Goal: Information Seeking & Learning: Check status

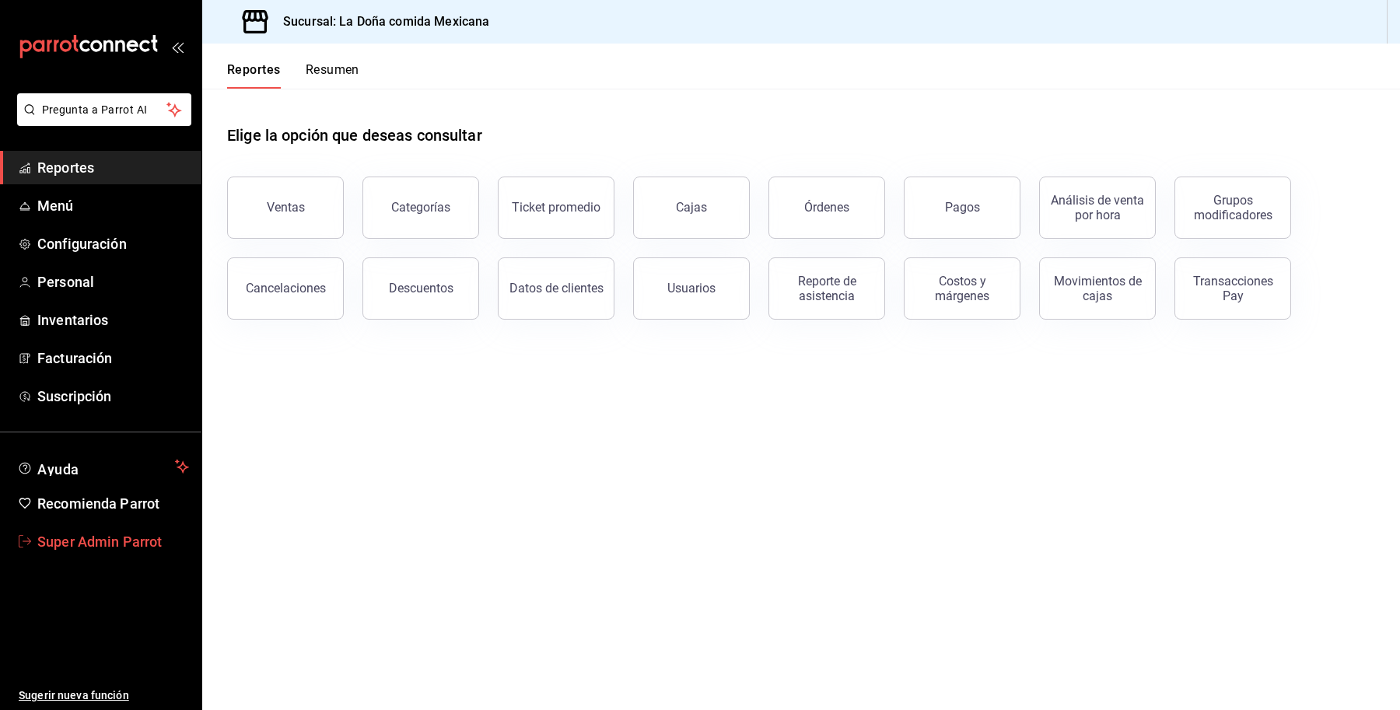
click at [60, 540] on span "Super Admin Parrot" at bounding box center [113, 541] width 152 height 21
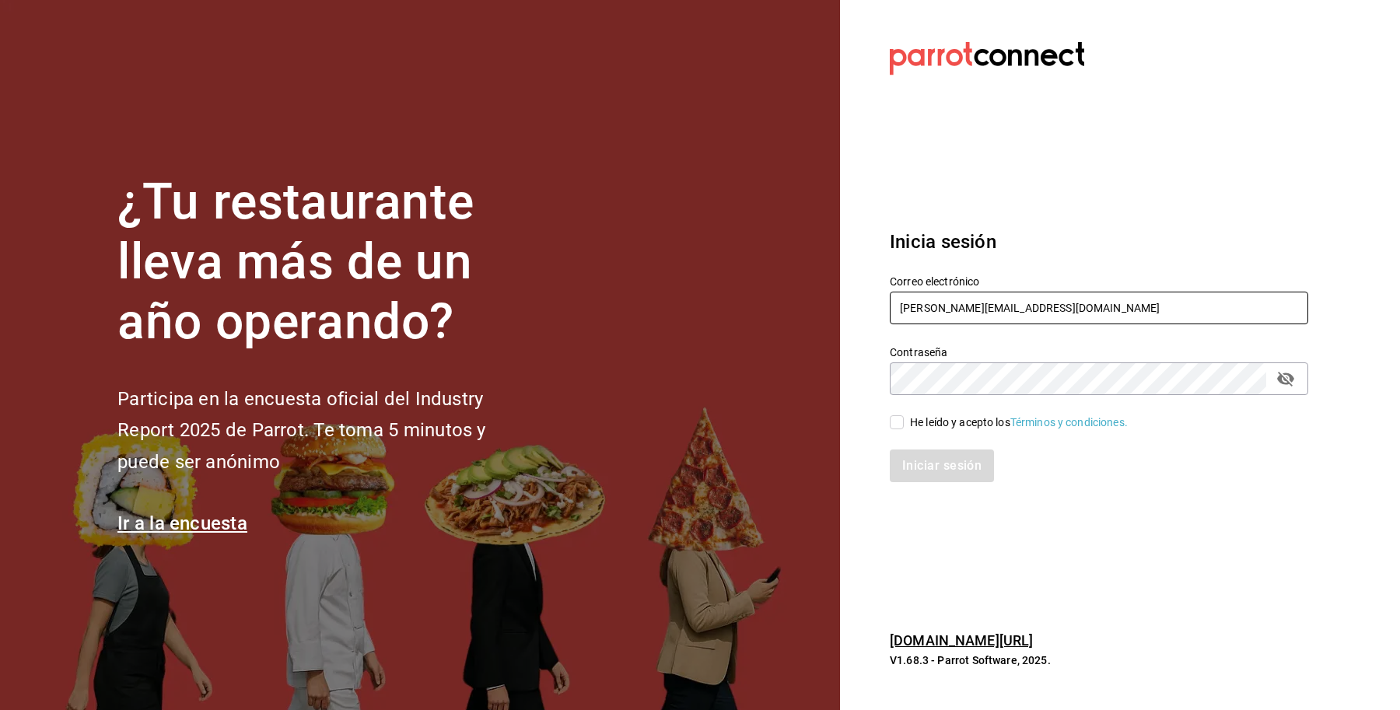
drag, startPoint x: 1078, startPoint y: 309, endPoint x: 799, endPoint y: 303, distance: 279.2
click at [799, 303] on div "¿Tu restaurante lleva más de un año operando? Participa en la encuesta oficial …" at bounding box center [700, 355] width 1400 height 710
paste input "alchemycoffeelab@mty"
type input "alchemycoffeelab@mty.com"
click at [919, 414] on div "He leído y acepto los Términos y condiciones." at bounding box center [1019, 422] width 218 height 16
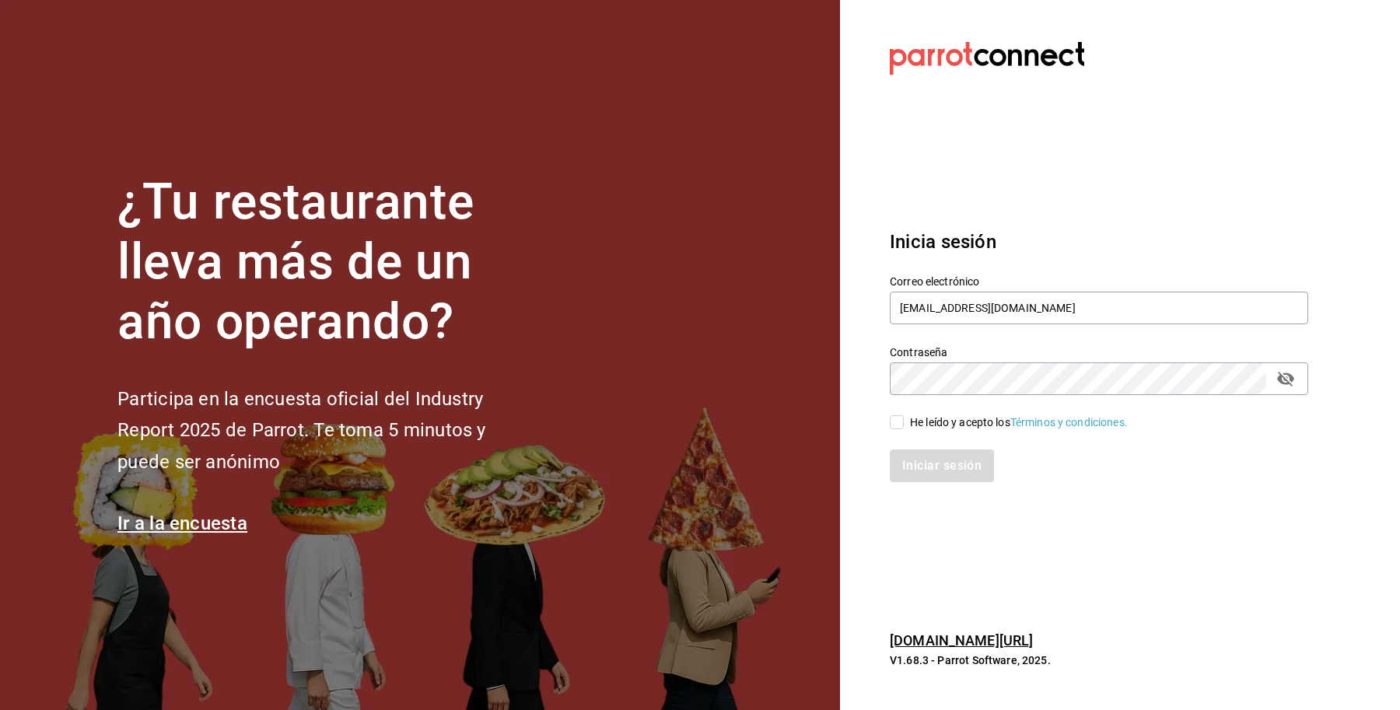
click at [904, 415] on input "He leído y acepto los Términos y condiciones." at bounding box center [897, 422] width 14 height 14
checkbox input "true"
click at [939, 465] on button "Iniciar sesión" at bounding box center [943, 465] width 106 height 33
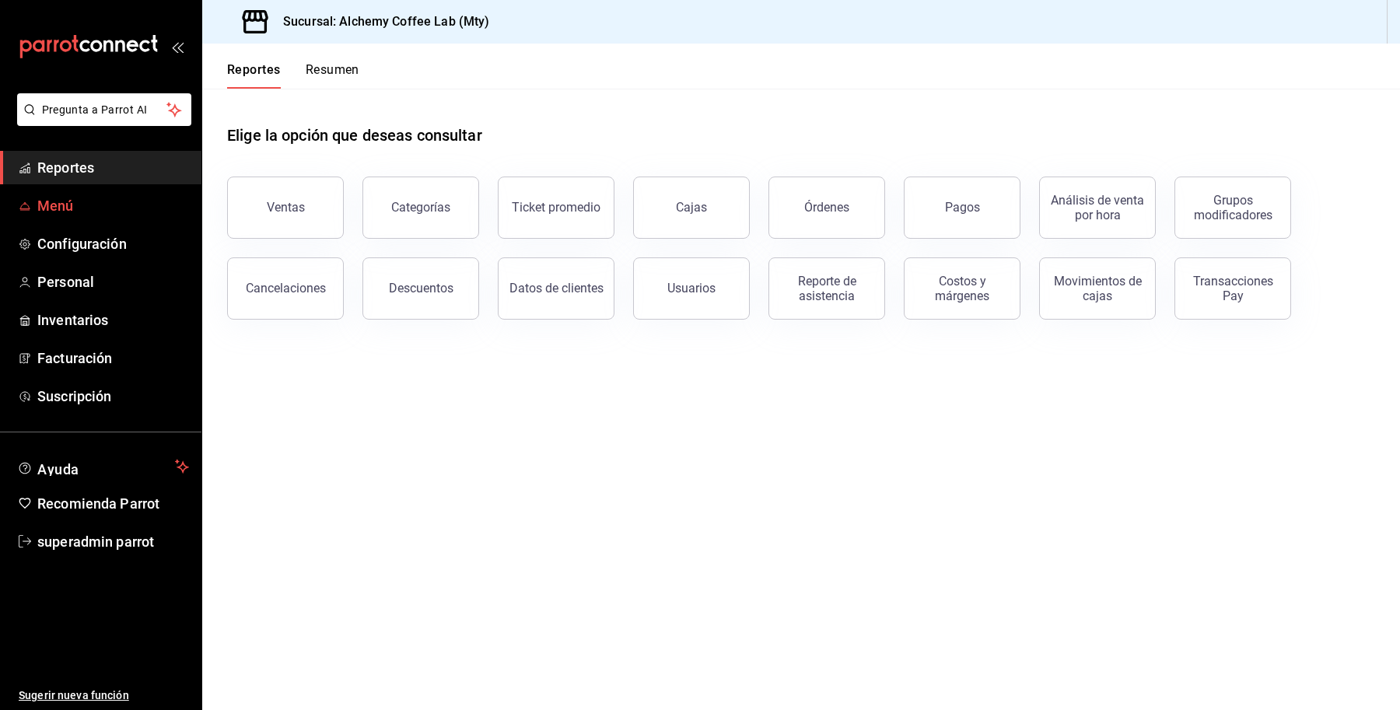
click at [57, 203] on span "Menú" at bounding box center [113, 205] width 152 height 21
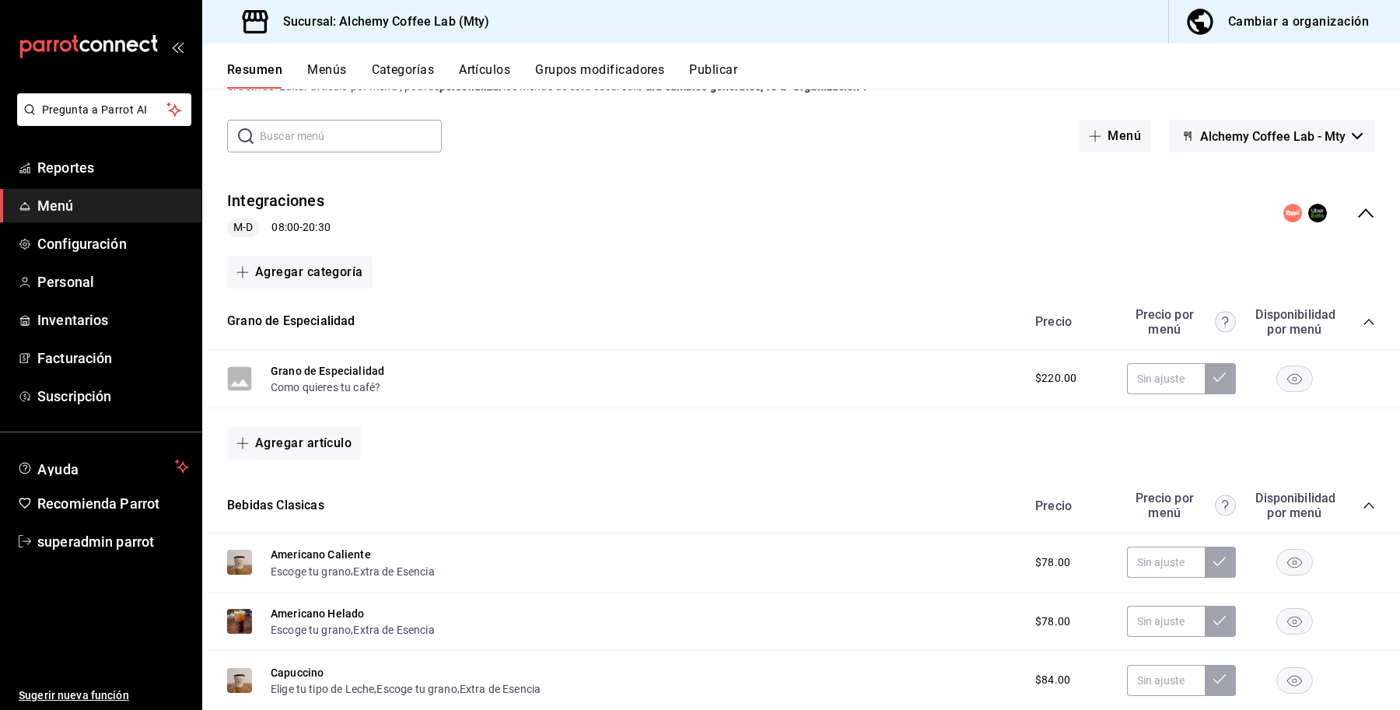
scroll to position [61, 0]
click at [1356, 215] on icon "collapse-menu-row" at bounding box center [1365, 210] width 19 height 19
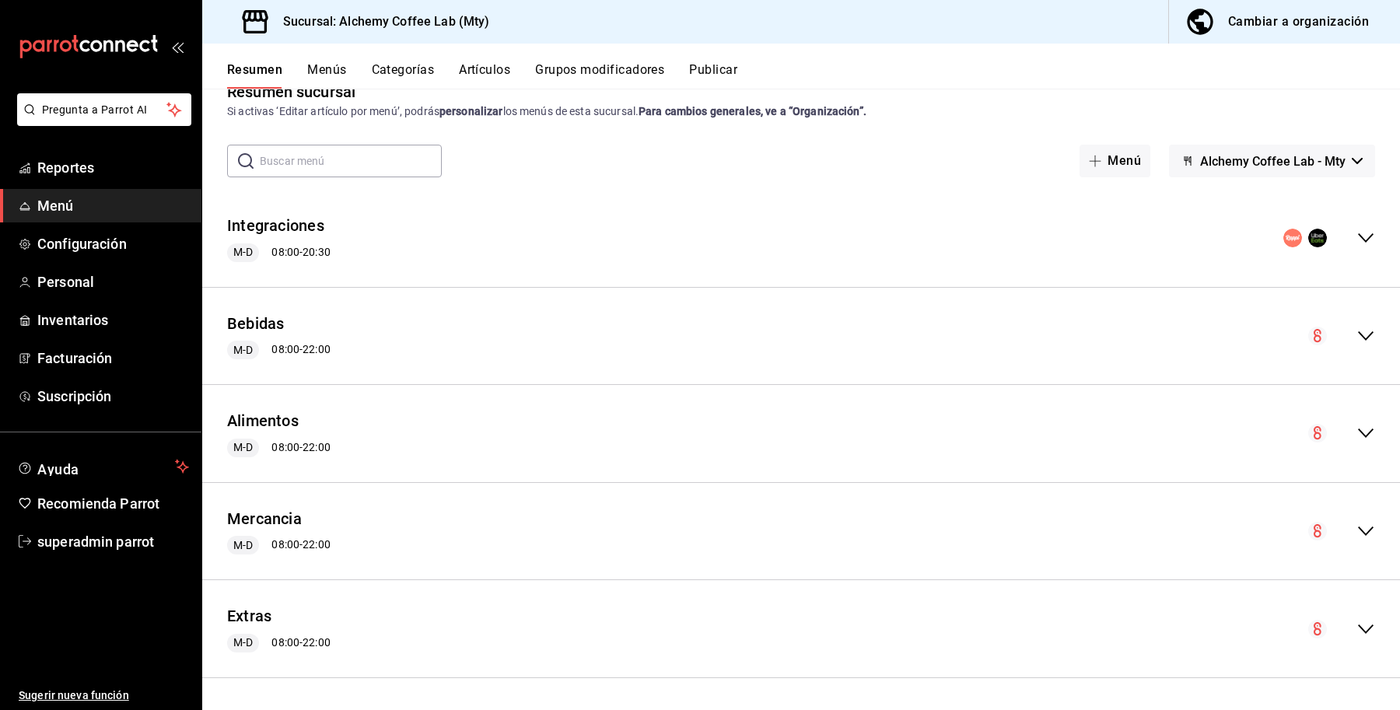
scroll to position [33, 0]
click at [60, 238] on span "Configuración" at bounding box center [113, 243] width 152 height 21
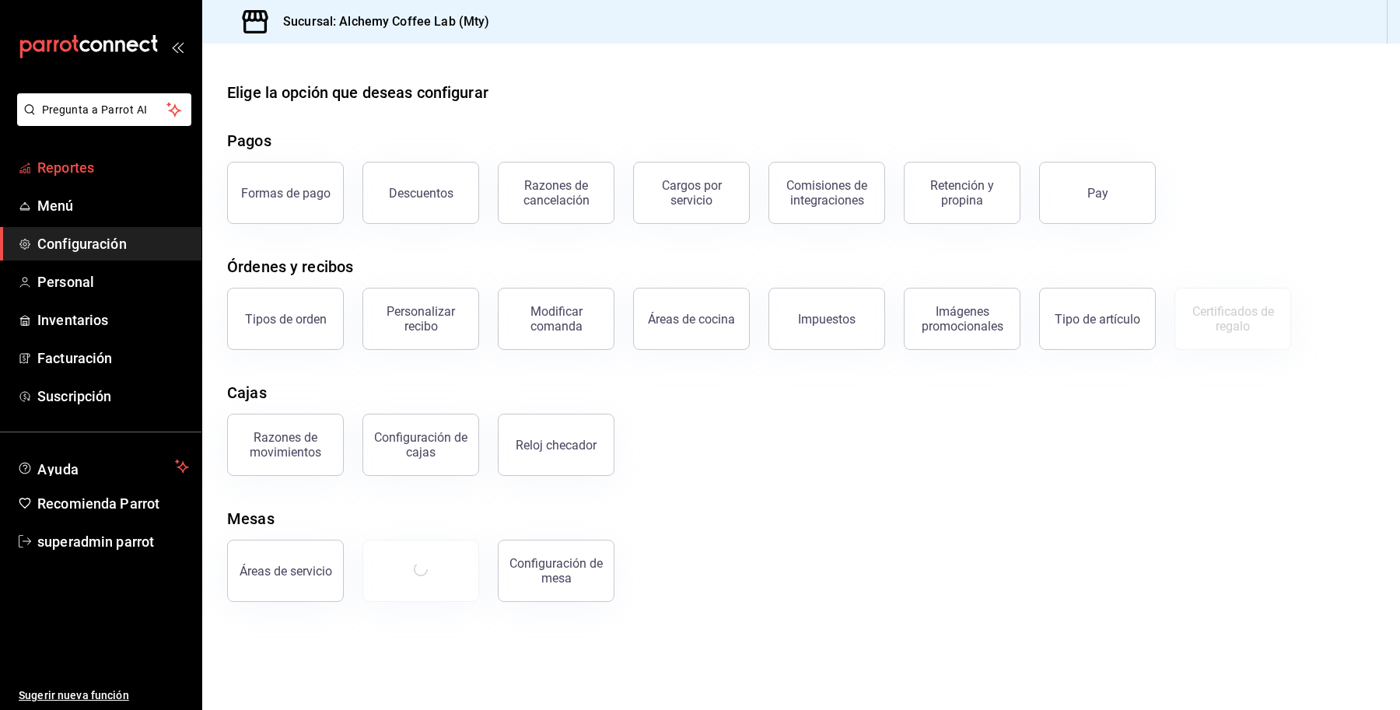
click at [74, 167] on span "Reportes" at bounding box center [113, 167] width 152 height 21
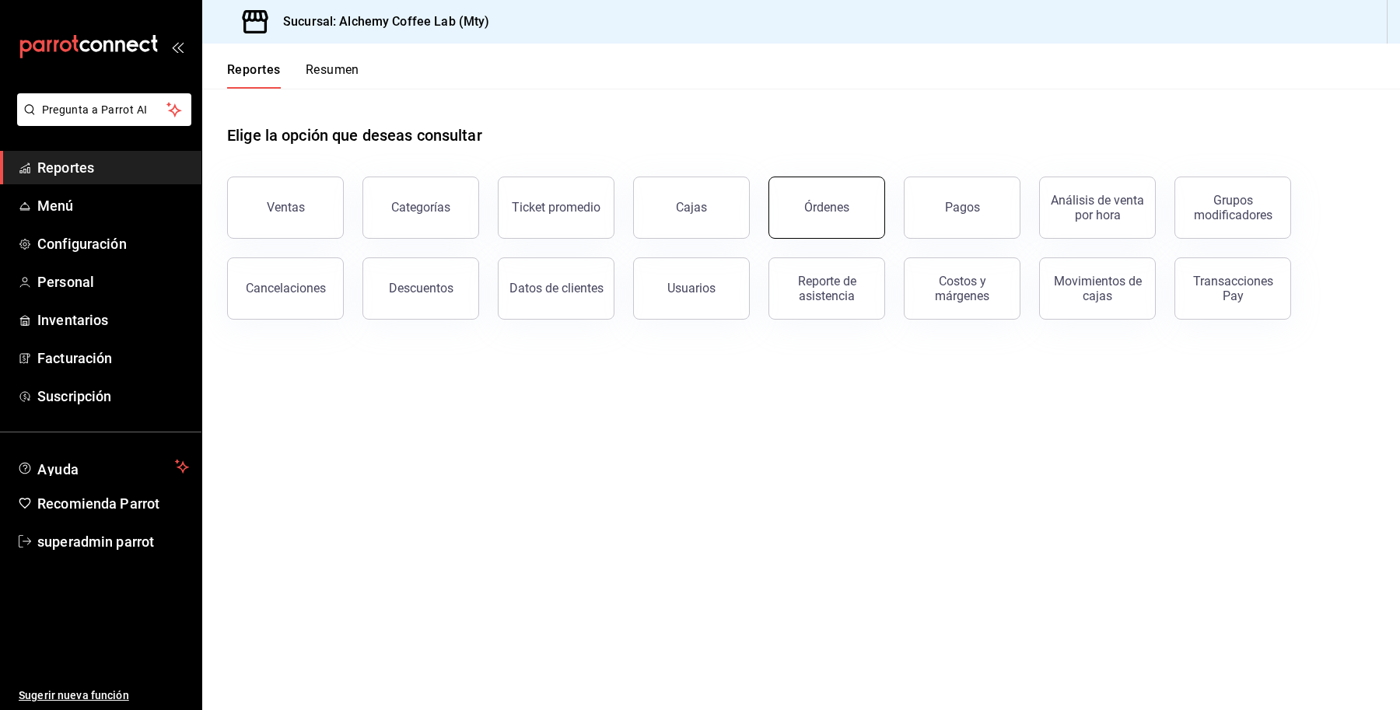
click at [832, 224] on button "Órdenes" at bounding box center [826, 208] width 117 height 62
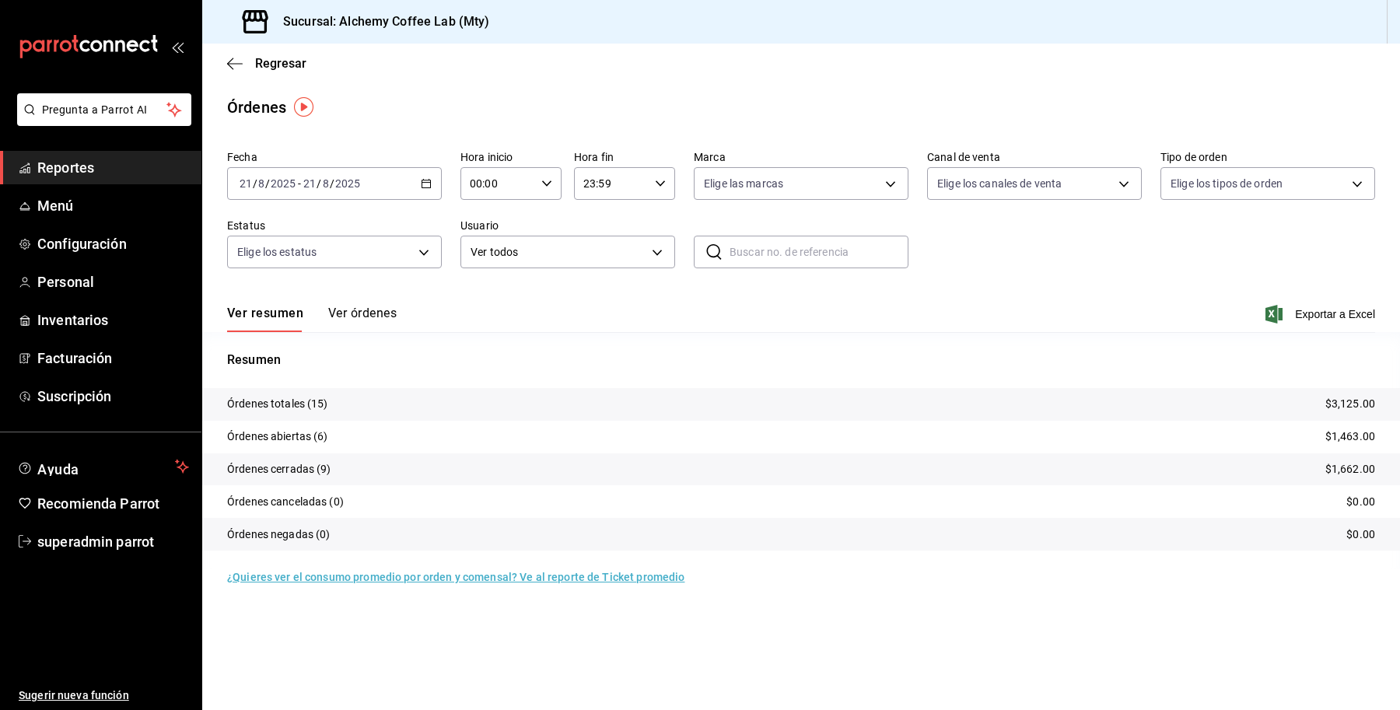
click at [358, 302] on div "Ver resumen Ver órdenes Exportar a Excel" at bounding box center [801, 309] width 1148 height 45
click at [350, 313] on button "Ver órdenes" at bounding box center [362, 319] width 68 height 26
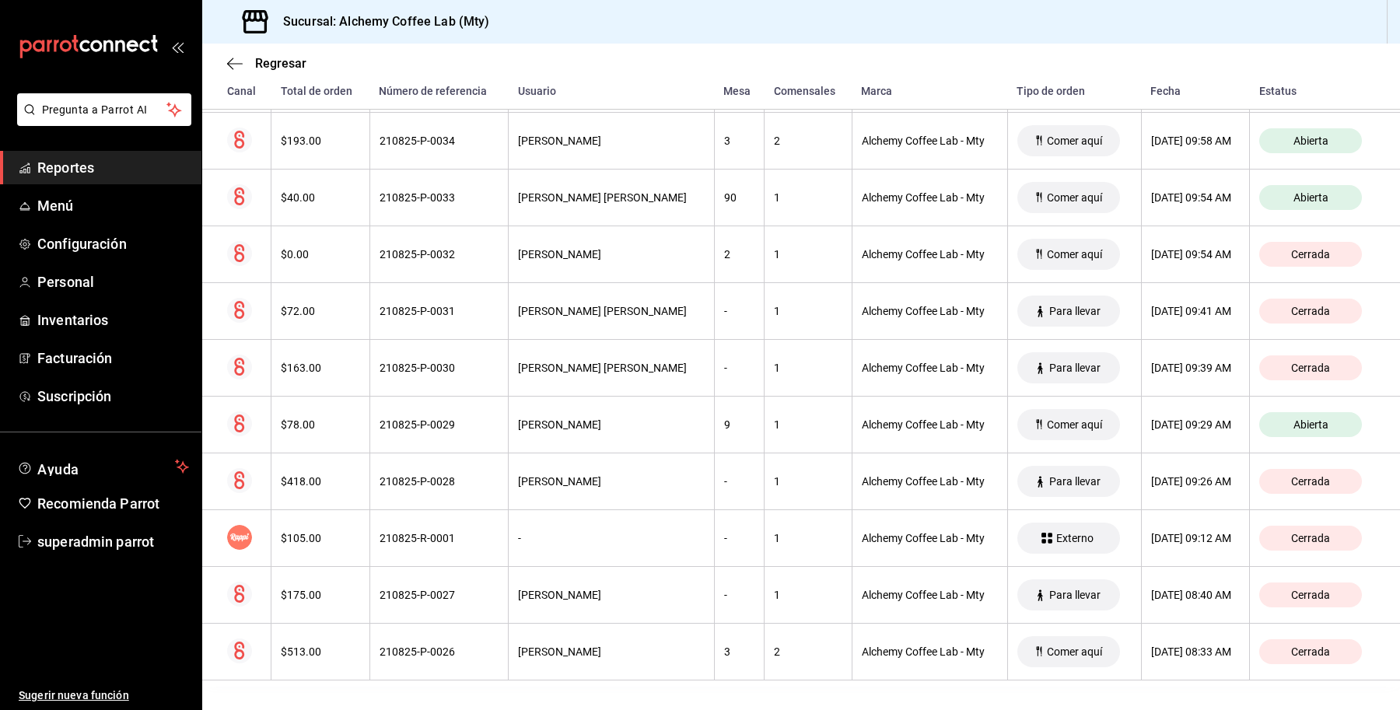
scroll to position [573, 0]
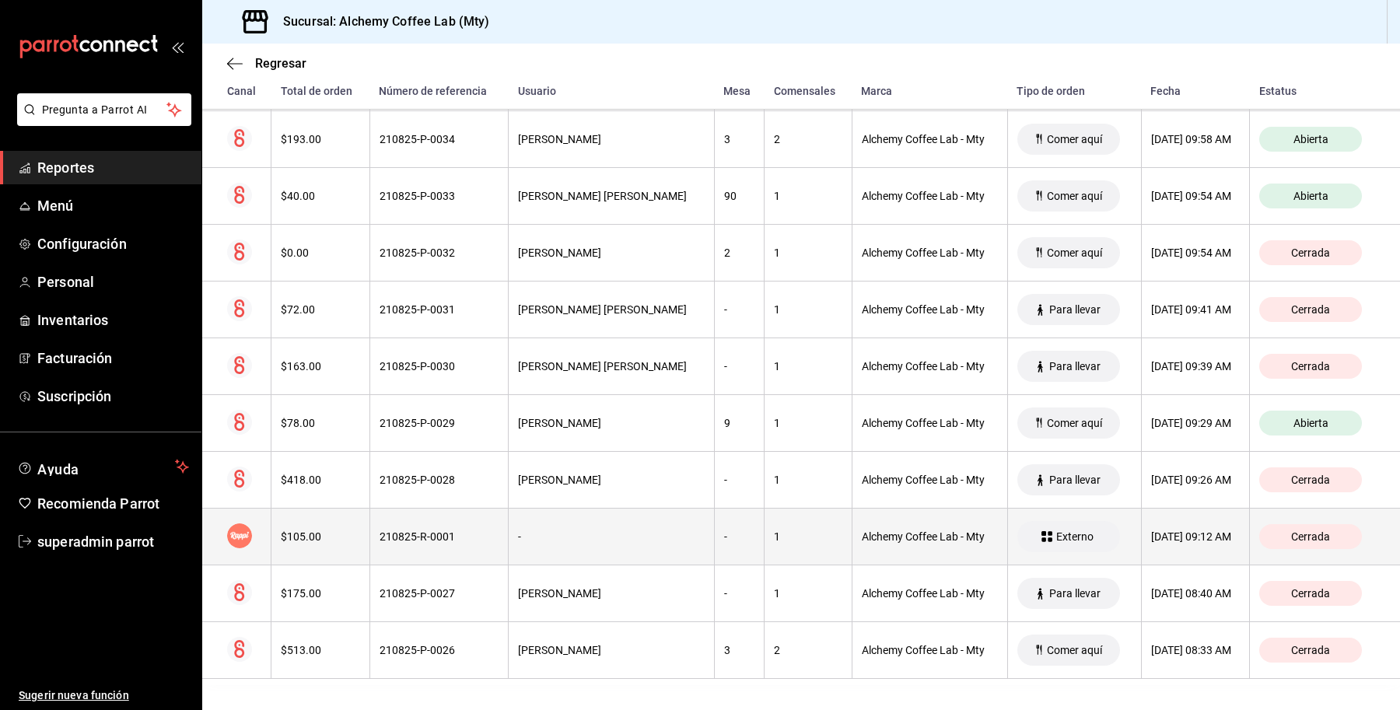
click at [869, 549] on th "Alchemy Coffee Lab - Mty" at bounding box center [930, 537] width 156 height 57
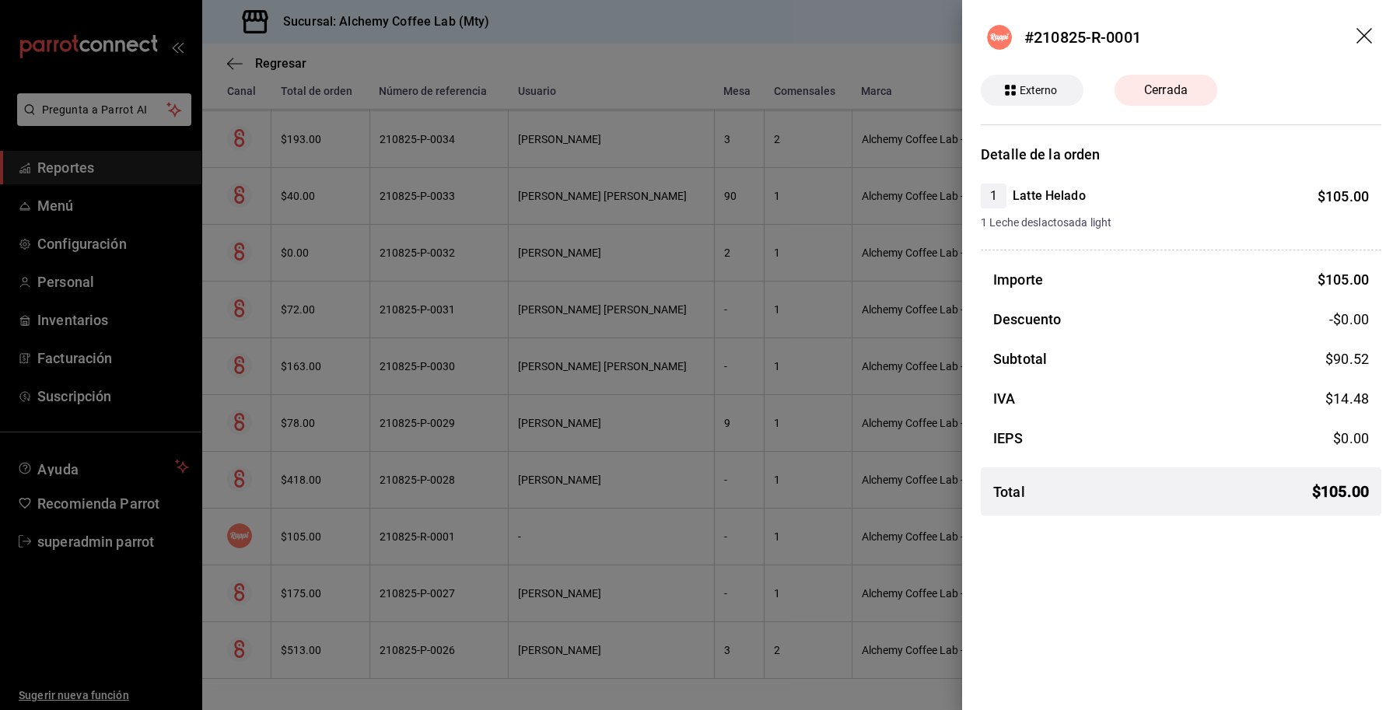
click at [842, 592] on div at bounding box center [700, 355] width 1400 height 710
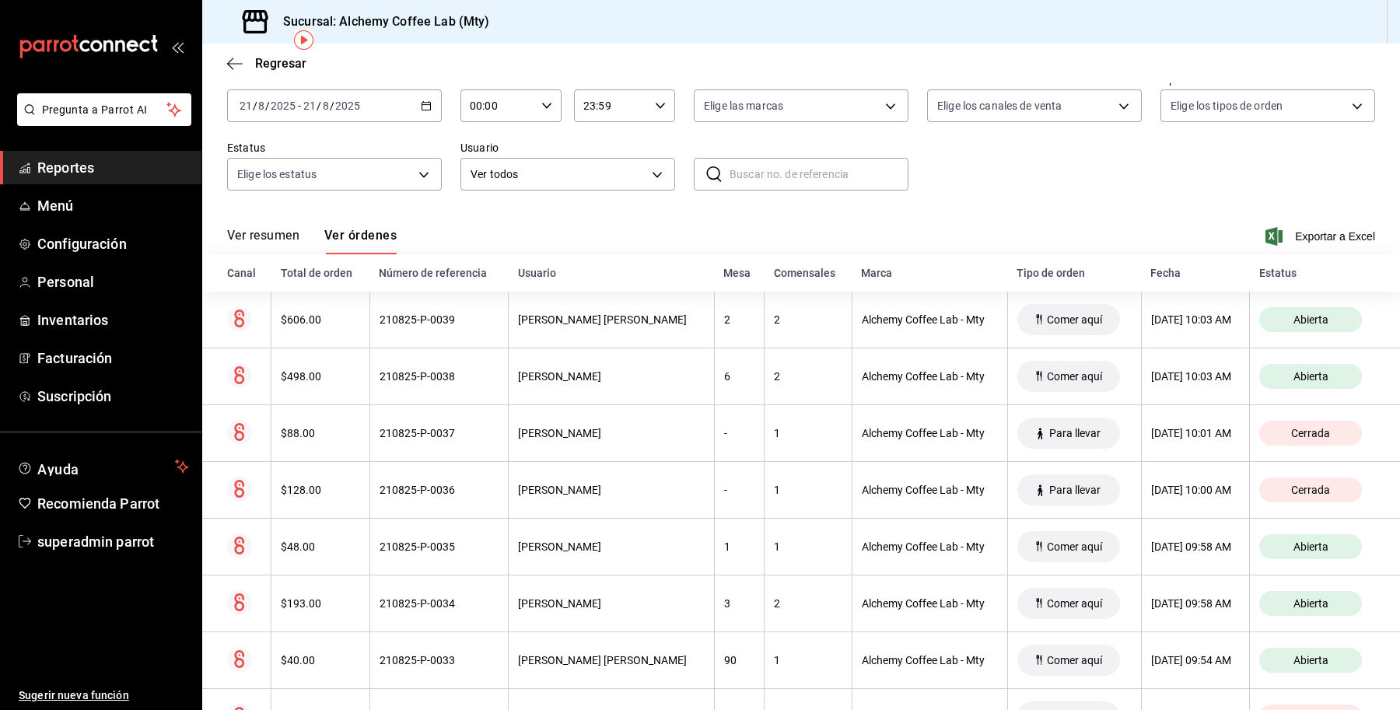
scroll to position [86, 0]
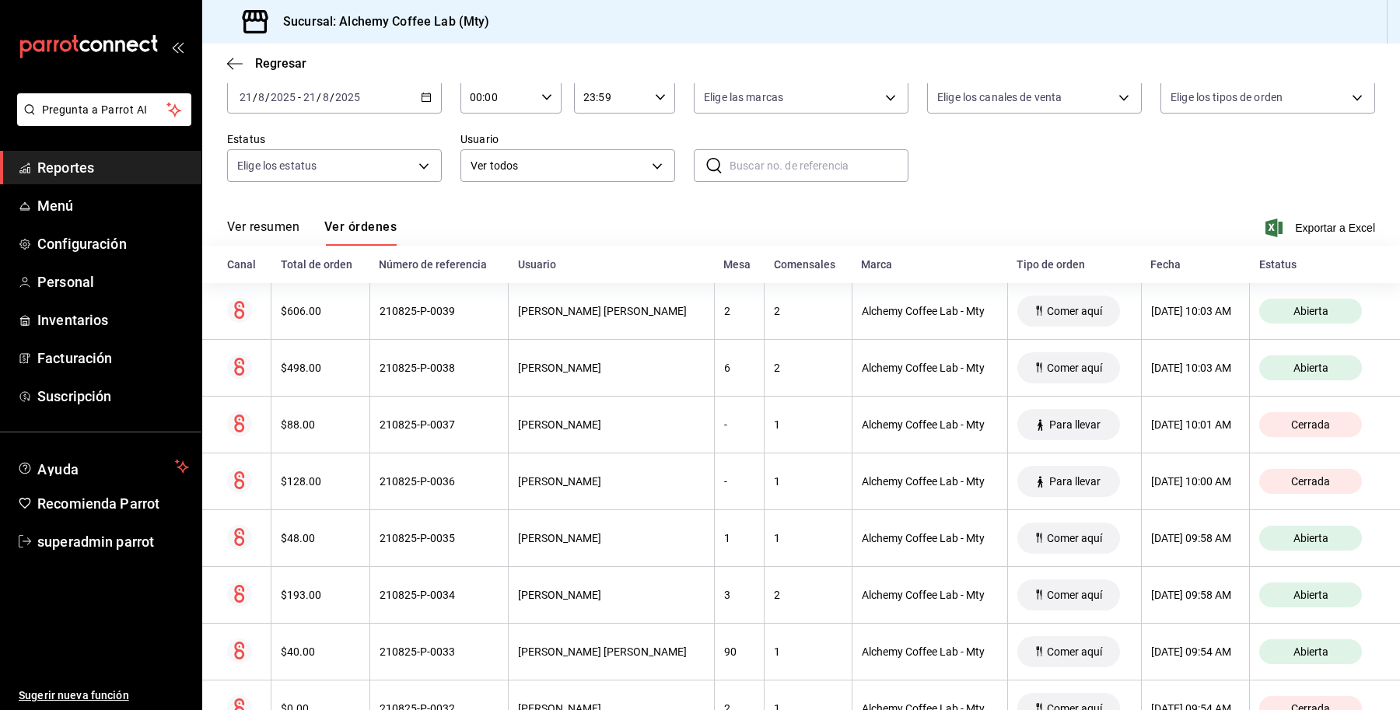
click at [394, 103] on div "[DATE] [DATE] - [DATE] [DATE]" at bounding box center [334, 97] width 215 height 33
click at [325, 187] on span "Ayer" at bounding box center [300, 179] width 121 height 16
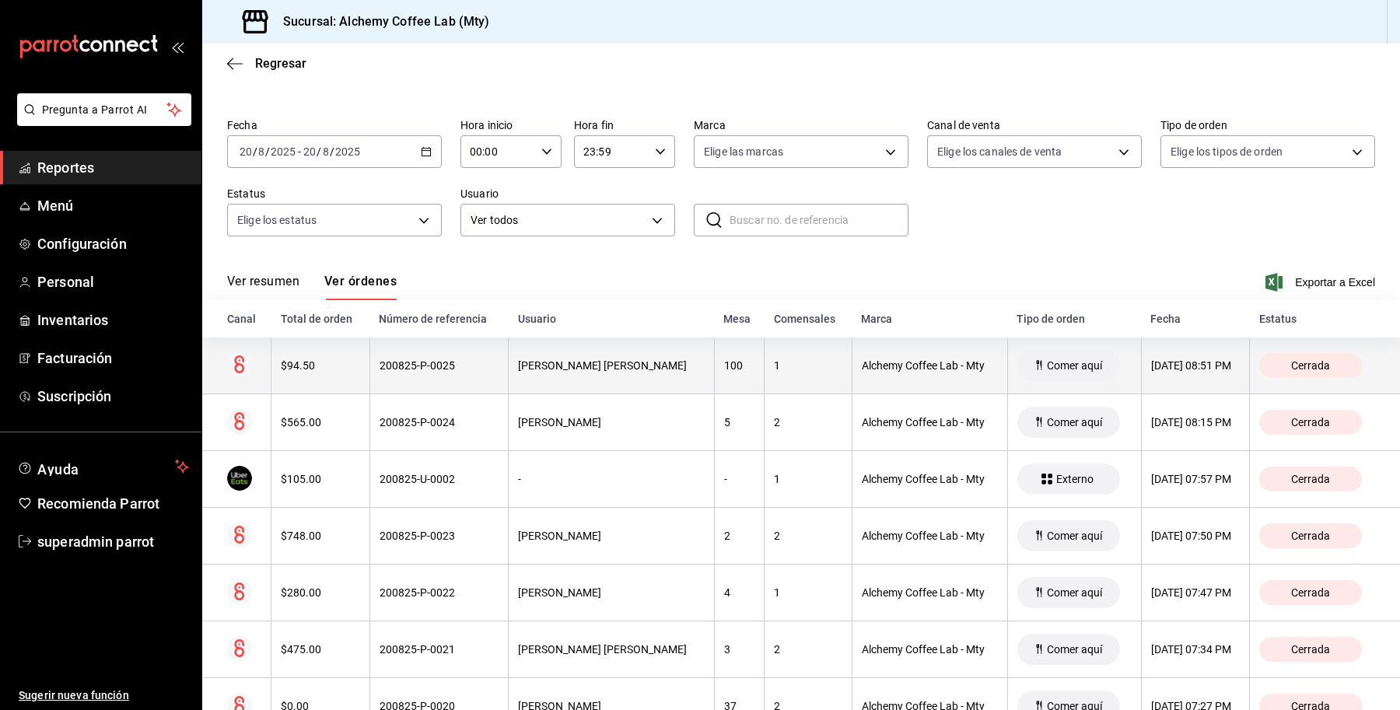
scroll to position [13, 0]
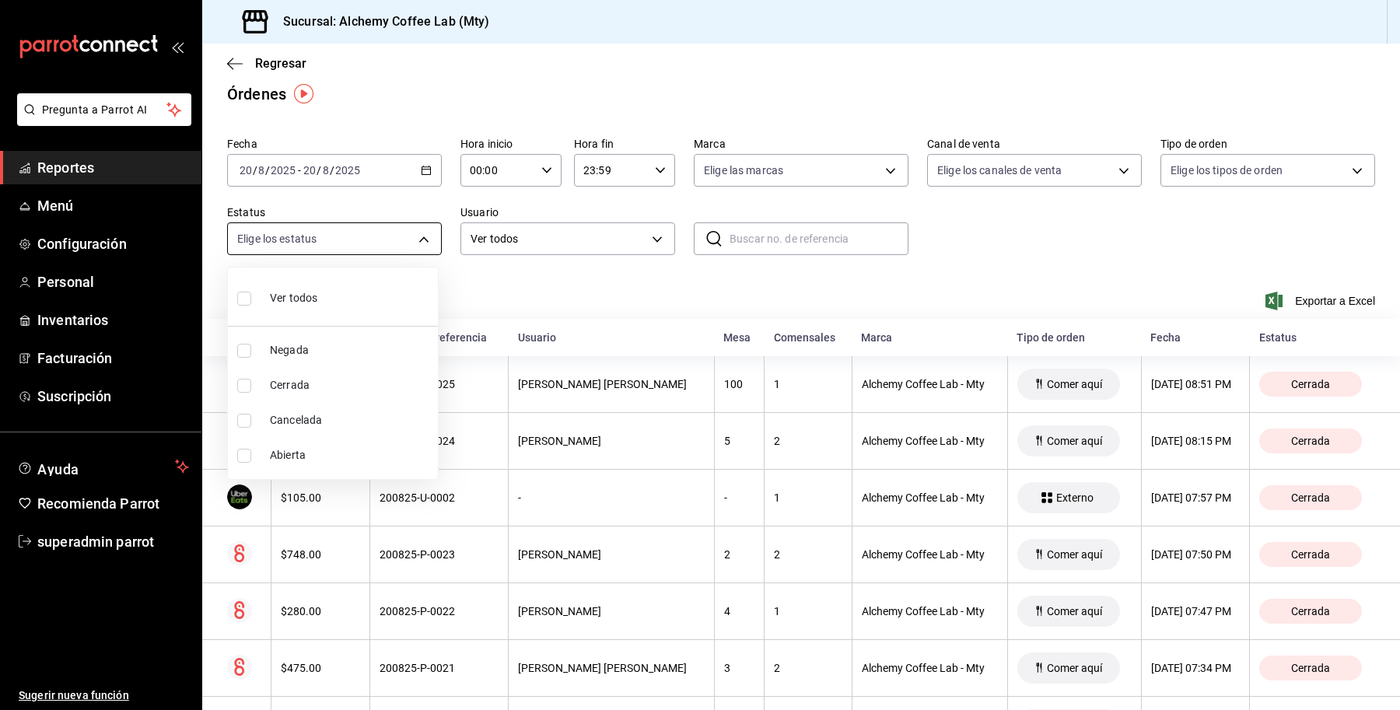
click at [378, 233] on body "Pregunta a Parrot AI Reportes Menú Configuración Personal Inventarios Facturaci…" at bounding box center [700, 355] width 1400 height 710
click at [362, 176] on div at bounding box center [700, 355] width 1400 height 710
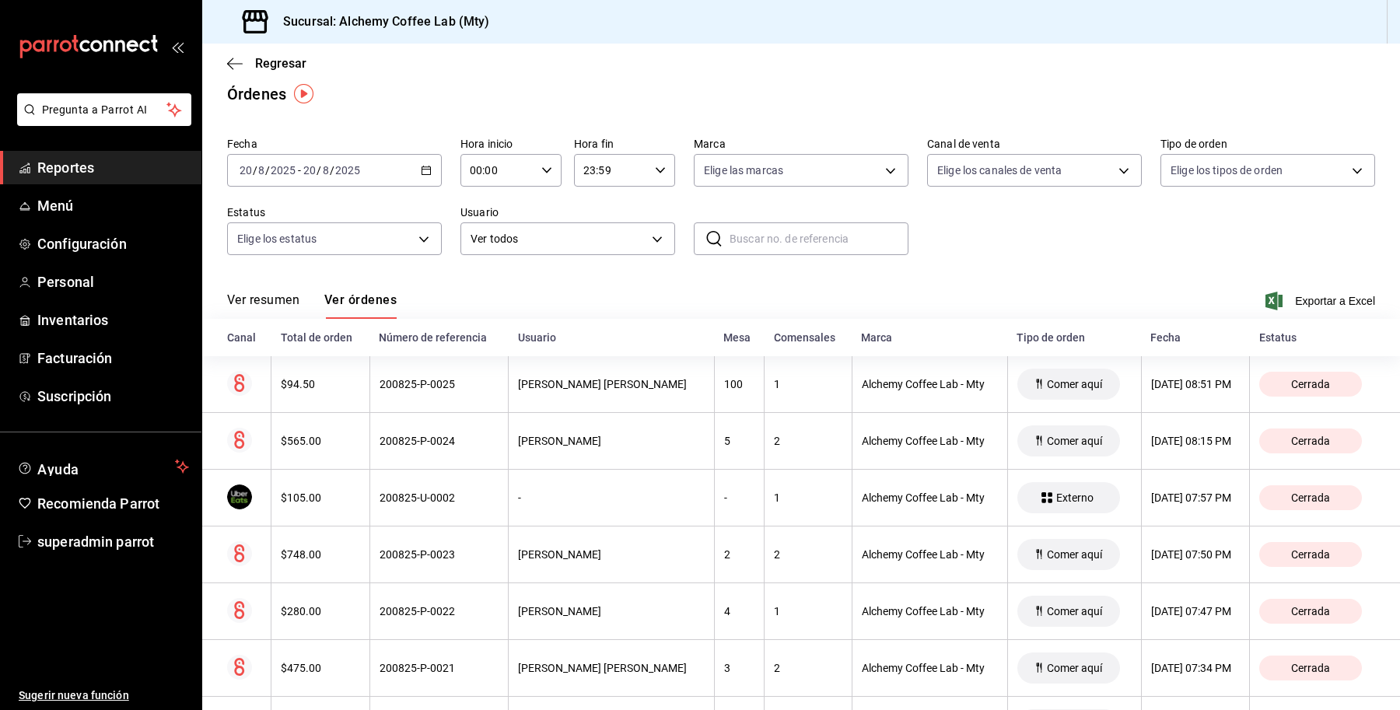
click at [348, 170] on input "2025" at bounding box center [347, 170] width 26 height 12
click at [320, 284] on span "Semana actual" at bounding box center [300, 287] width 121 height 16
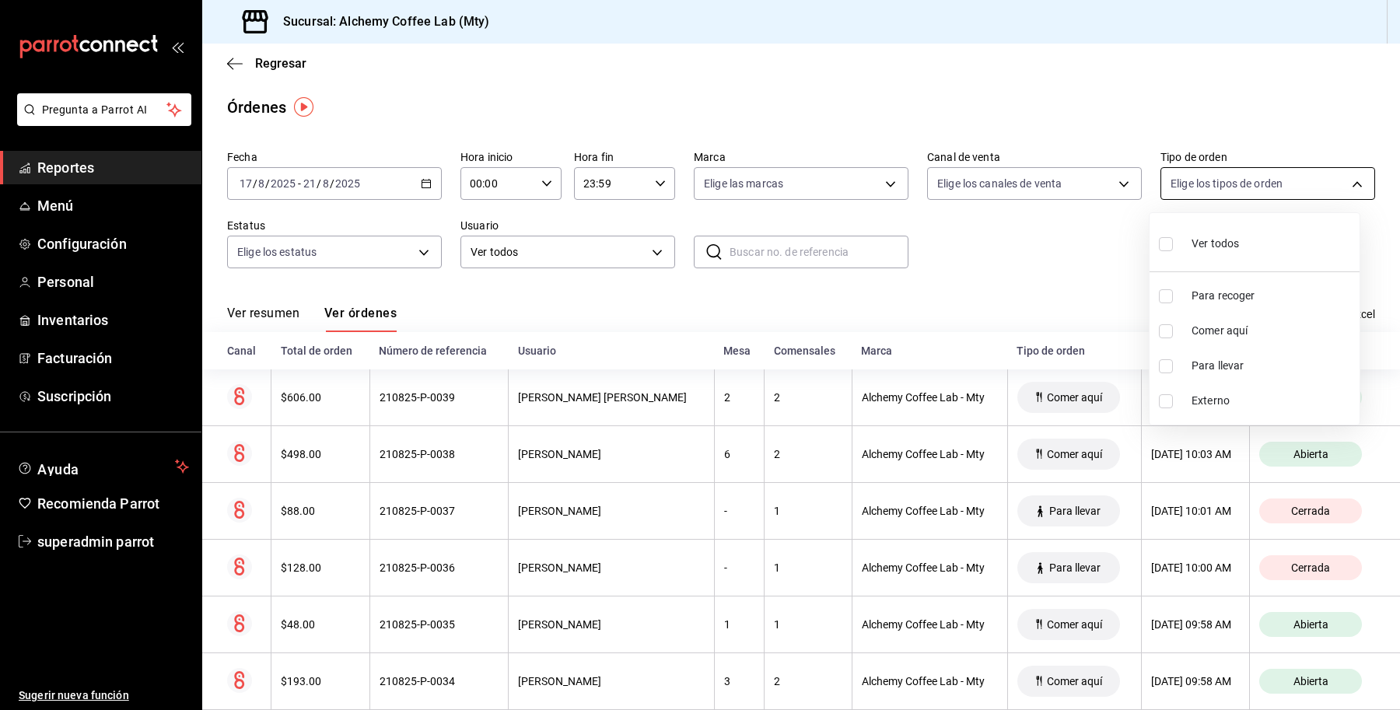
click at [1215, 172] on body "Pregunta a Parrot AI Reportes Menú Configuración Personal Inventarios Facturaci…" at bounding box center [700, 355] width 1400 height 710
click at [1037, 184] on div at bounding box center [700, 355] width 1400 height 710
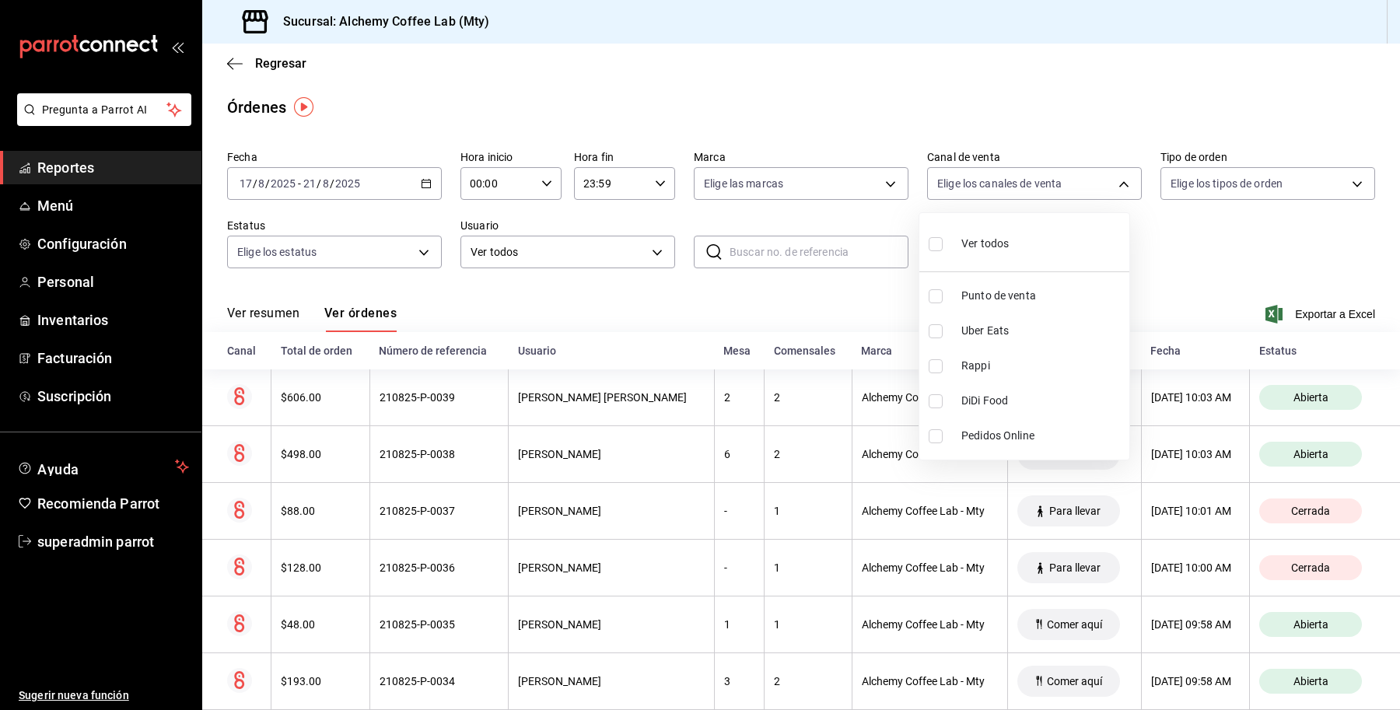
click at [1037, 184] on body "Pregunta a Parrot AI Reportes Menú Configuración Personal Inventarios Facturaci…" at bounding box center [700, 355] width 1400 height 710
click at [934, 362] on input "checkbox" at bounding box center [936, 366] width 14 height 14
checkbox input "true"
type input "RAPPI"
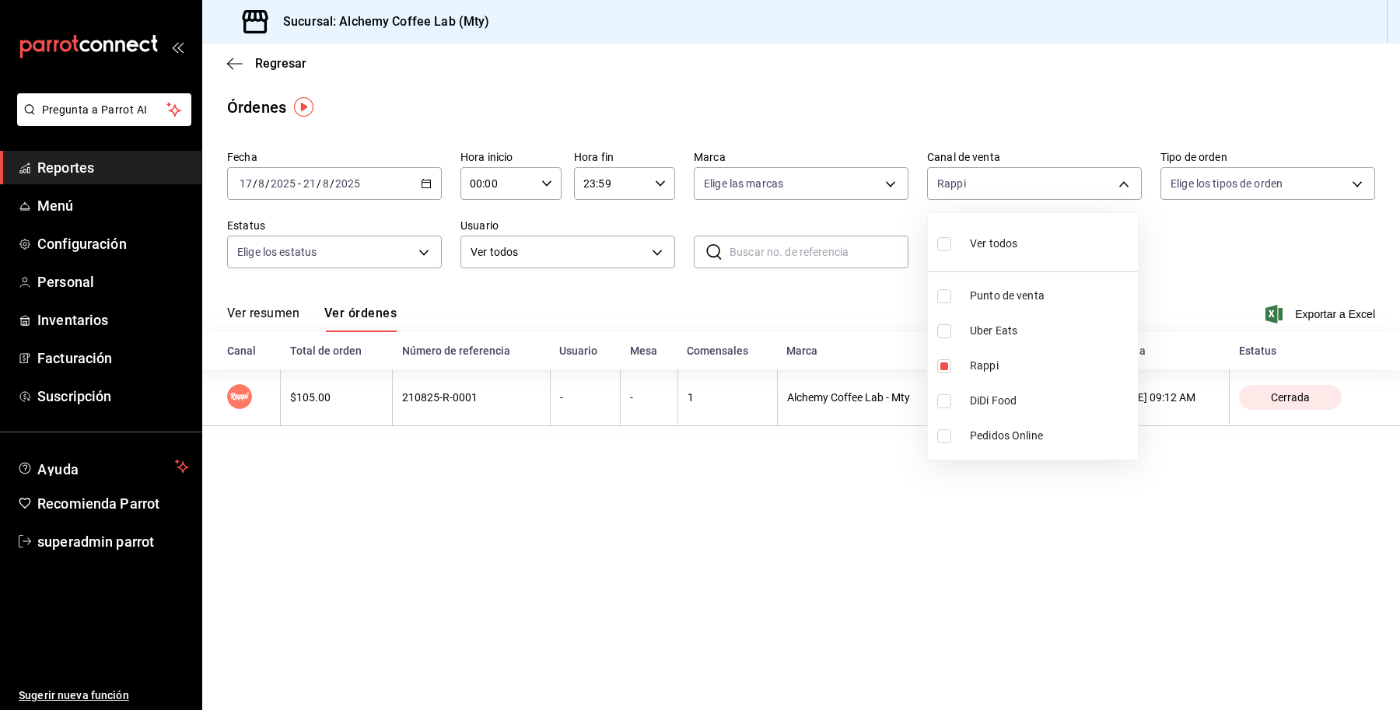
click at [792, 309] on div at bounding box center [700, 355] width 1400 height 710
click at [792, 309] on div "Ver resumen Ver órdenes Exportar a Excel" at bounding box center [801, 309] width 1148 height 45
click at [381, 191] on div "2025-08-17 17 / 8 / 2025 - 2025-08-21 21 / 8 / 2025" at bounding box center [334, 183] width 215 height 33
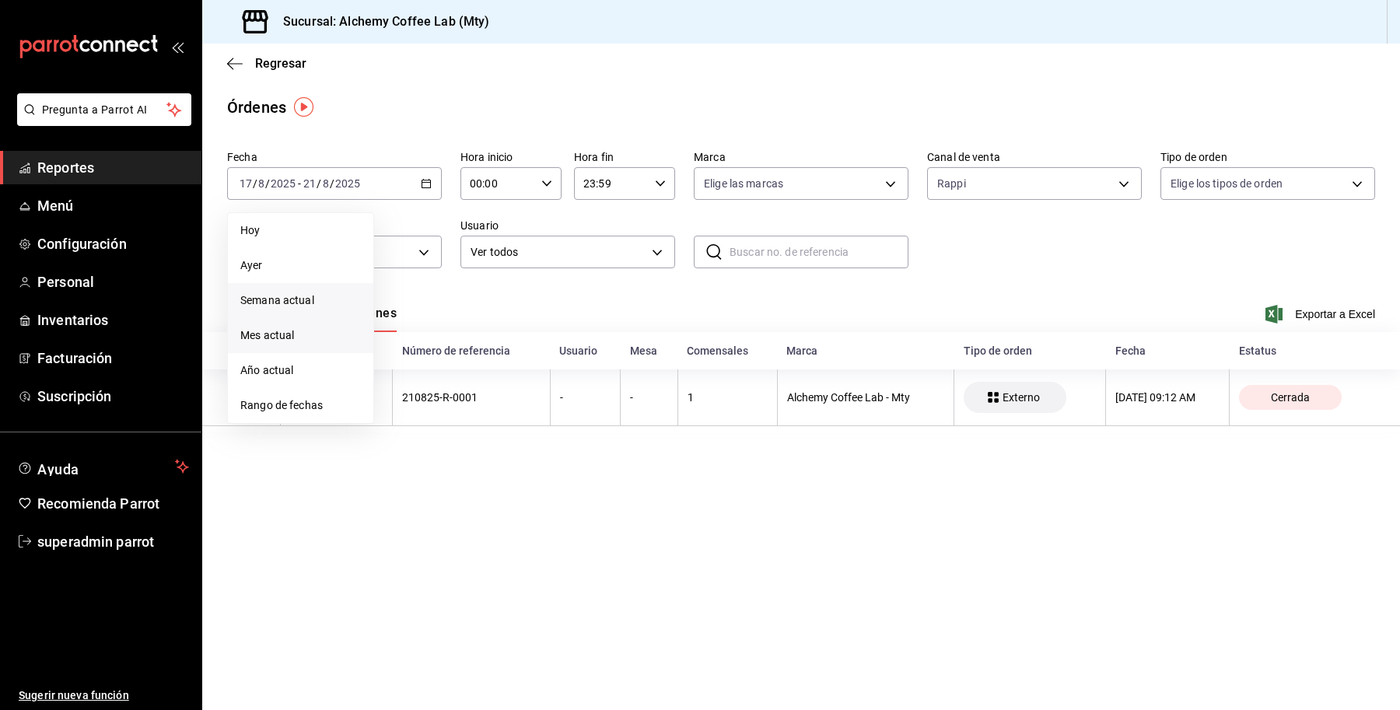
click at [311, 346] on li "Mes actual" at bounding box center [300, 335] width 145 height 35
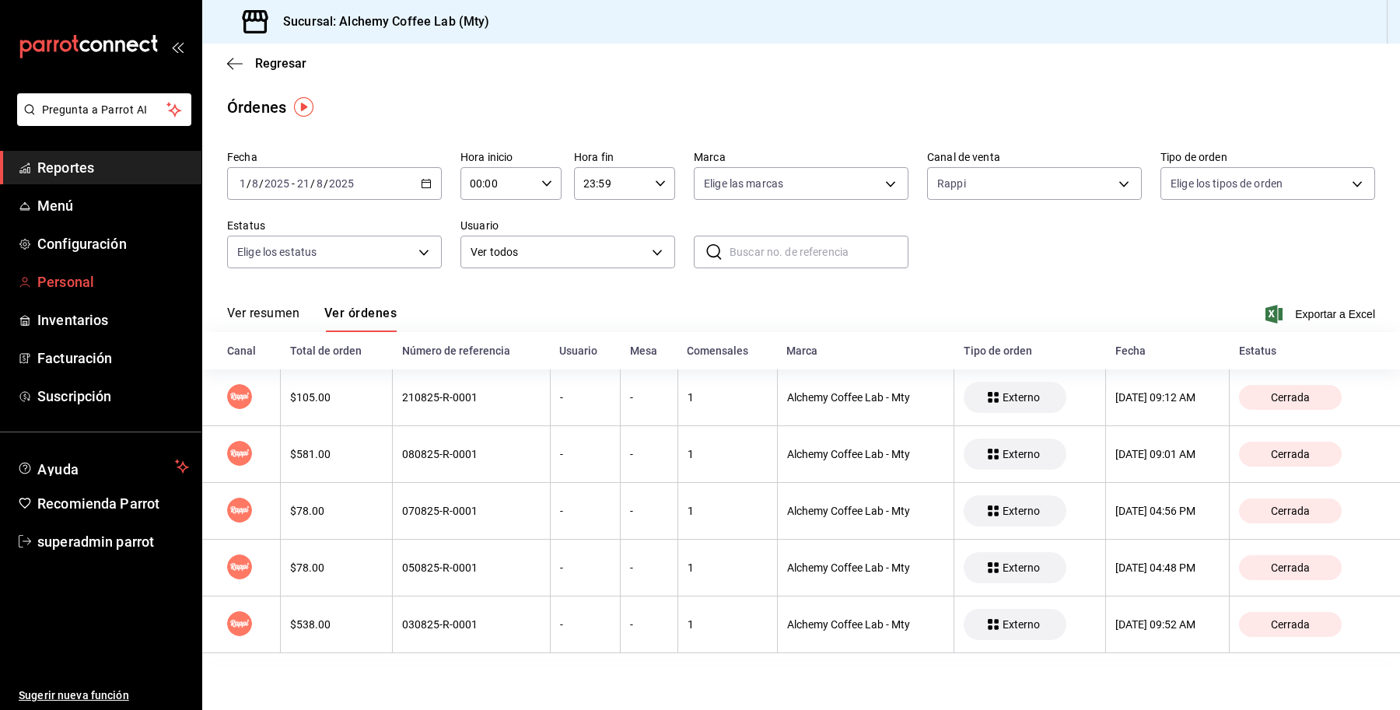
click at [110, 277] on span "Personal" at bounding box center [113, 281] width 152 height 21
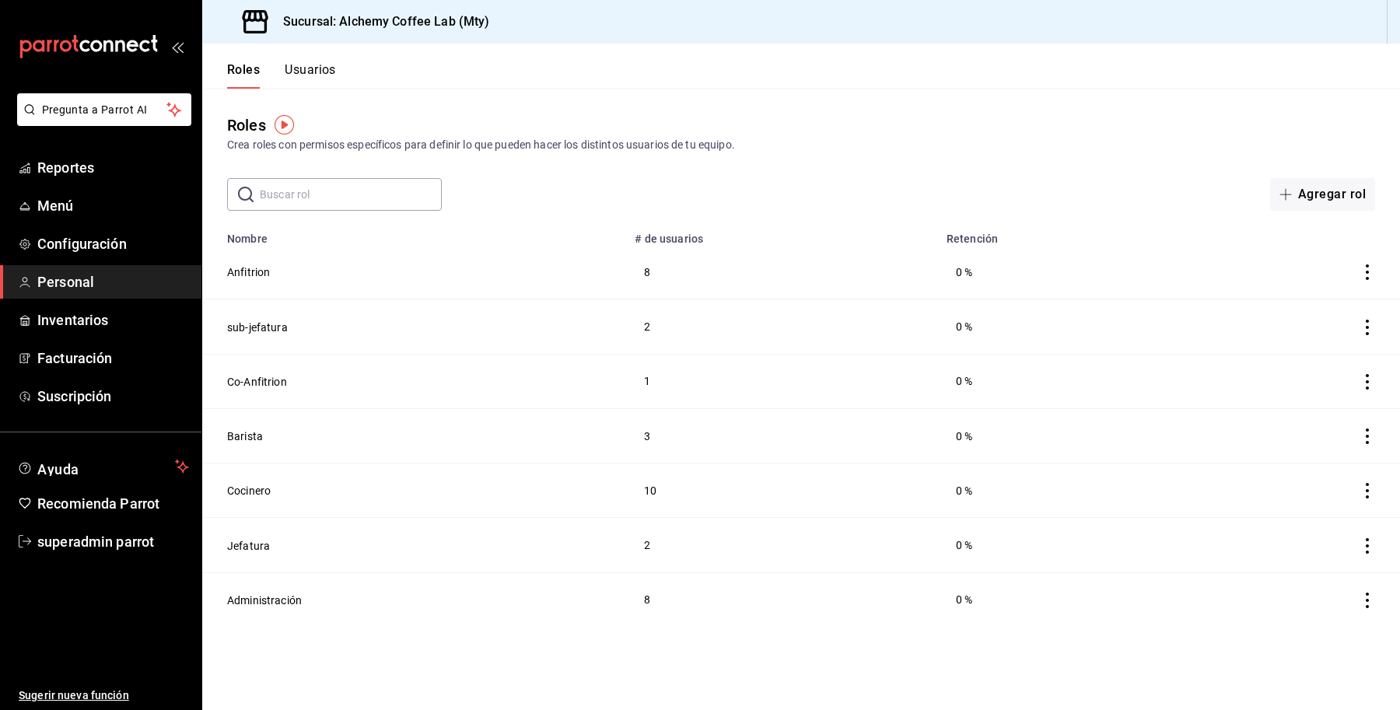
click at [331, 68] on button "Usuarios" at bounding box center [310, 75] width 51 height 26
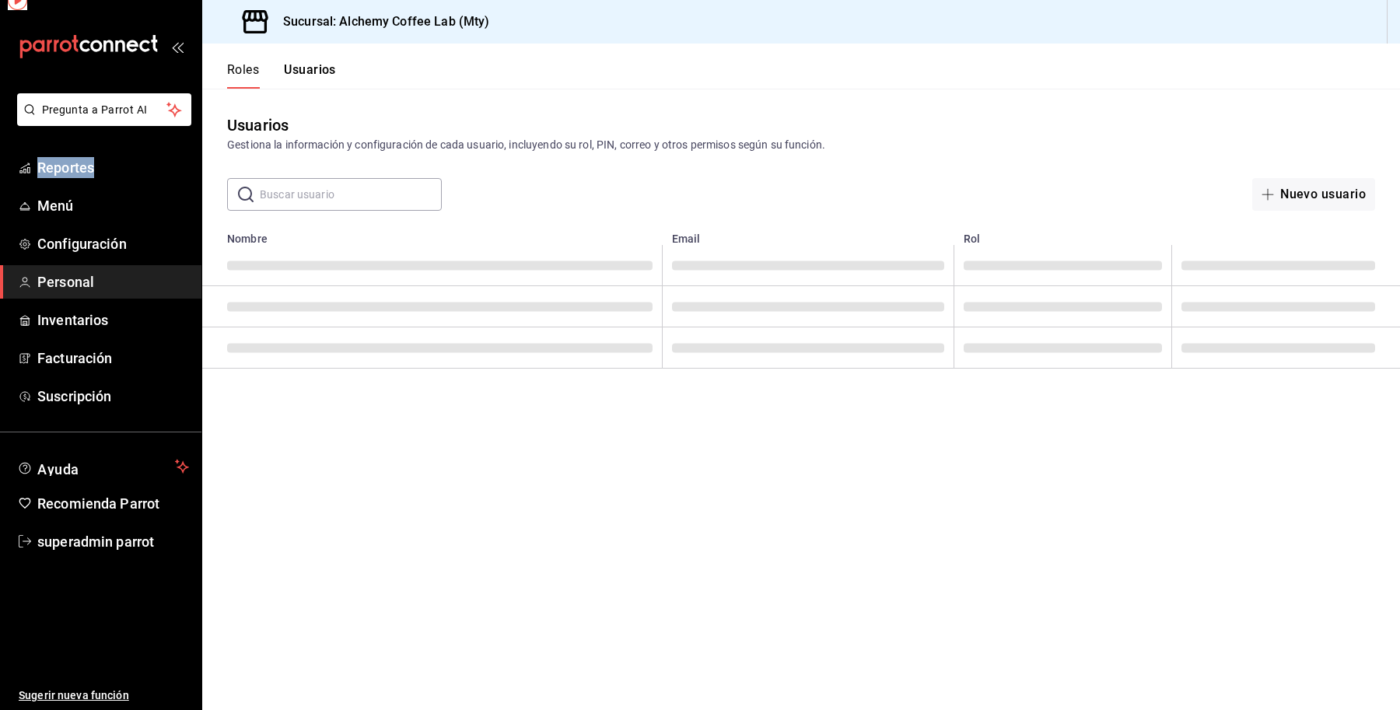
click at [331, 68] on html "Pregunta a Parrot AI Reportes Menú Configuración Personal Inventarios Facturaci…" at bounding box center [700, 355] width 1400 height 710
click at [320, 191] on input "text" at bounding box center [351, 194] width 182 height 31
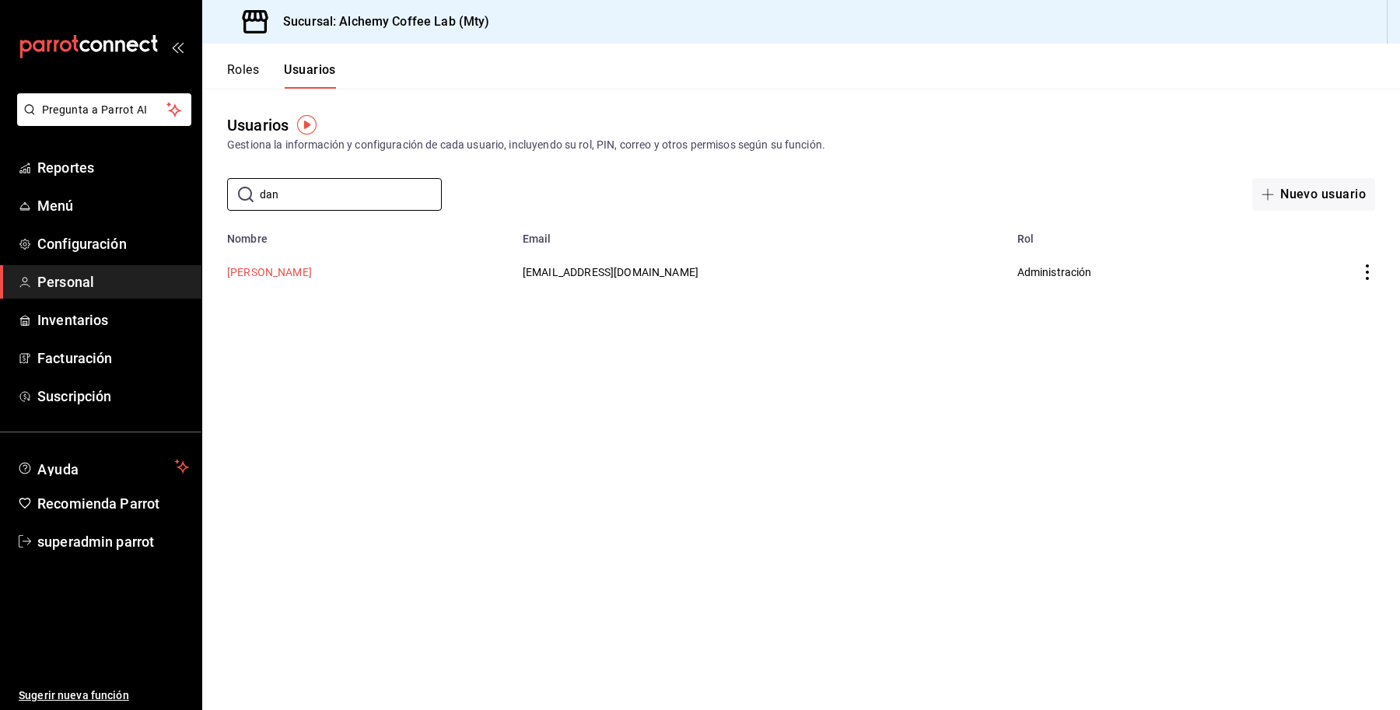
type input "dan"
click at [266, 275] on button "Daniela Cavazos" at bounding box center [269, 272] width 85 height 16
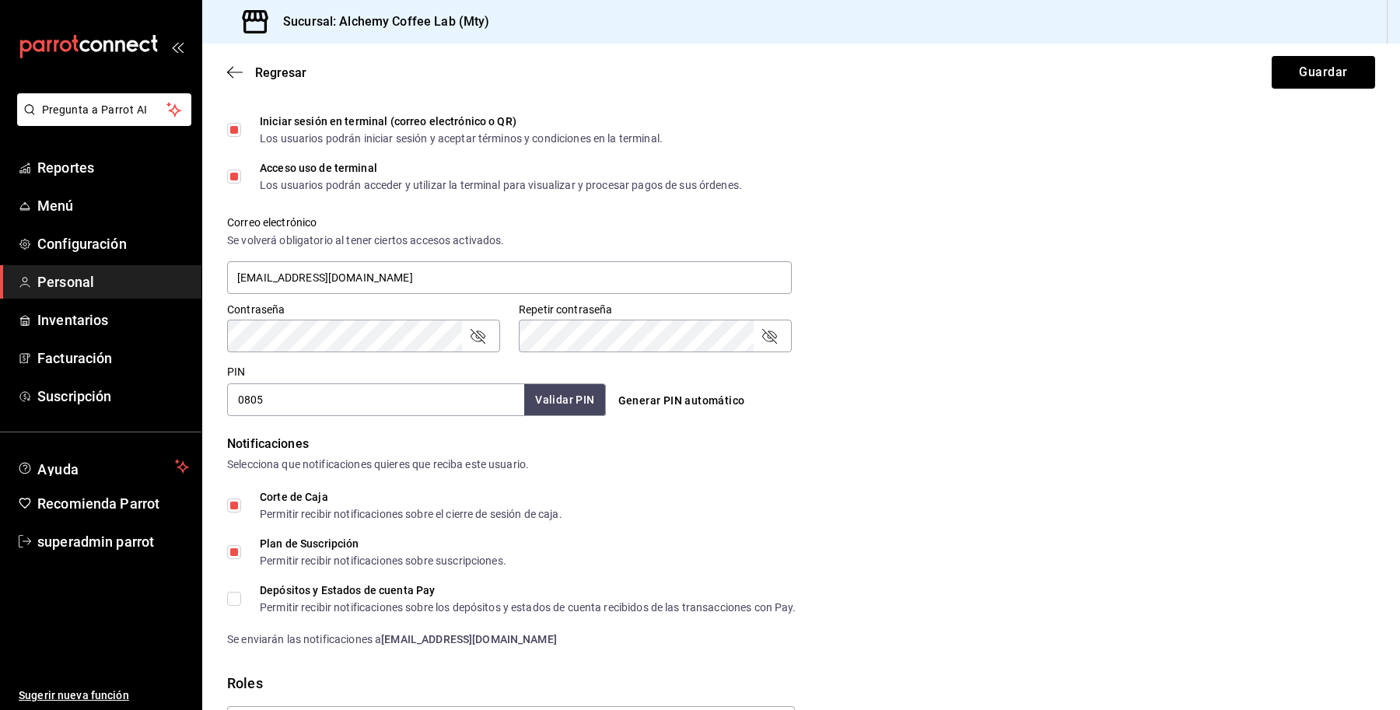
scroll to position [469, 0]
click at [45, 540] on span "superadmin parrot" at bounding box center [113, 541] width 152 height 21
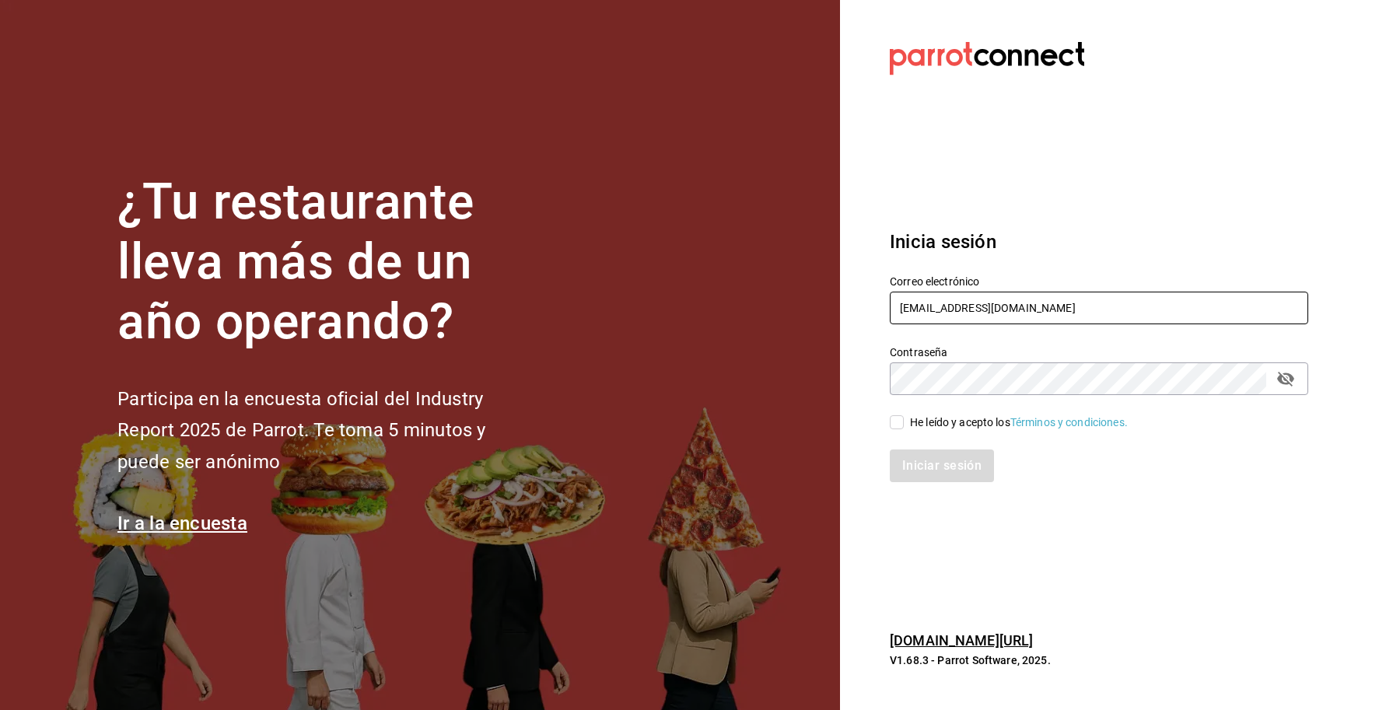
drag, startPoint x: 1054, startPoint y: 311, endPoint x: 778, endPoint y: 321, distance: 275.5
click at [778, 321] on div "¿Tu restaurante lleva más de un año operando? Participa en la encuesta oficial …" at bounding box center [700, 355] width 1400 height 710
paste input "jalisquiles@solares"
type input "jalisquiles@solares.com"
click at [925, 424] on div "He leído y acepto los Términos y condiciones." at bounding box center [1019, 422] width 218 height 16
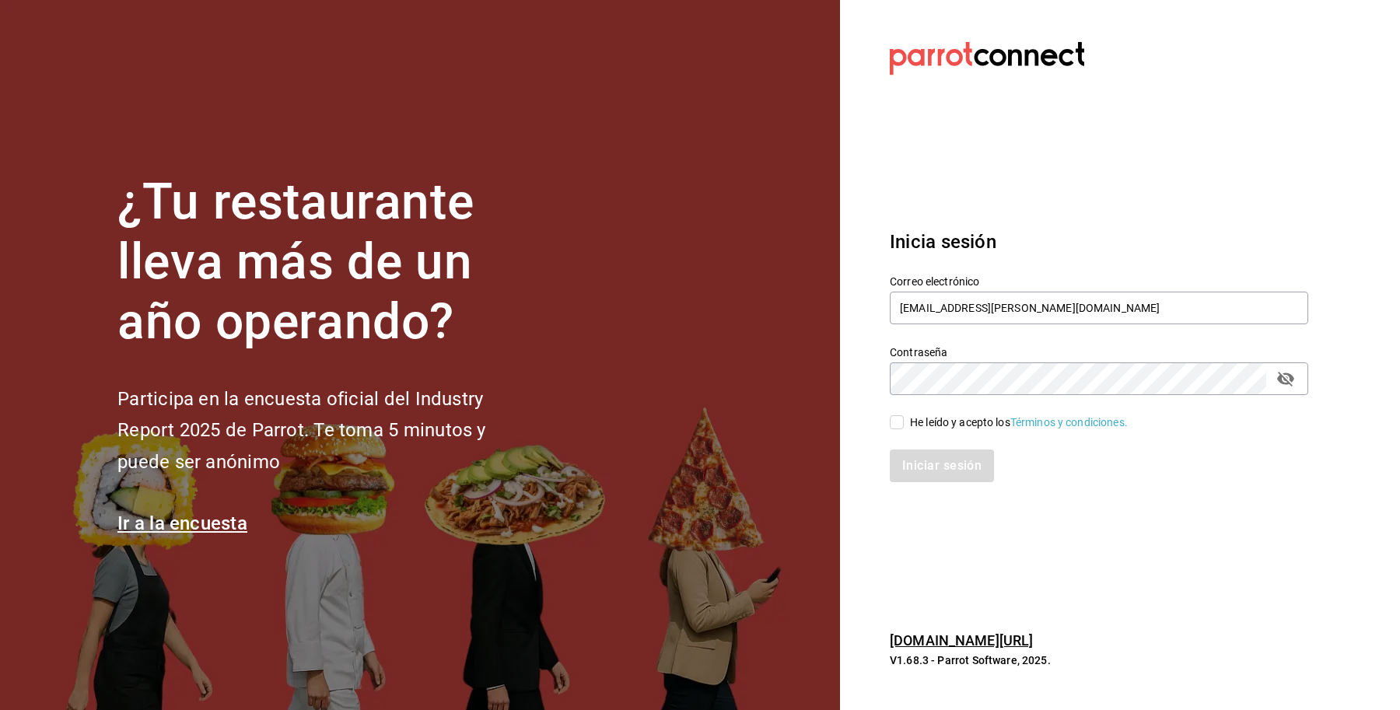
click at [904, 424] on input "He leído y acepto los Términos y condiciones." at bounding box center [897, 422] width 14 height 14
checkbox input "true"
click at [914, 463] on button "Iniciar sesión" at bounding box center [943, 465] width 106 height 33
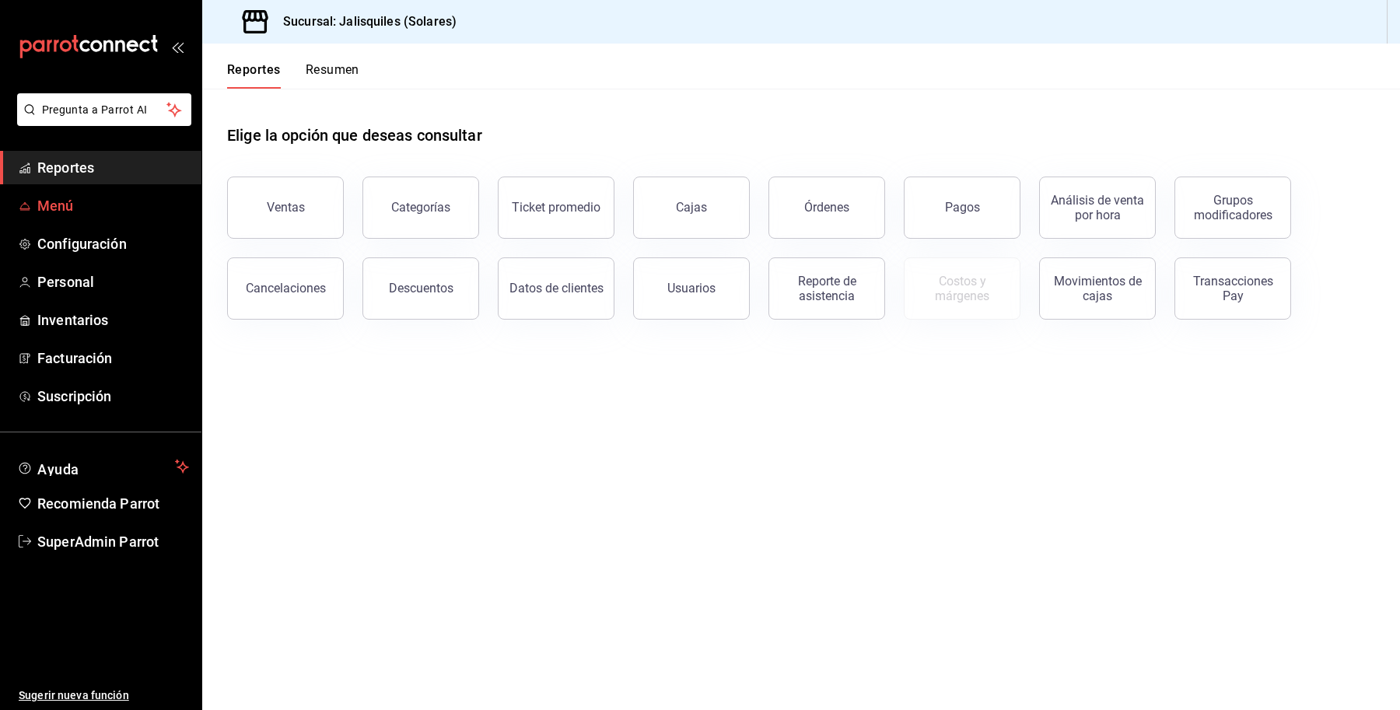
click at [87, 204] on span "Menú" at bounding box center [113, 205] width 152 height 21
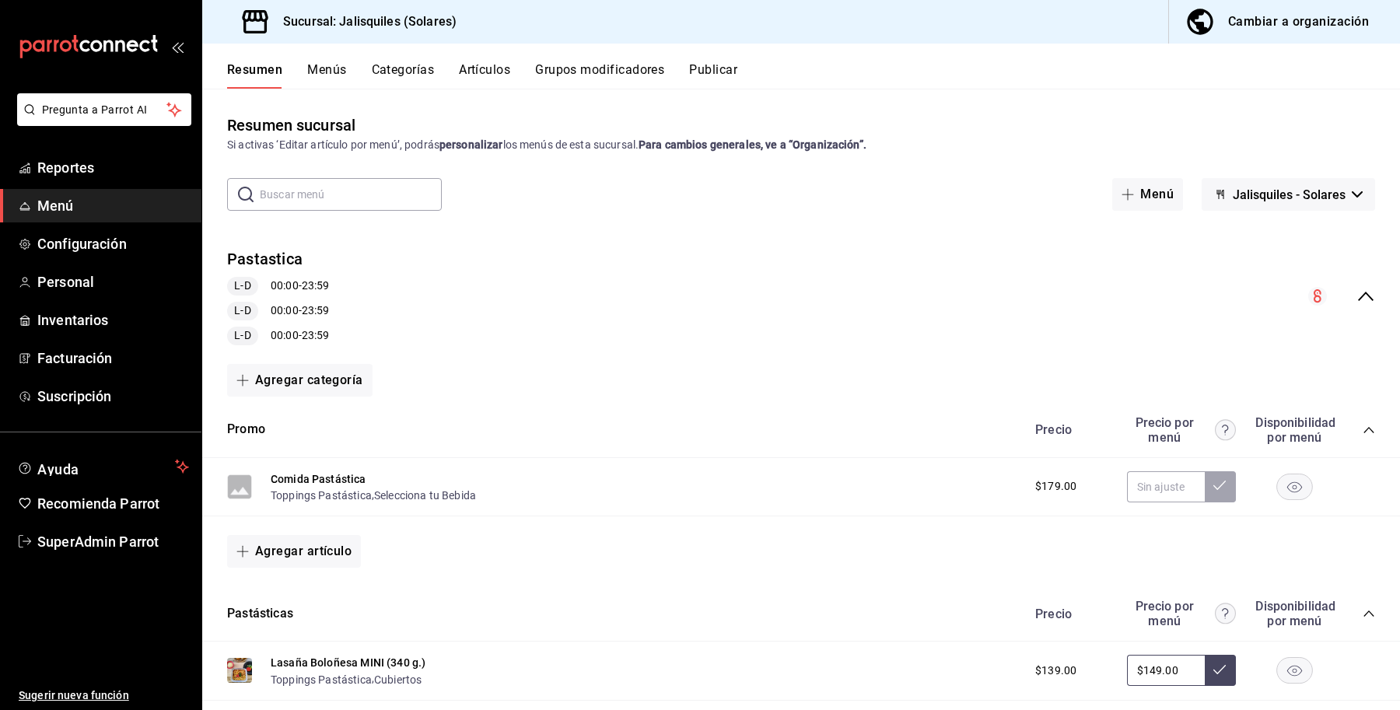
click at [1345, 311] on div "Pastastica L-D 00:00 - 23:59 L-D 00:00 - 23:59 L-D 00:00 - 23:59" at bounding box center [801, 297] width 1198 height 122
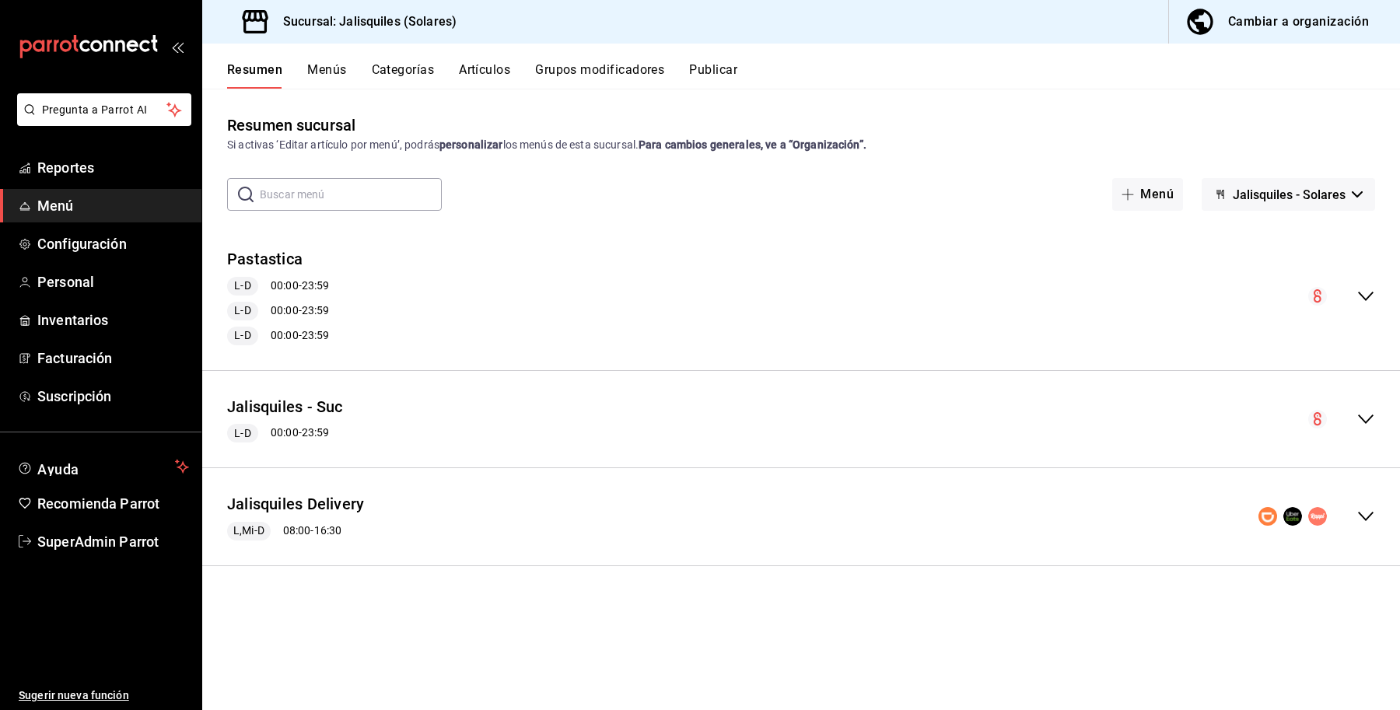
click at [390, 530] on div "Jalisquiles Delivery L,Mi-D 08:00 - 16:30" at bounding box center [801, 517] width 1198 height 72
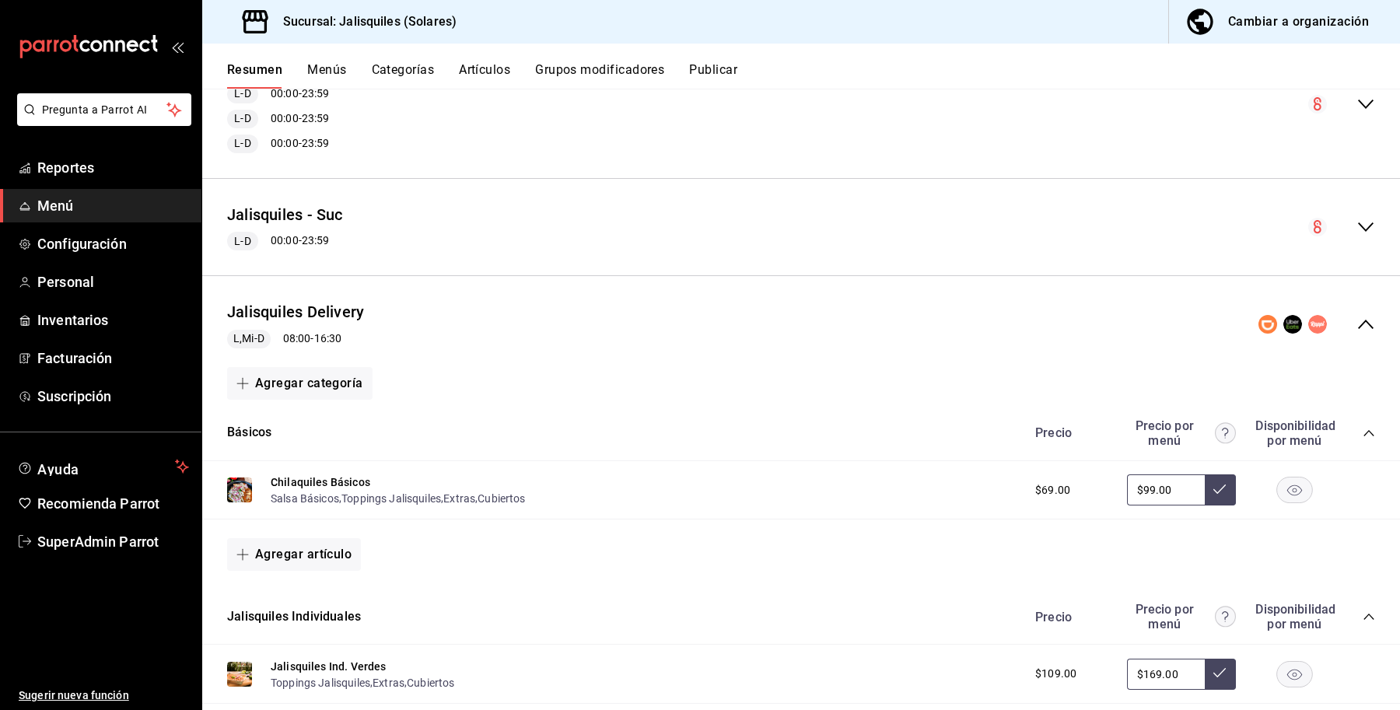
scroll to position [175, 0]
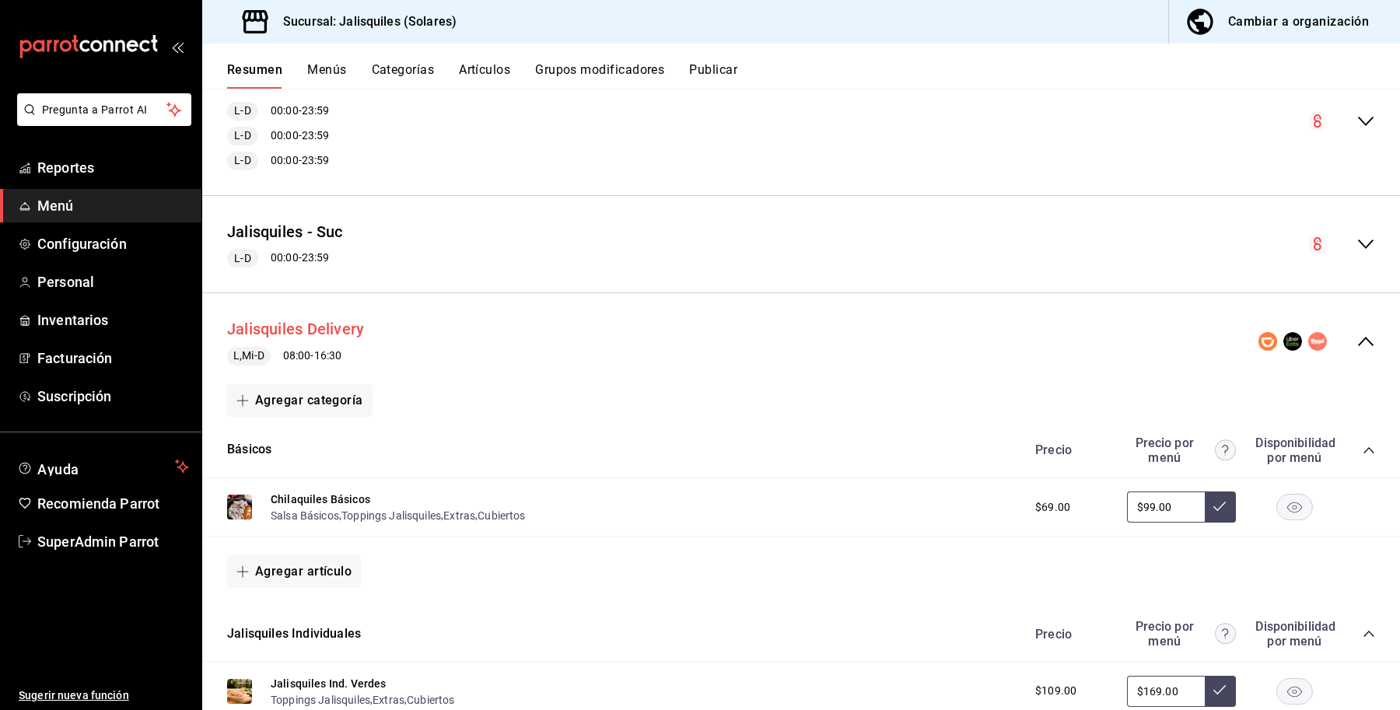
click at [284, 331] on button "Jalisquiles Delivery" at bounding box center [295, 329] width 137 height 23
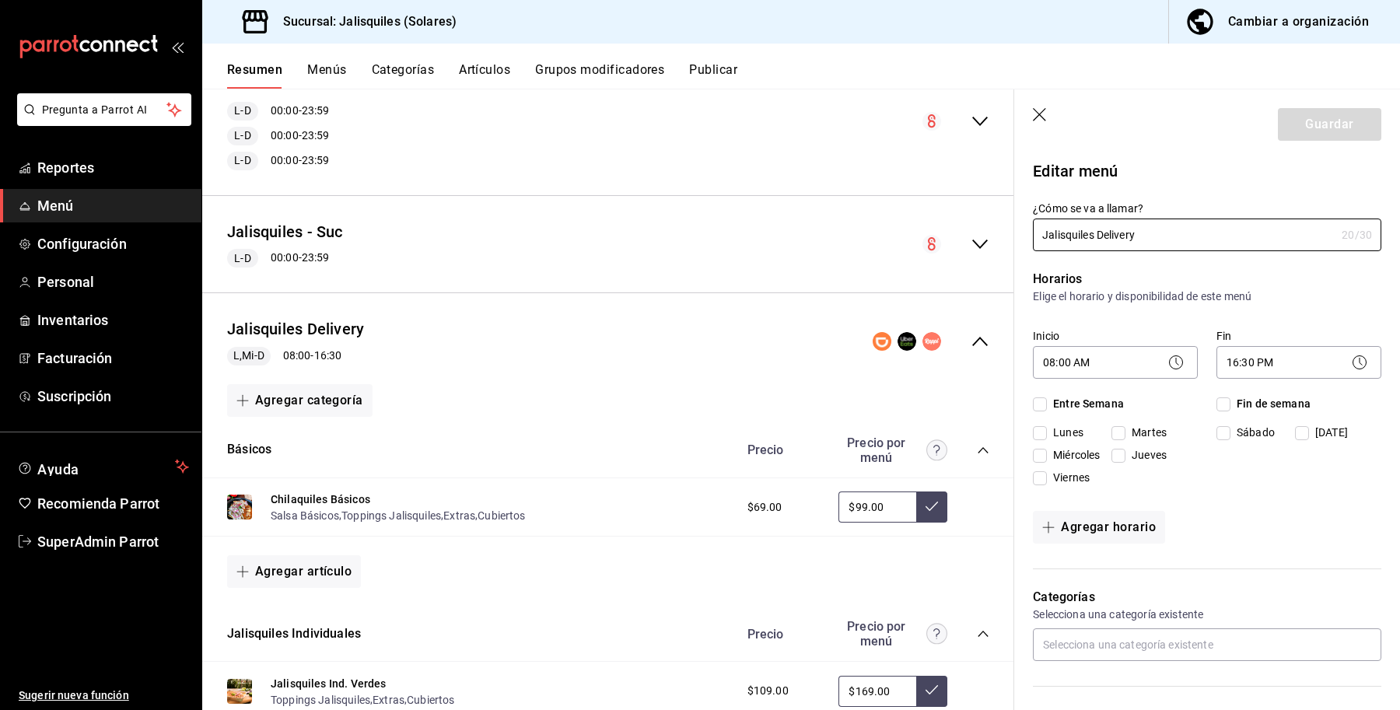
checkbox input "true"
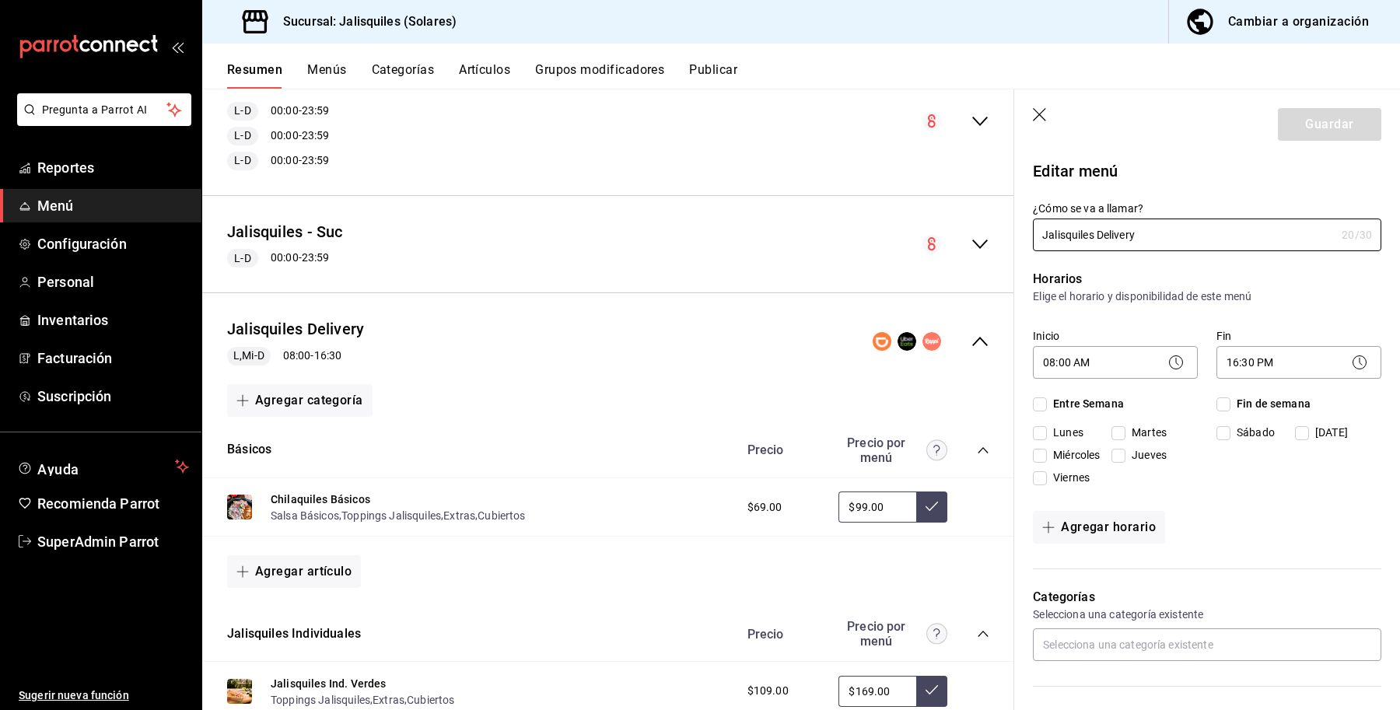
checkbox input "true"
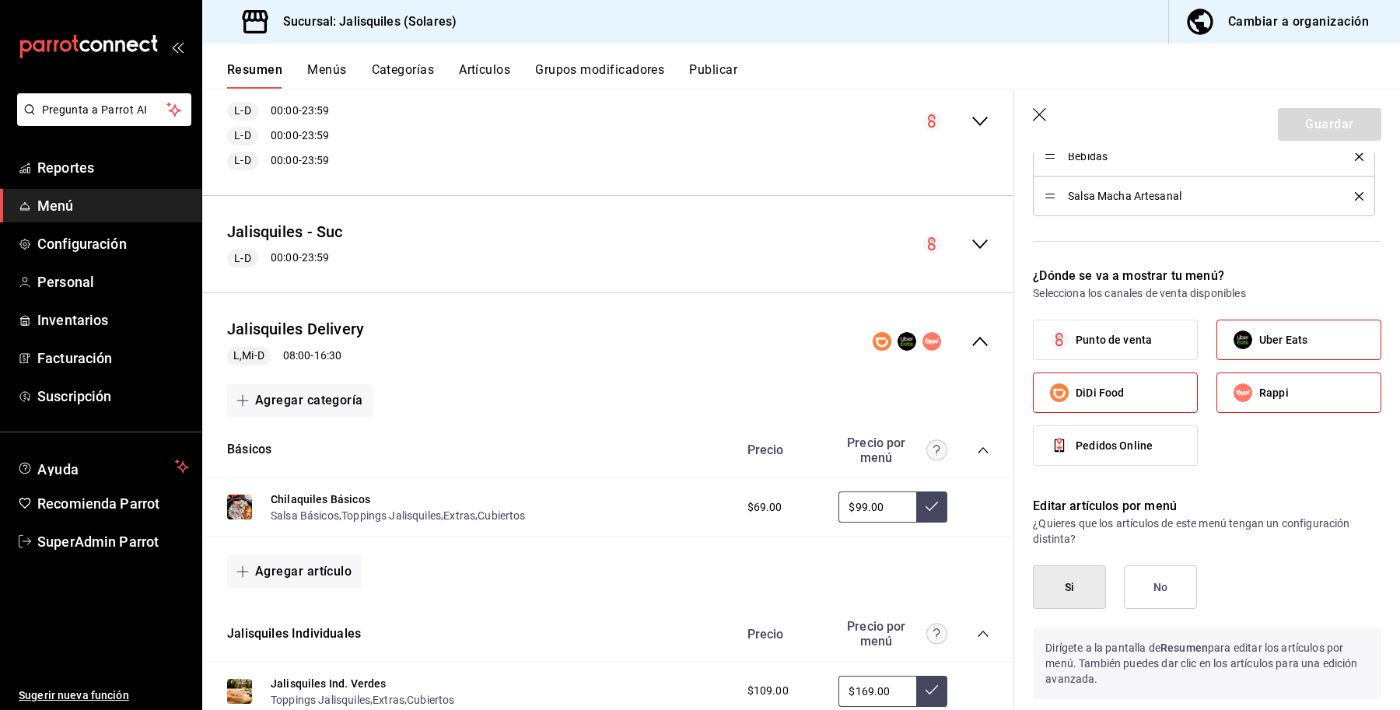
scroll to position [814, 0]
click at [718, 62] on button "Publicar" at bounding box center [713, 75] width 48 height 26
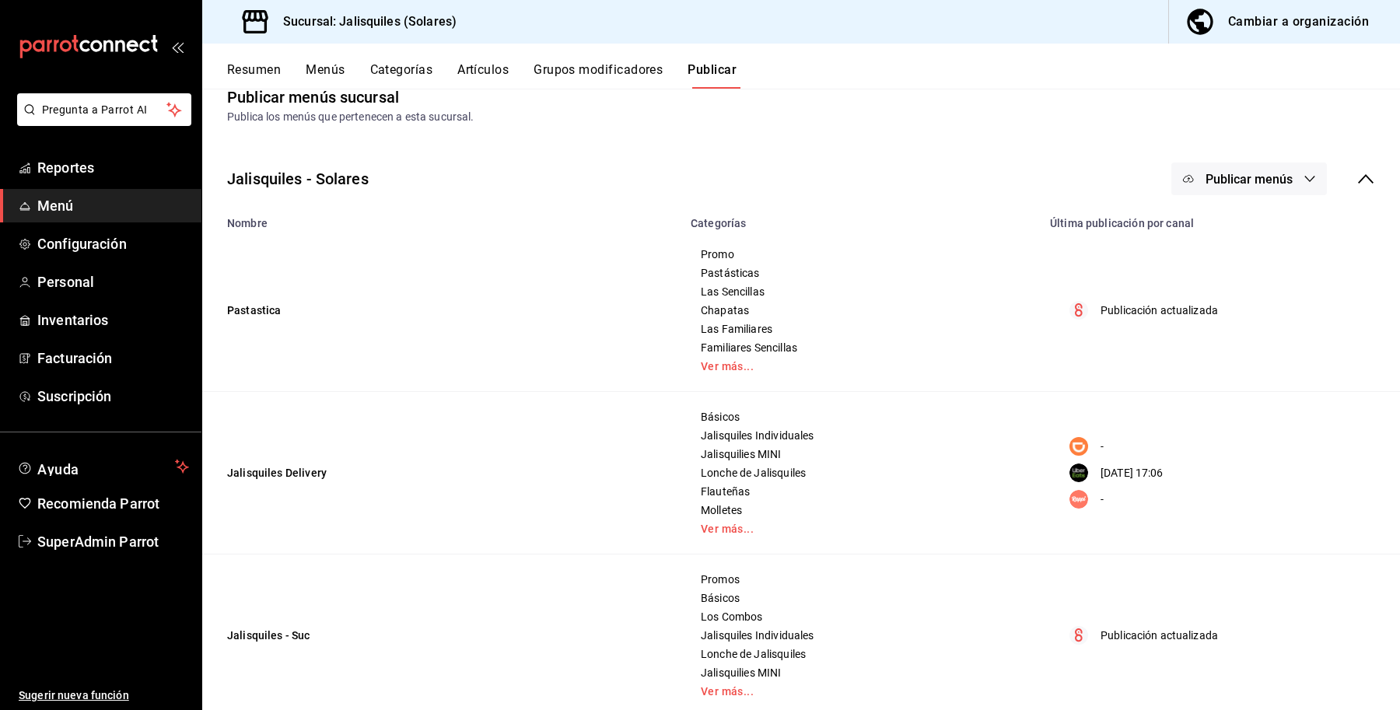
scroll to position [27, 0]
click at [1248, 181] on span "Publicar menús" at bounding box center [1248, 180] width 87 height 15
click at [1230, 313] on span "Uber Eats" at bounding box center [1256, 318] width 75 height 16
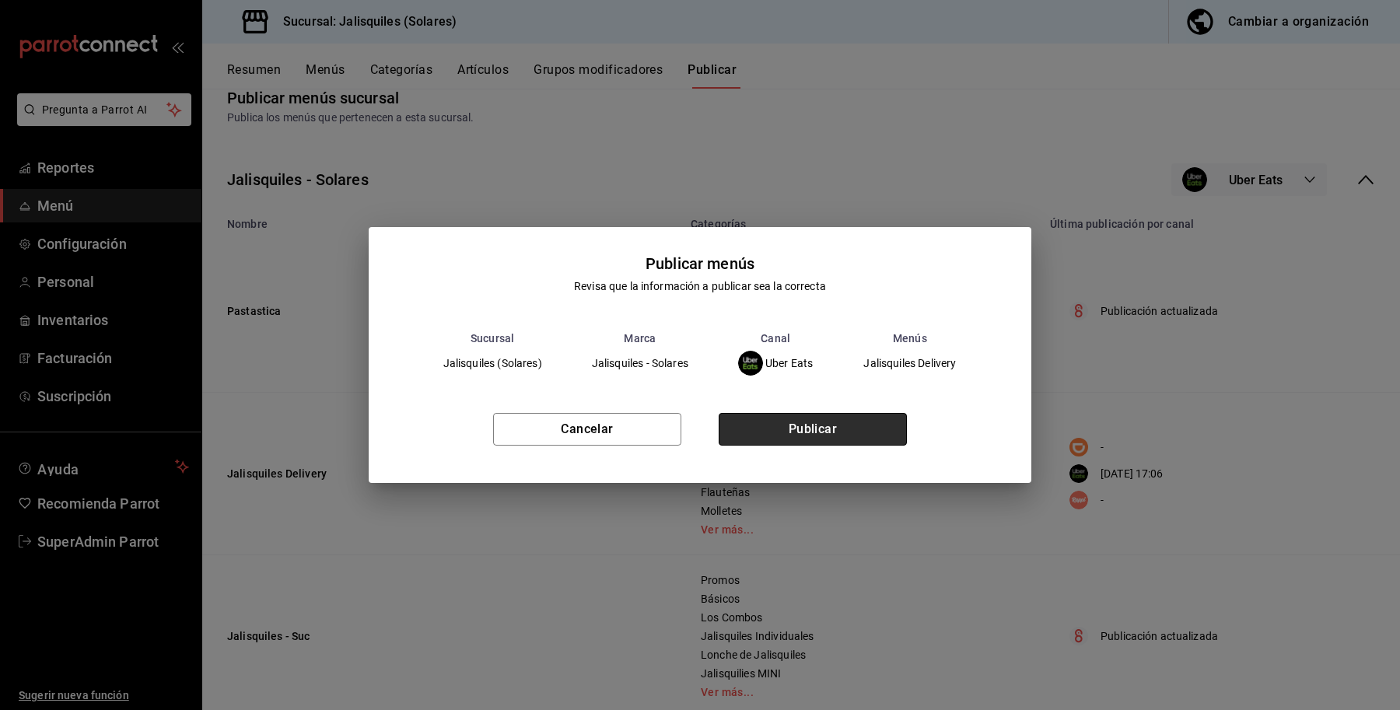
click at [833, 421] on button "Publicar" at bounding box center [813, 429] width 188 height 33
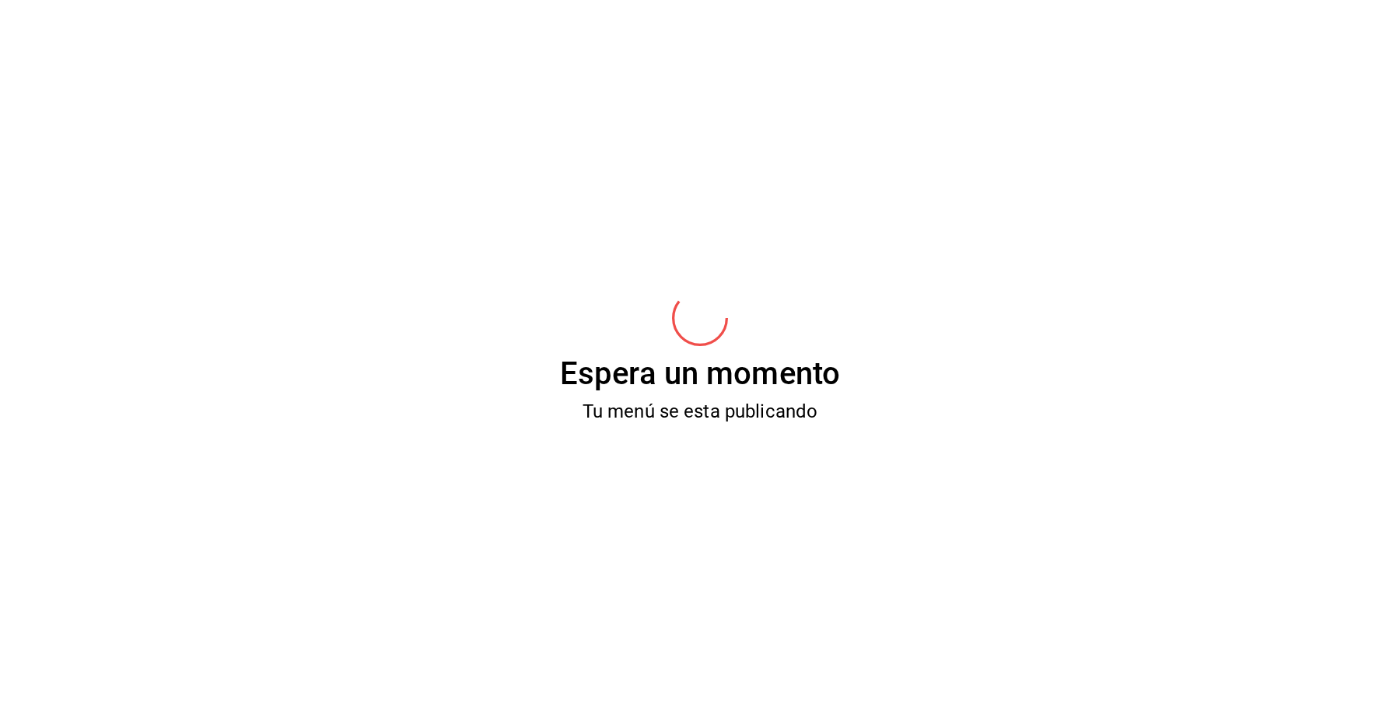
scroll to position [0, 0]
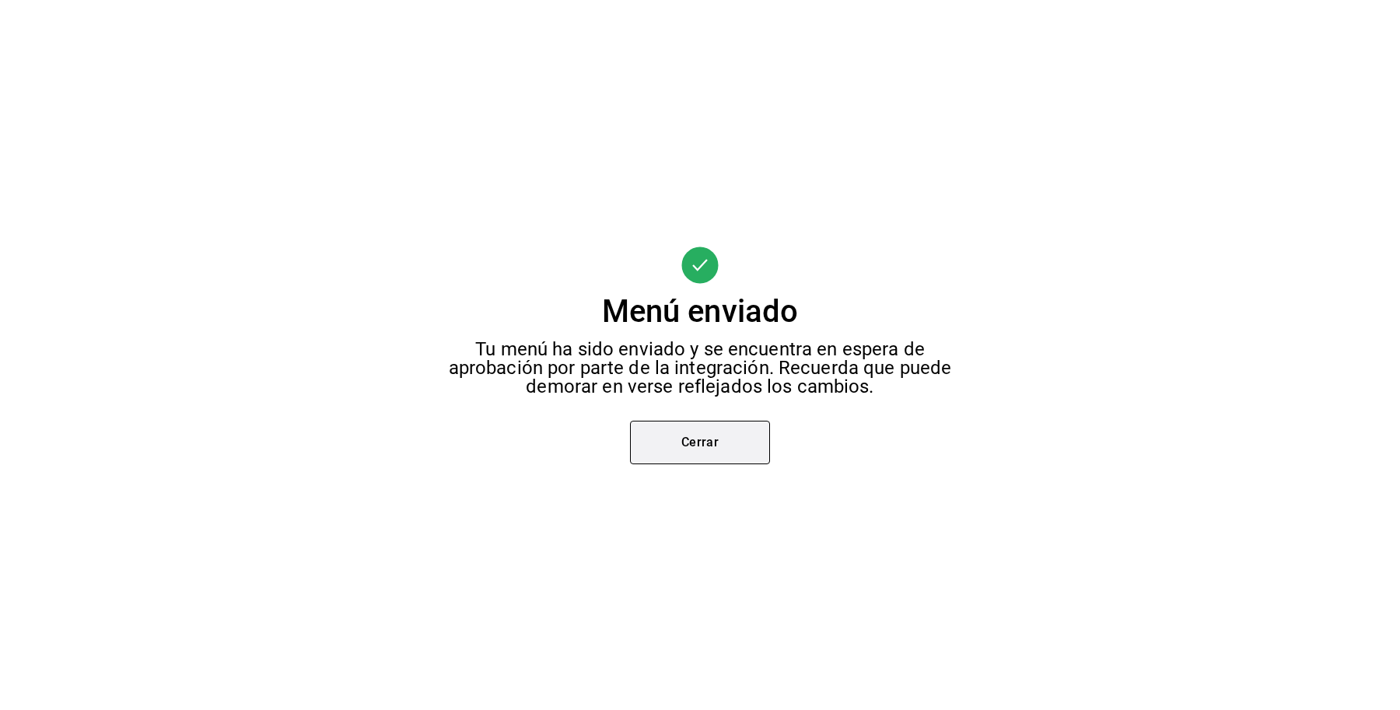
click at [698, 443] on button "Cerrar" at bounding box center [700, 443] width 140 height 44
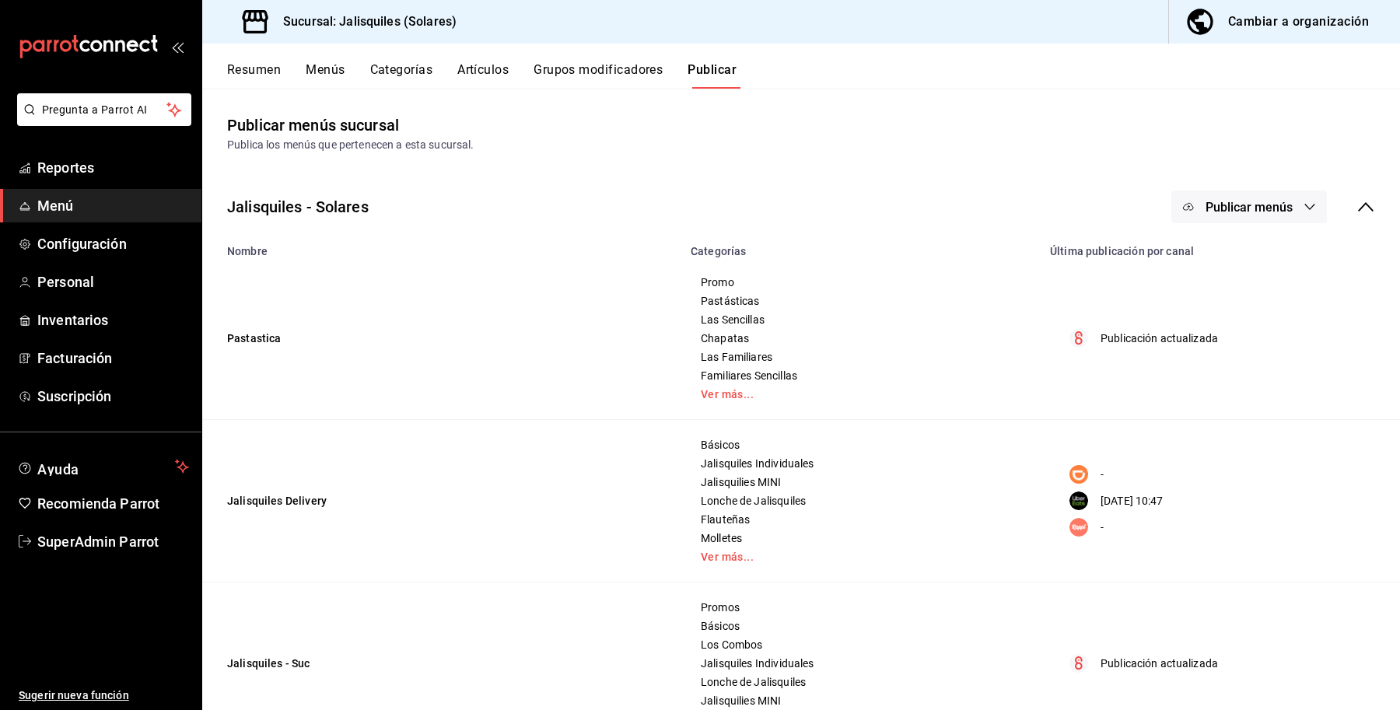
scroll to position [144, 0]
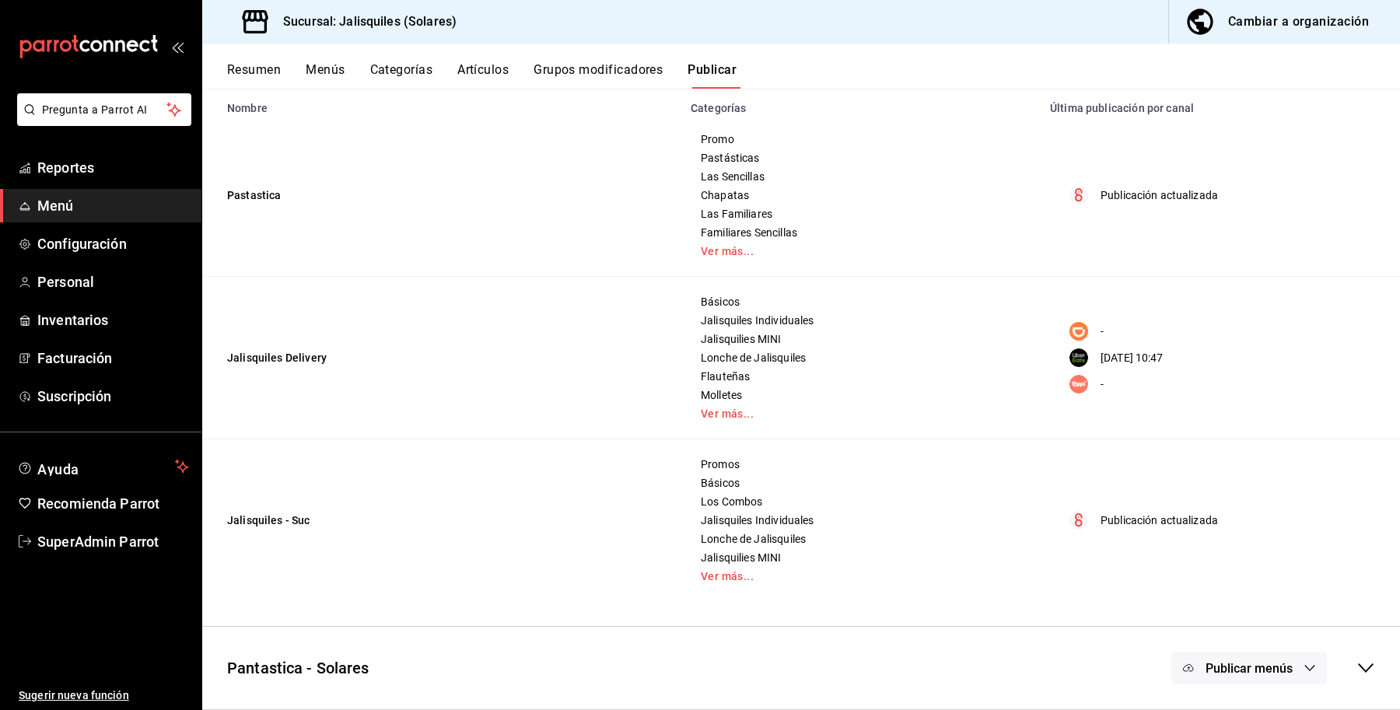
click at [56, 199] on span "Menú" at bounding box center [113, 205] width 152 height 21
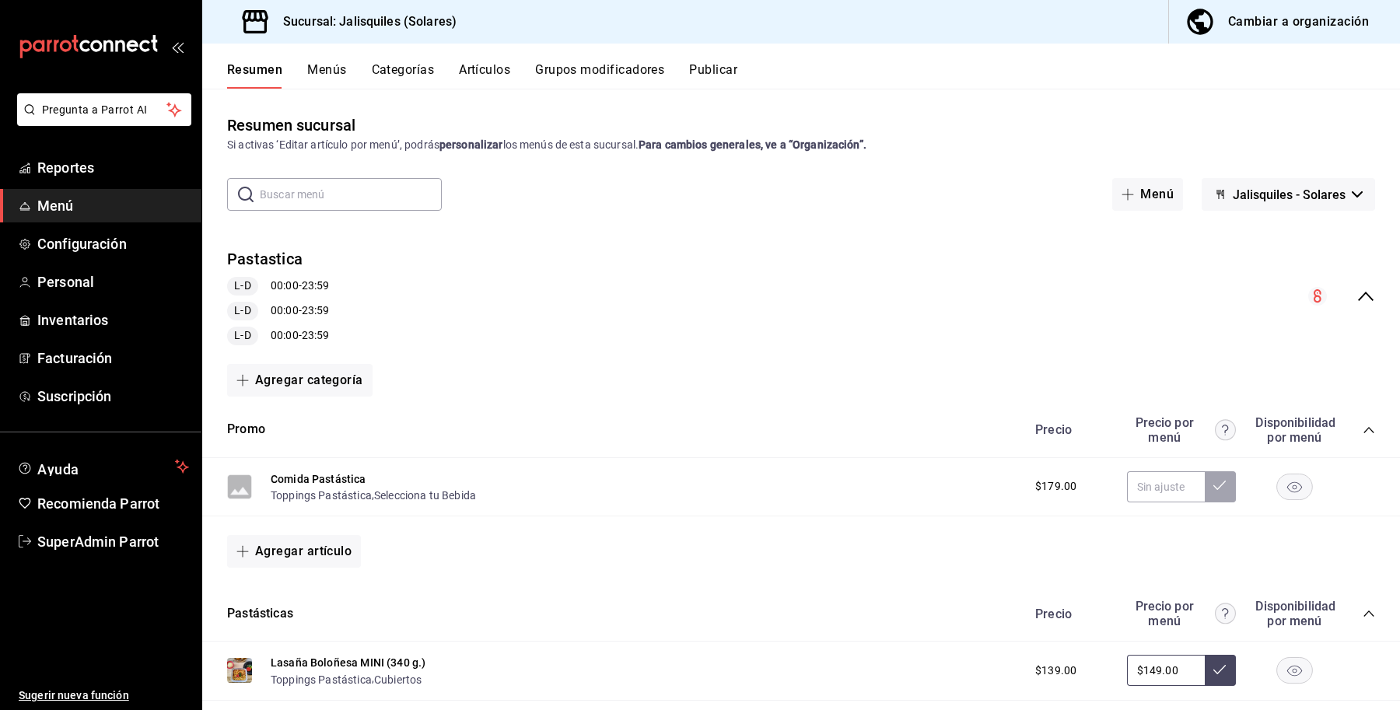
click at [1339, 304] on div "collapse-menu-row" at bounding box center [1341, 296] width 67 height 19
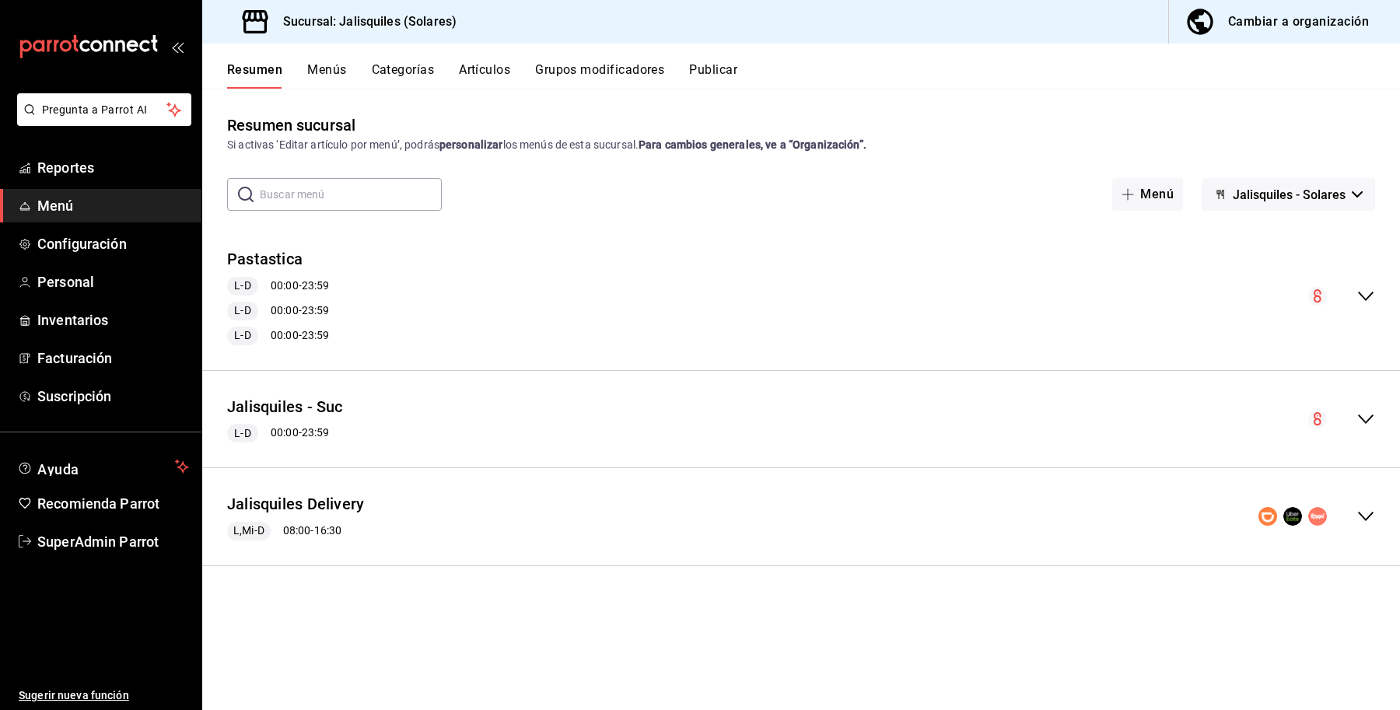
click at [1344, 507] on div "collapse-menu-row" at bounding box center [1316, 516] width 117 height 19
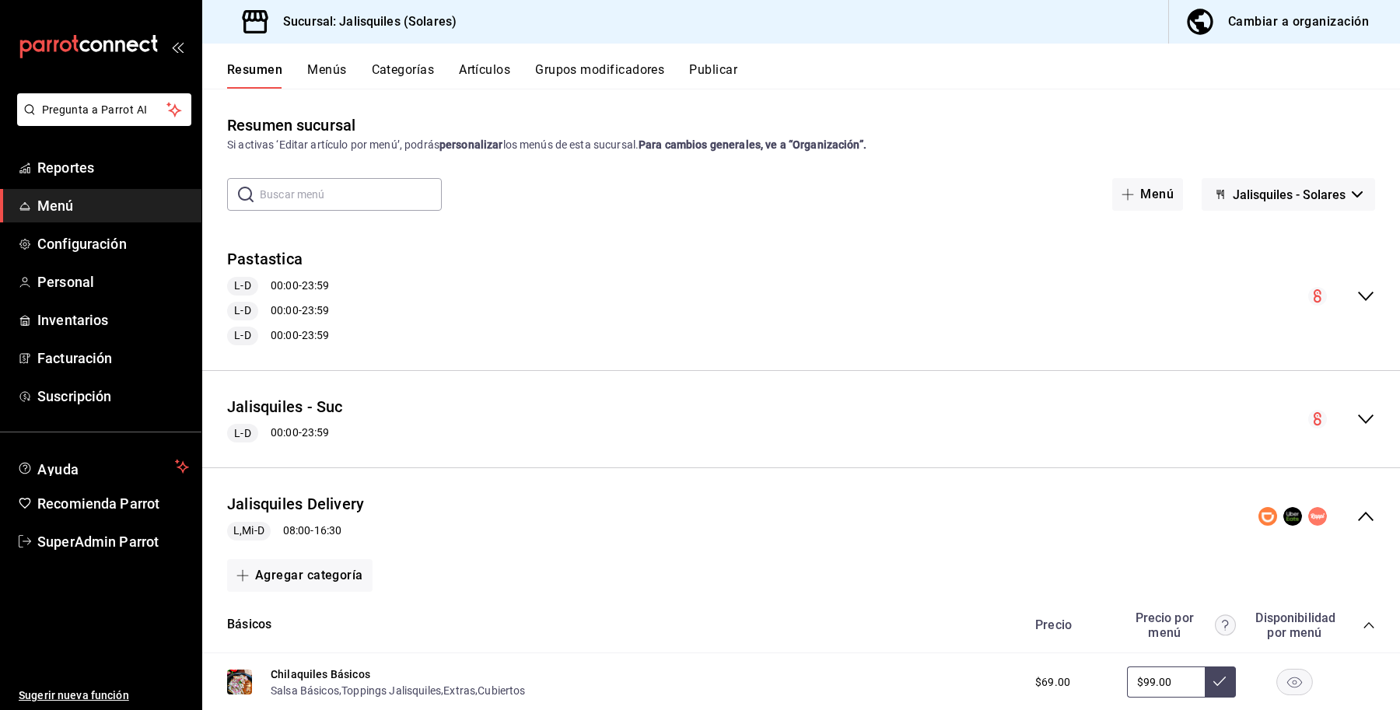
click at [1358, 506] on div "Jalisquiles Delivery L,Mi-D 08:00 - 16:30" at bounding box center [801, 517] width 1198 height 72
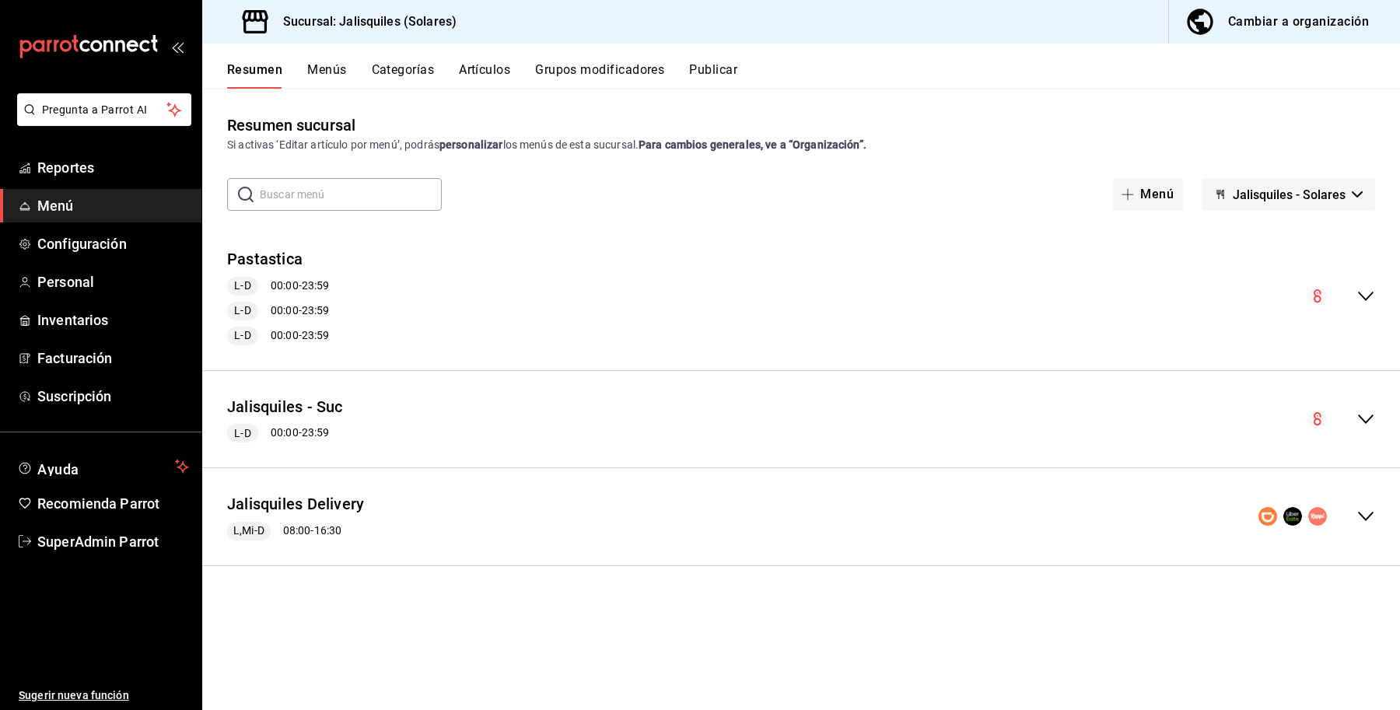
click at [1276, 188] on span "Jalisquiles - Solares" at bounding box center [1289, 194] width 113 height 15
drag, startPoint x: 1343, startPoint y: 538, endPoint x: 1359, endPoint y: 523, distance: 21.5
click at [1359, 523] on div at bounding box center [700, 355] width 1400 height 710
drag, startPoint x: 1359, startPoint y: 523, endPoint x: 1361, endPoint y: 508, distance: 15.7
click at [1361, 508] on body "Pregunta a Parrot AI Reportes Menú Configuración Personal Inventarios Facturaci…" at bounding box center [700, 355] width 1400 height 710
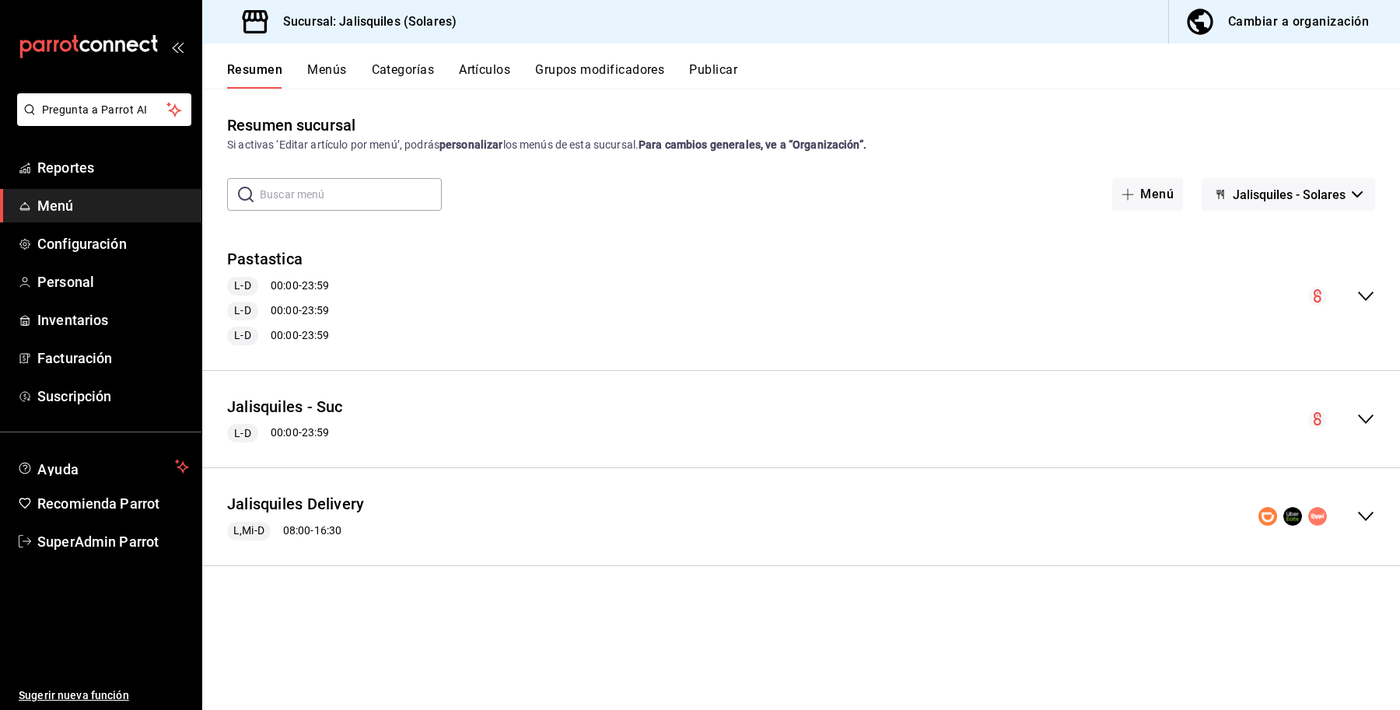
click at [1361, 508] on icon "collapse-menu-row" at bounding box center [1365, 516] width 19 height 19
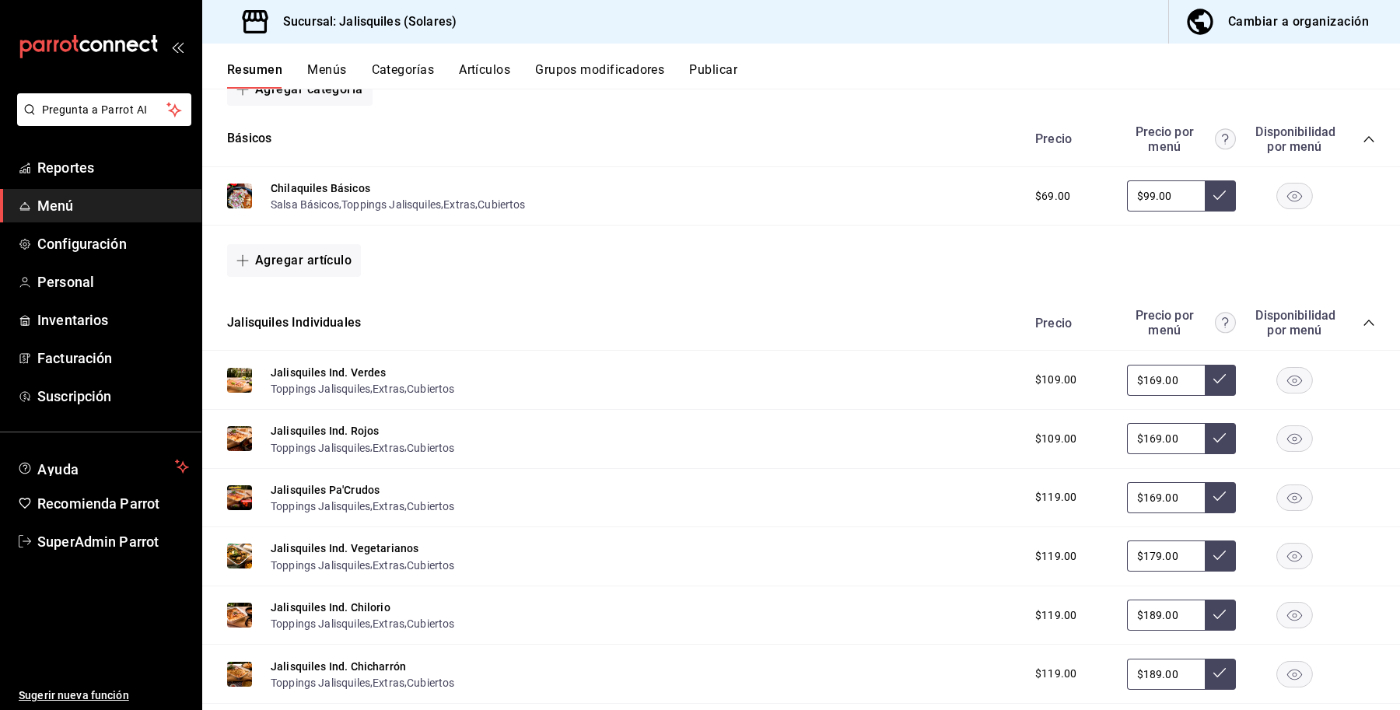
scroll to position [487, 0]
click at [1362, 348] on div "Jalisquiles Individuales Precio Precio por menú Disponibilidad por menú" at bounding box center [801, 322] width 1198 height 55
click at [1357, 315] on div "Precio Precio por menú Disponibilidad por menú" at bounding box center [1197, 322] width 355 height 30
click at [1362, 316] on span "collapse-category-row" at bounding box center [1368, 322] width 12 height 12
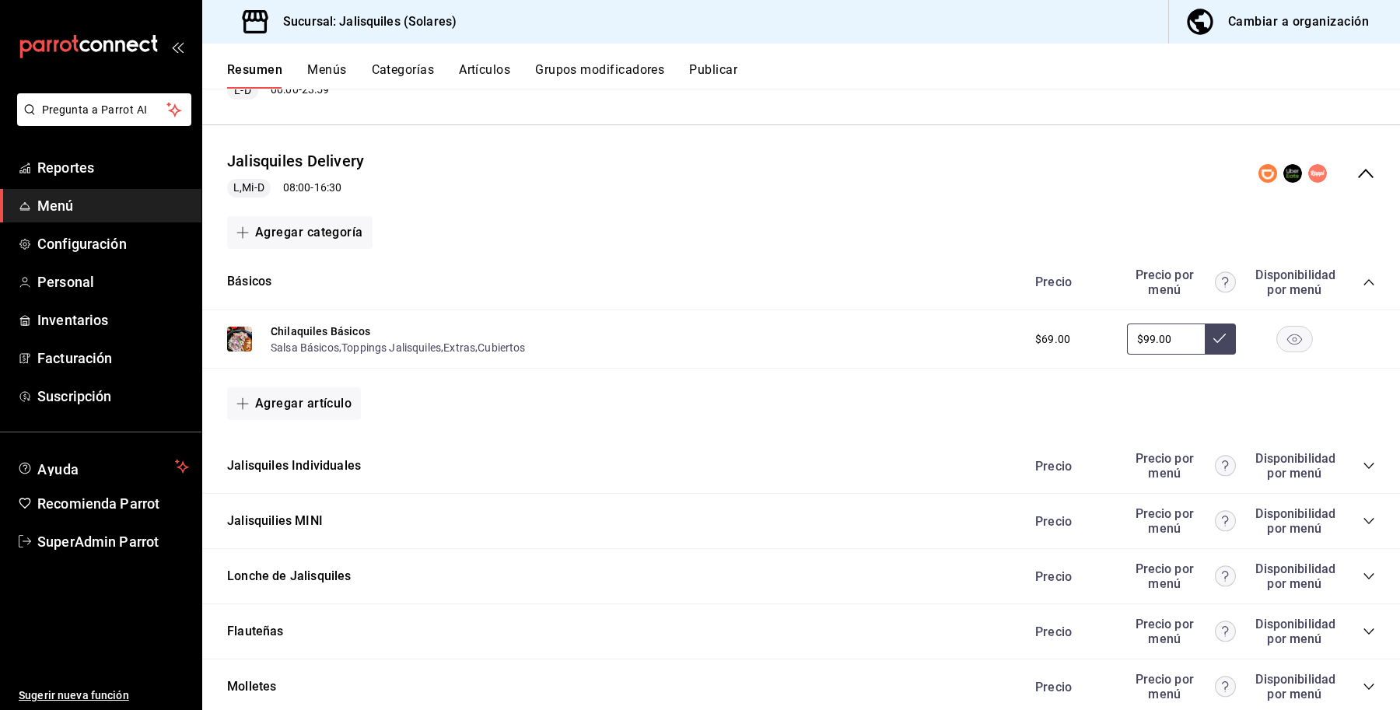
scroll to position [341, 0]
drag, startPoint x: 457, startPoint y: 74, endPoint x: 481, endPoint y: 74, distance: 23.3
click at [481, 74] on div "Resumen Menús Categorías Artículos Grupos modificadores Publicar" at bounding box center [813, 75] width 1173 height 26
click at [481, 74] on button "Artículos" at bounding box center [484, 75] width 51 height 26
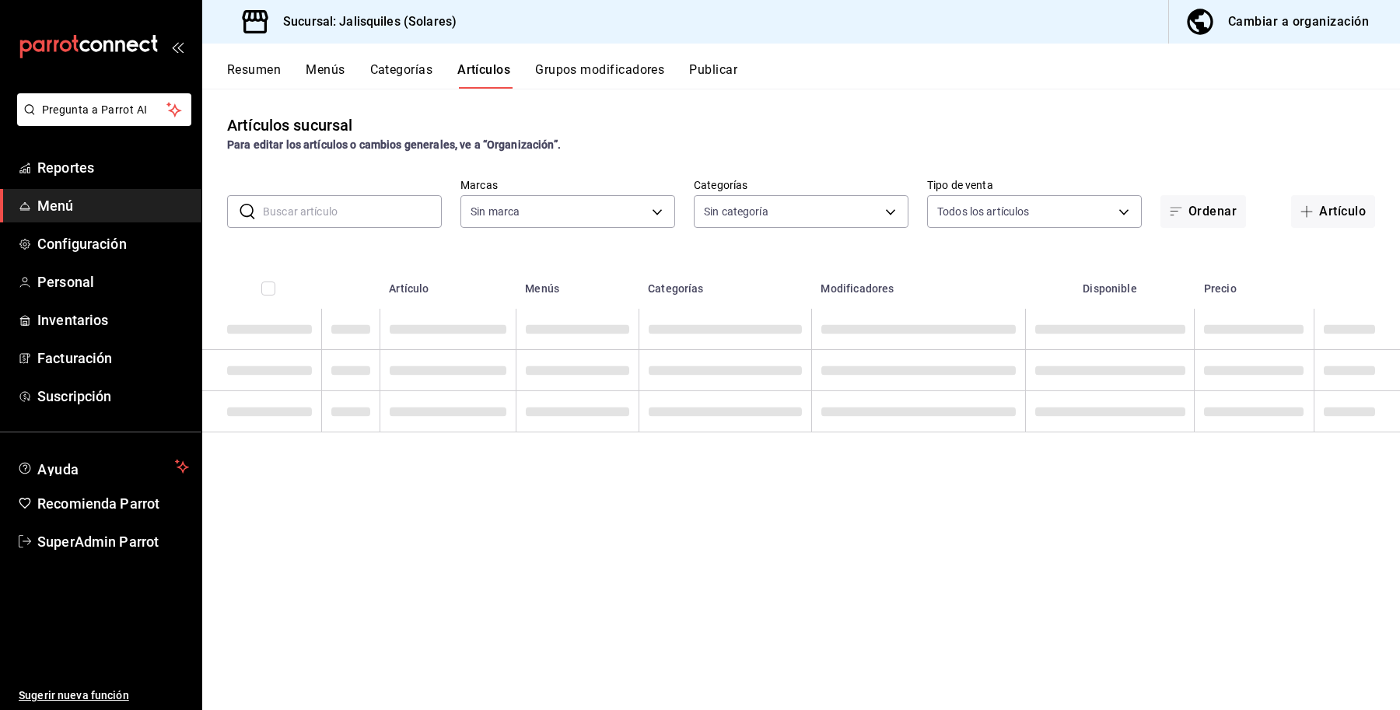
type input "e24ed640-0f31-4a7d-866c-5b2b74ae4984,f86a7338-673e-4f8d-965a-b06246a500b1"
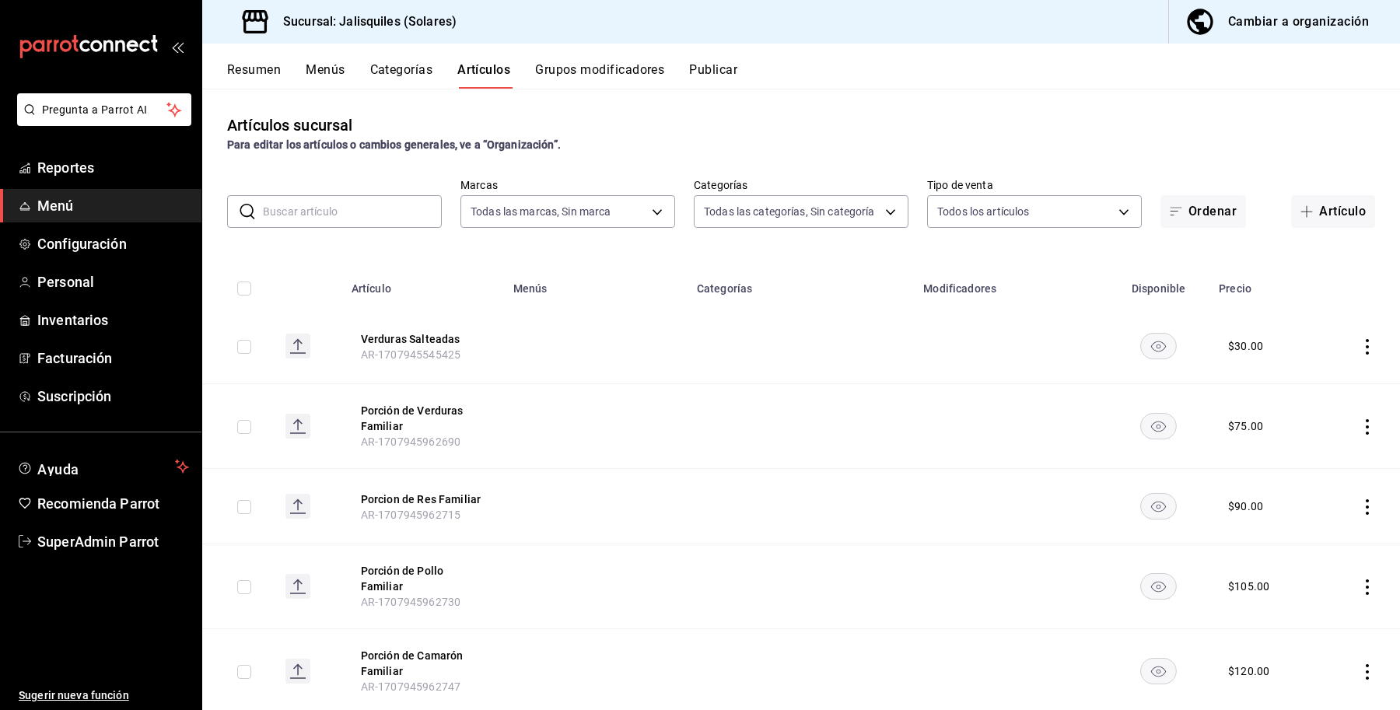
type input "f65e6dba-26e1-4731-bd51-a20c968ed1e4,d9386102-92c6-4fac-a6ac-66ee905c2e42,3911e…"
click at [344, 219] on input "text" at bounding box center [352, 211] width 179 height 31
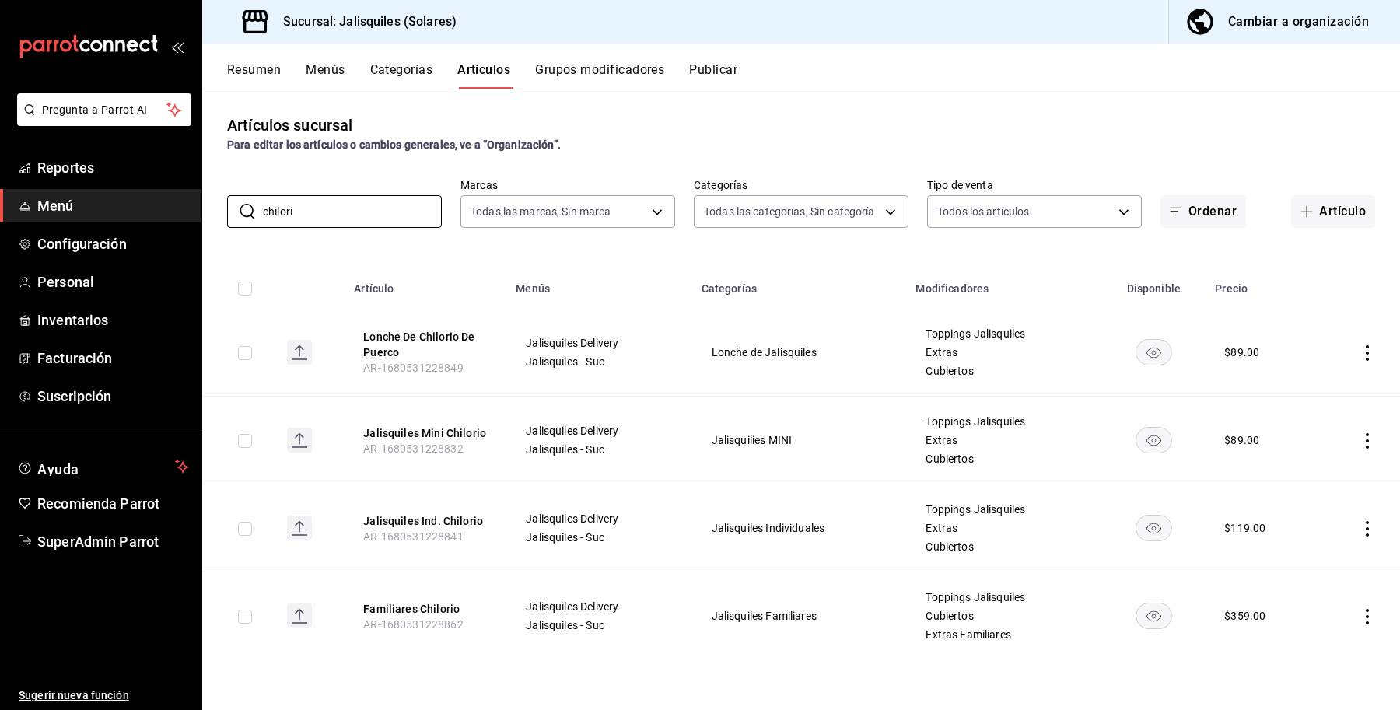
type input "chilori"
click at [327, 59] on div "Resumen Menús Categorías Artículos Grupos modificadores Publicar" at bounding box center [801, 66] width 1198 height 45
click at [255, 66] on button "Resumen" at bounding box center [254, 75] width 54 height 26
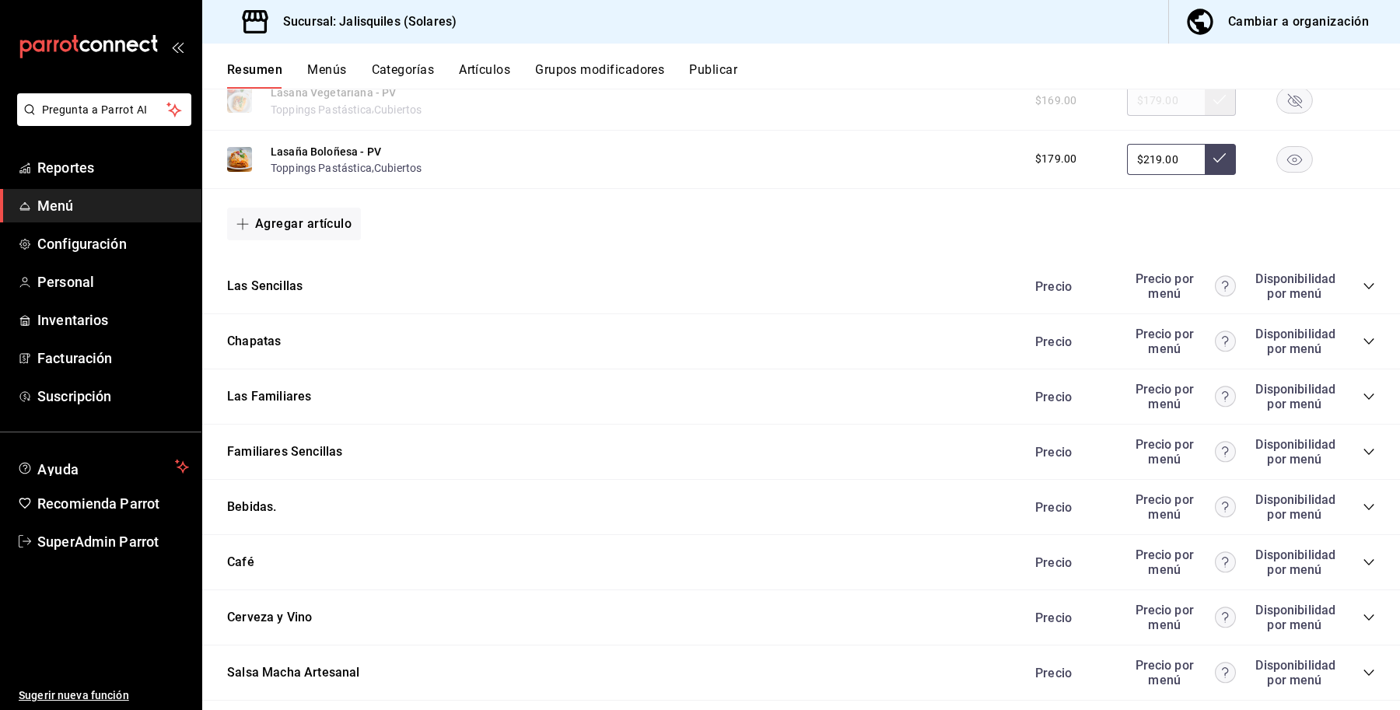
scroll to position [1327, 0]
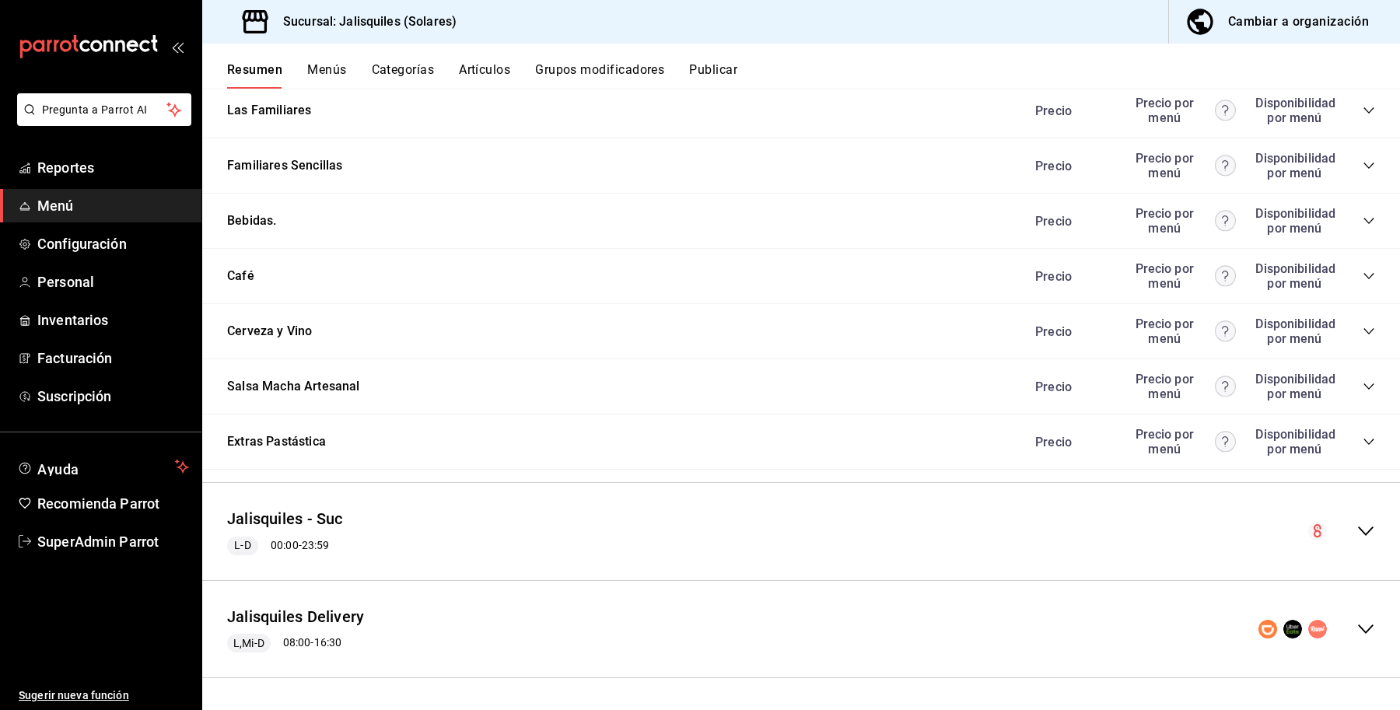
click at [1356, 632] on icon "collapse-menu-row" at bounding box center [1365, 629] width 19 height 19
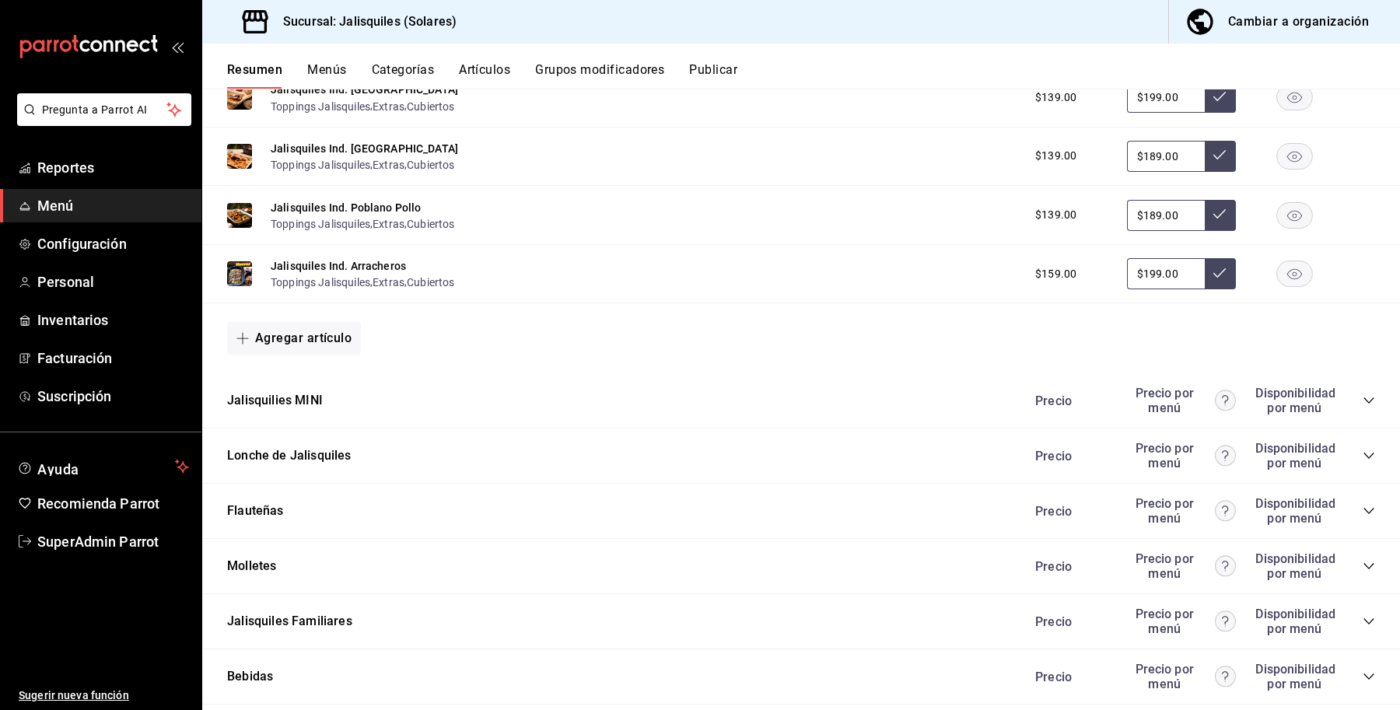
scroll to position [2715, 0]
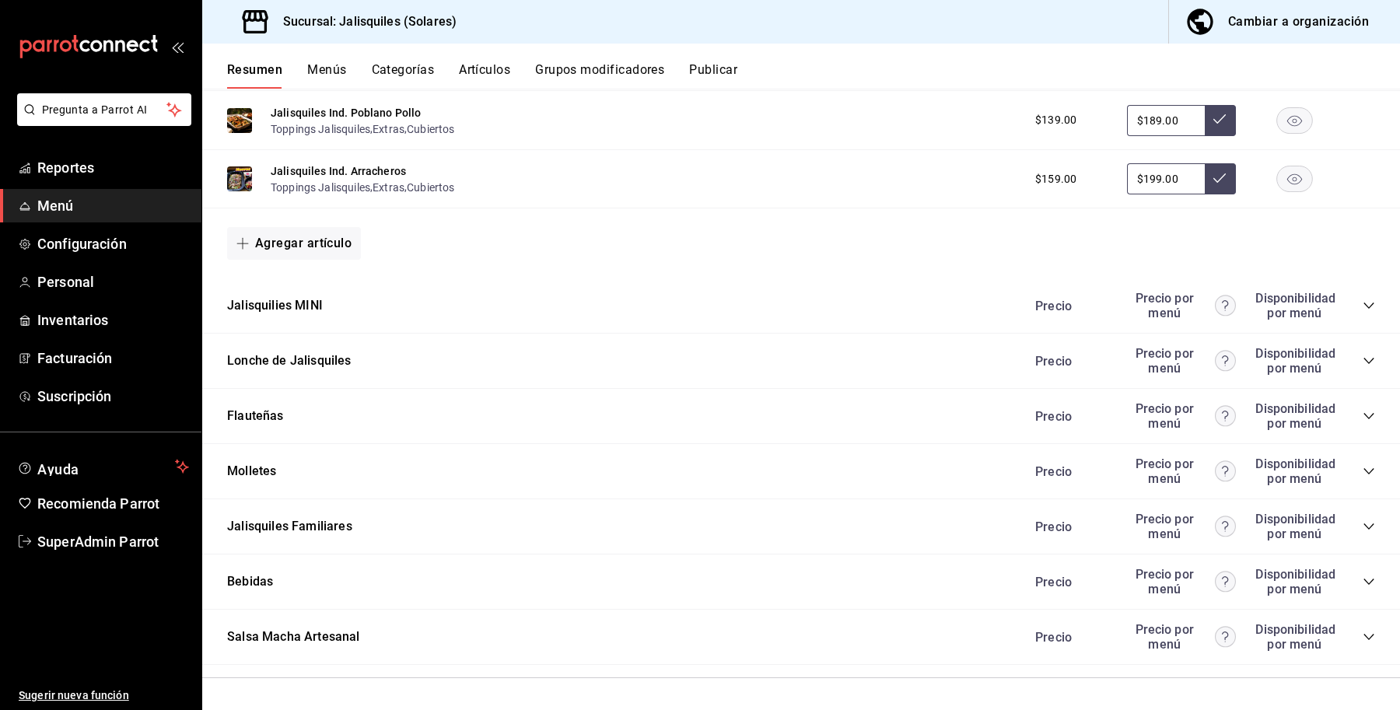
click at [1339, 577] on div "Precio Precio por menú Disponibilidad por menú" at bounding box center [1197, 582] width 355 height 30
click at [1362, 583] on icon "collapse-category-row" at bounding box center [1368, 581] width 12 height 12
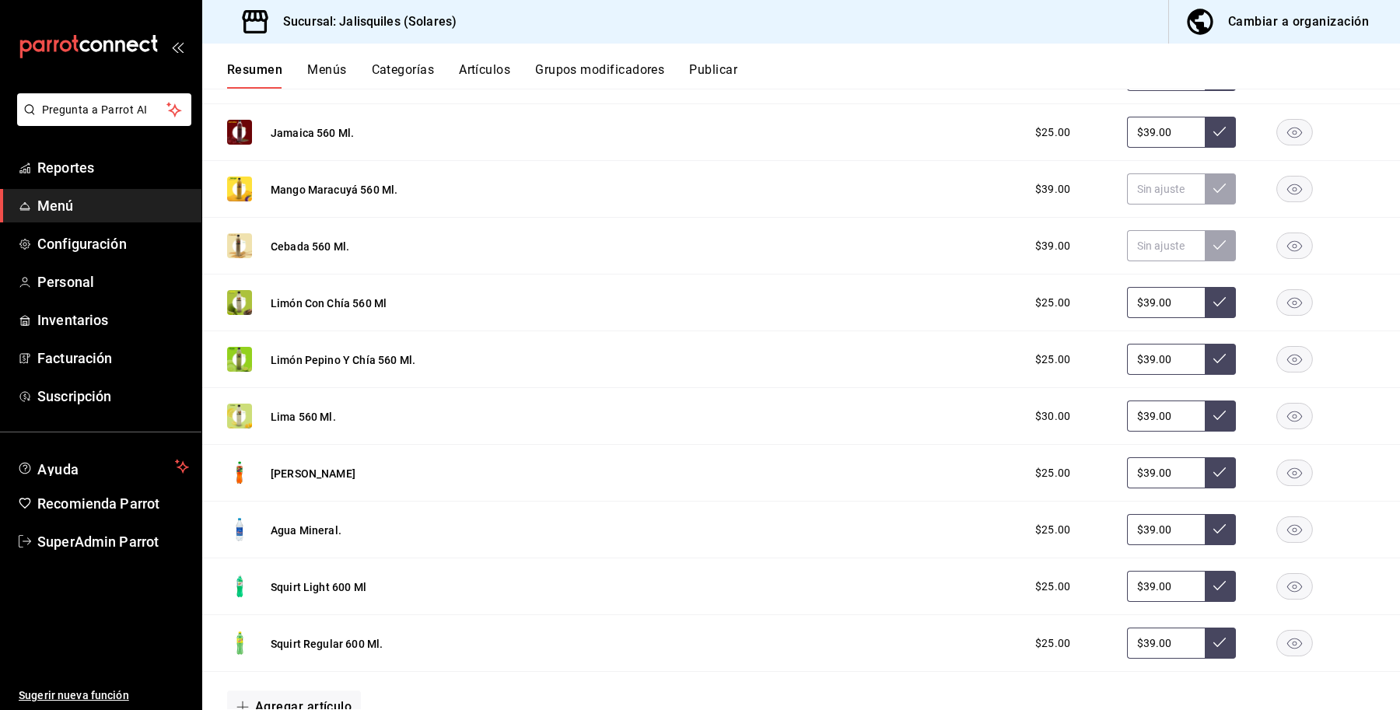
scroll to position [3411, 0]
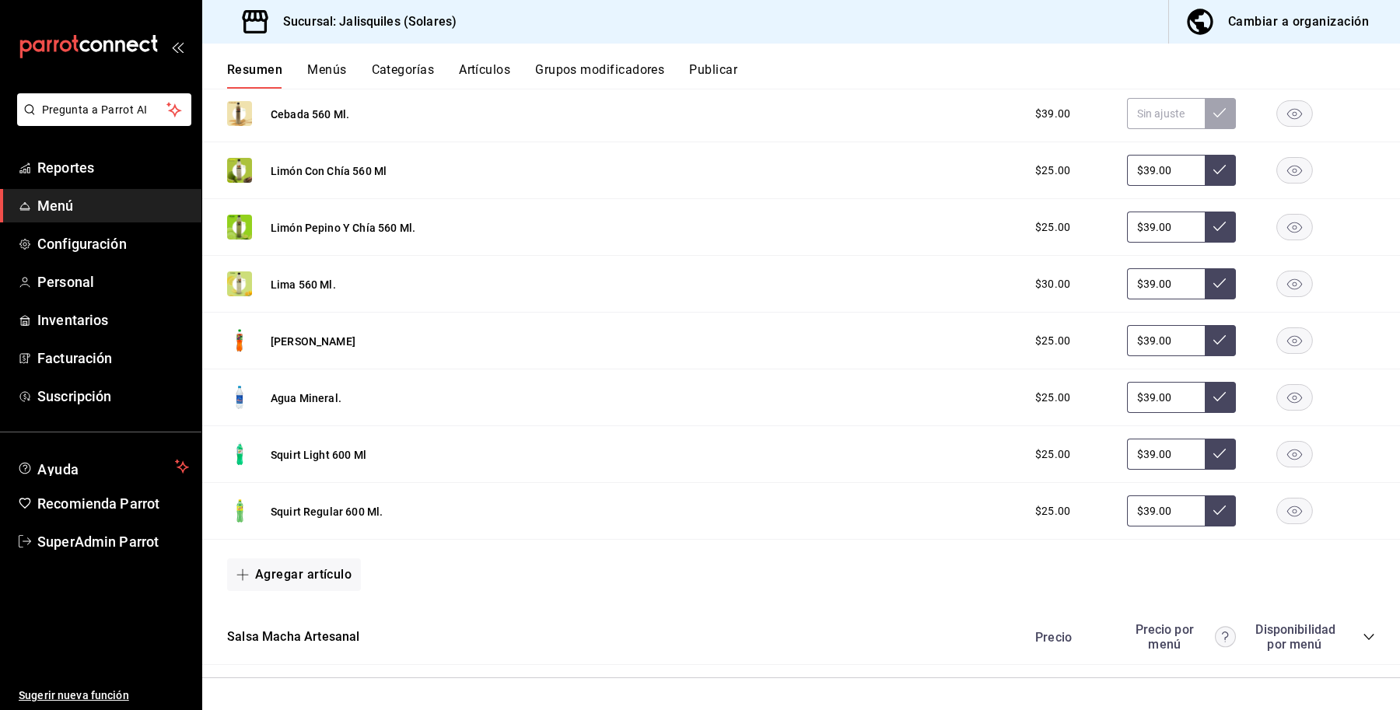
click at [1362, 635] on icon "collapse-category-row" at bounding box center [1368, 637] width 12 height 12
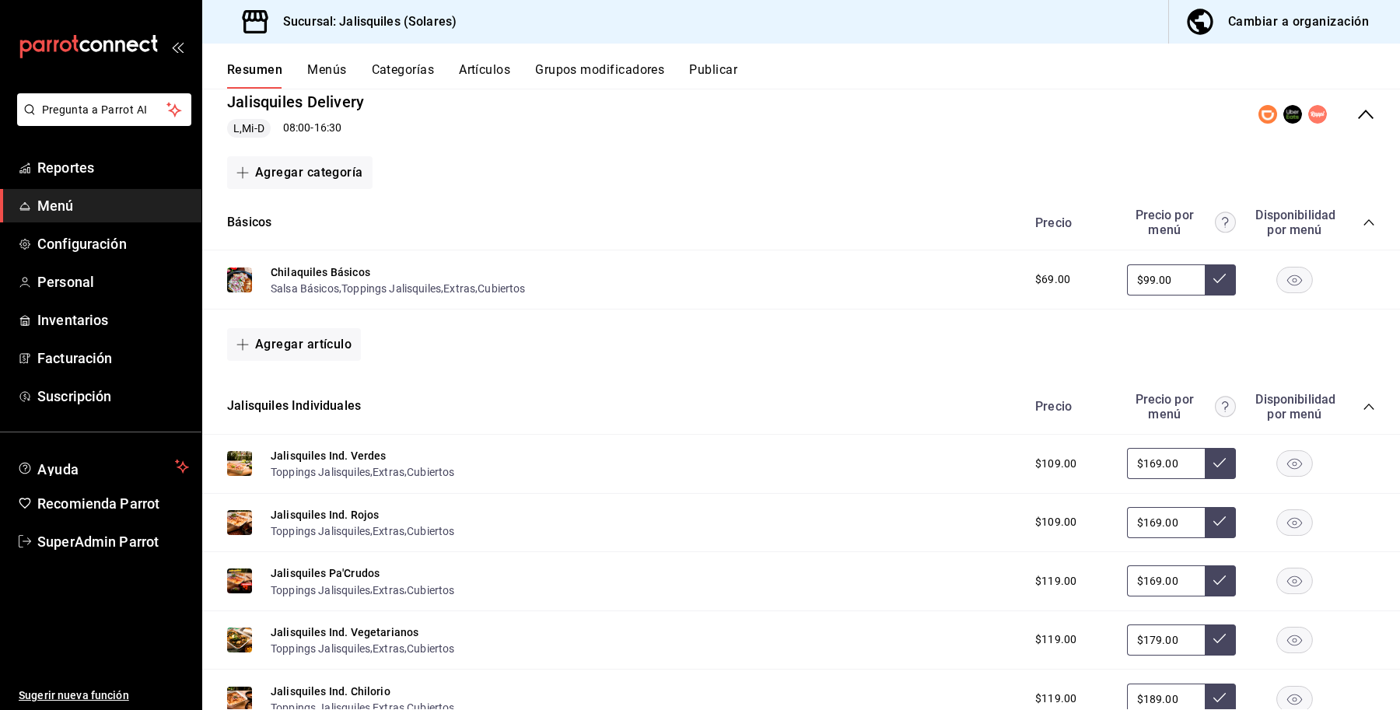
scroll to position [1840, 0]
click at [712, 72] on button "Publicar" at bounding box center [713, 75] width 48 height 26
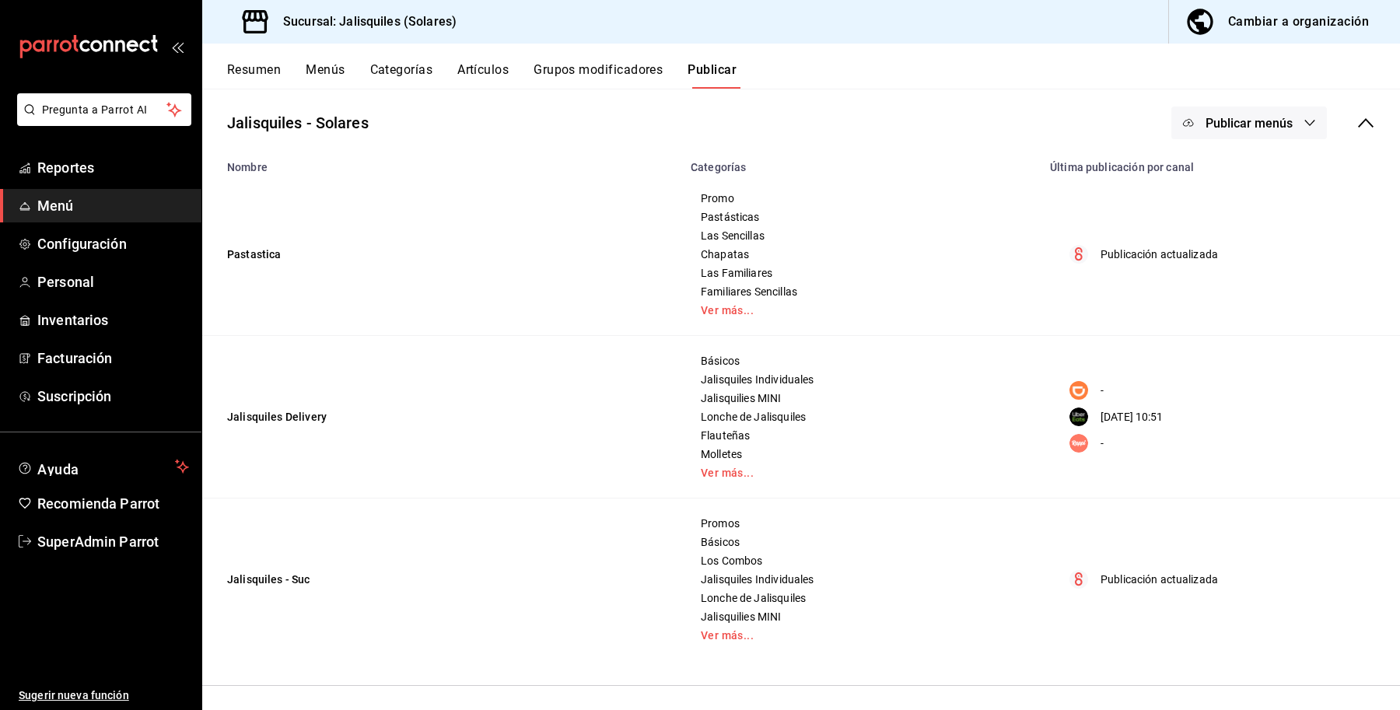
scroll to position [144, 0]
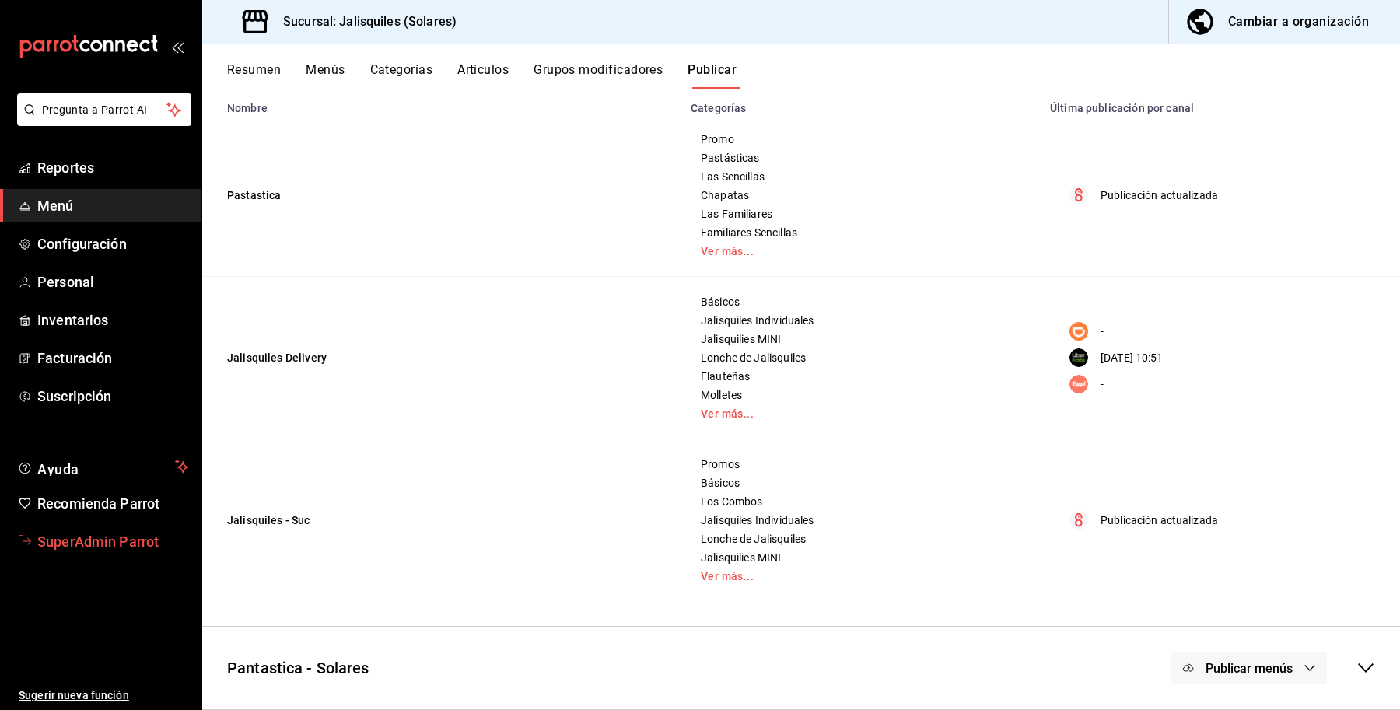
click at [114, 551] on span "SuperAdmin Parrot" at bounding box center [113, 541] width 152 height 21
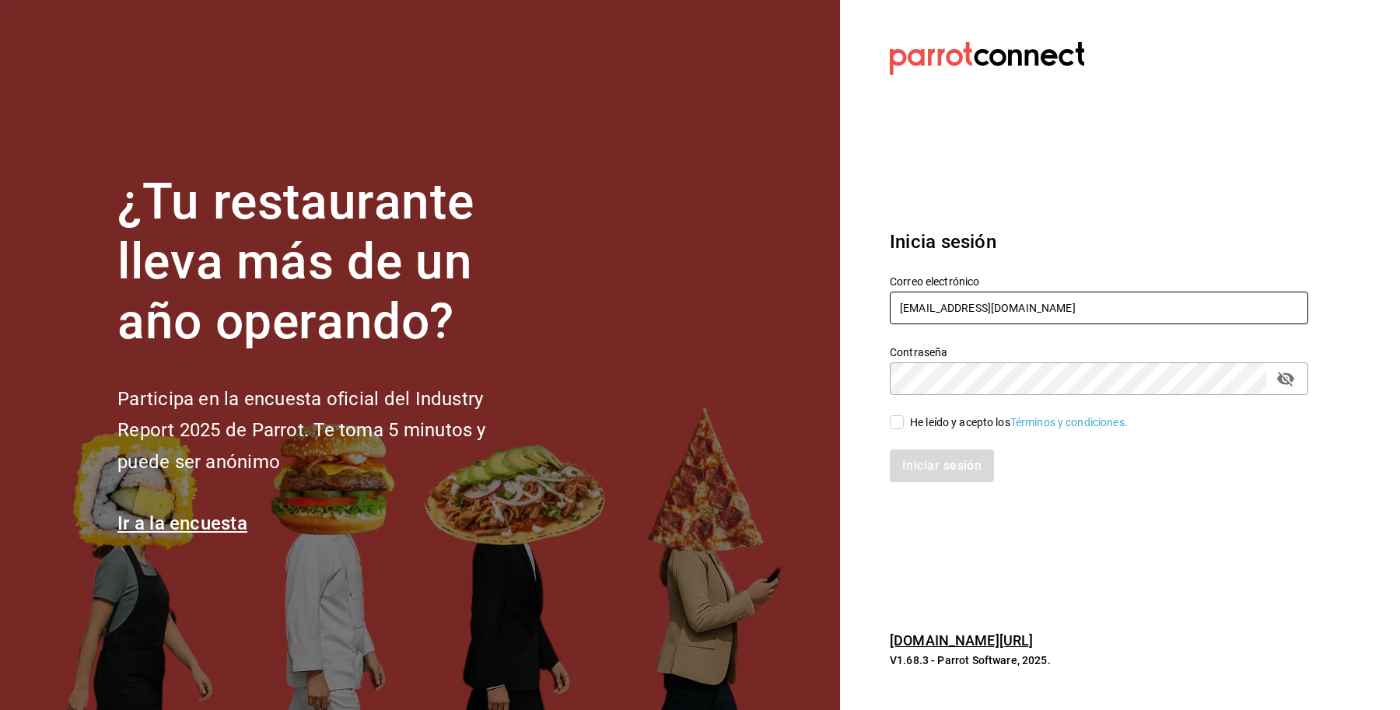
drag, startPoint x: 1058, startPoint y: 298, endPoint x: 740, endPoint y: 348, distance: 321.2
click at [740, 348] on div "¿Tu restaurante lleva más de un año operando? Participa en la encuesta oficial …" at bounding box center [700, 355] width 1400 height 710
paste input "pizzeriaccontessa@condesa"
type input "pizzeriaccontessa@condesa.com"
click at [923, 426] on div "He leído y acepto los Términos y condiciones." at bounding box center [1019, 422] width 218 height 16
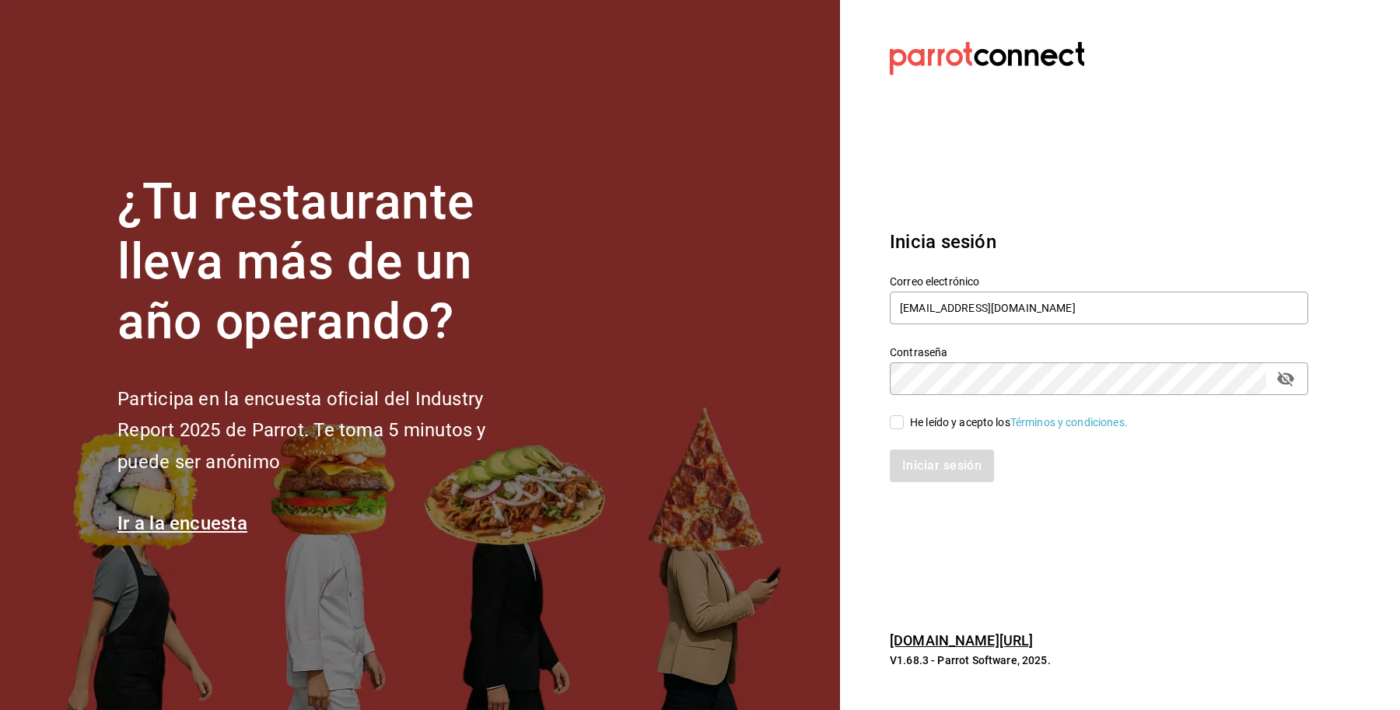
click at [904, 426] on input "He leído y acepto los Términos y condiciones." at bounding box center [897, 422] width 14 height 14
checkbox input "true"
click at [935, 471] on button "Iniciar sesión" at bounding box center [943, 465] width 106 height 33
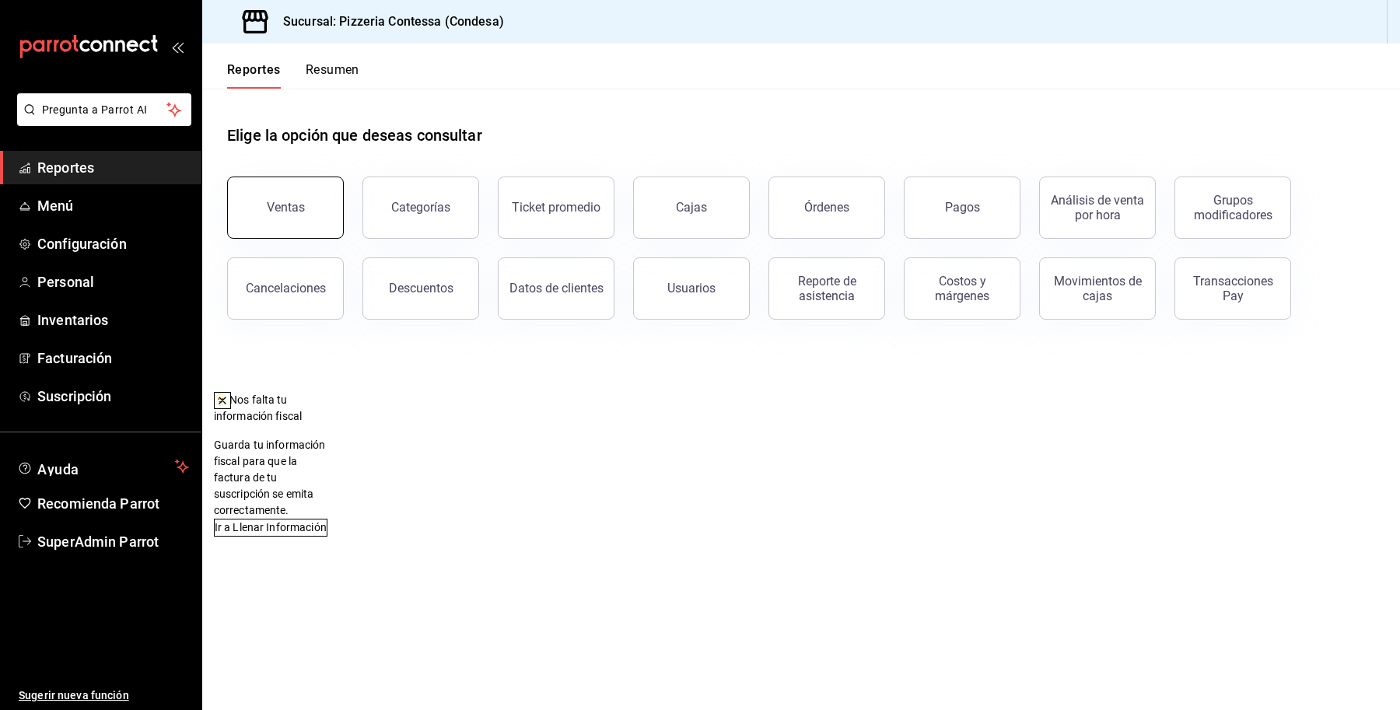
click at [284, 201] on div "Ventas" at bounding box center [286, 207] width 38 height 15
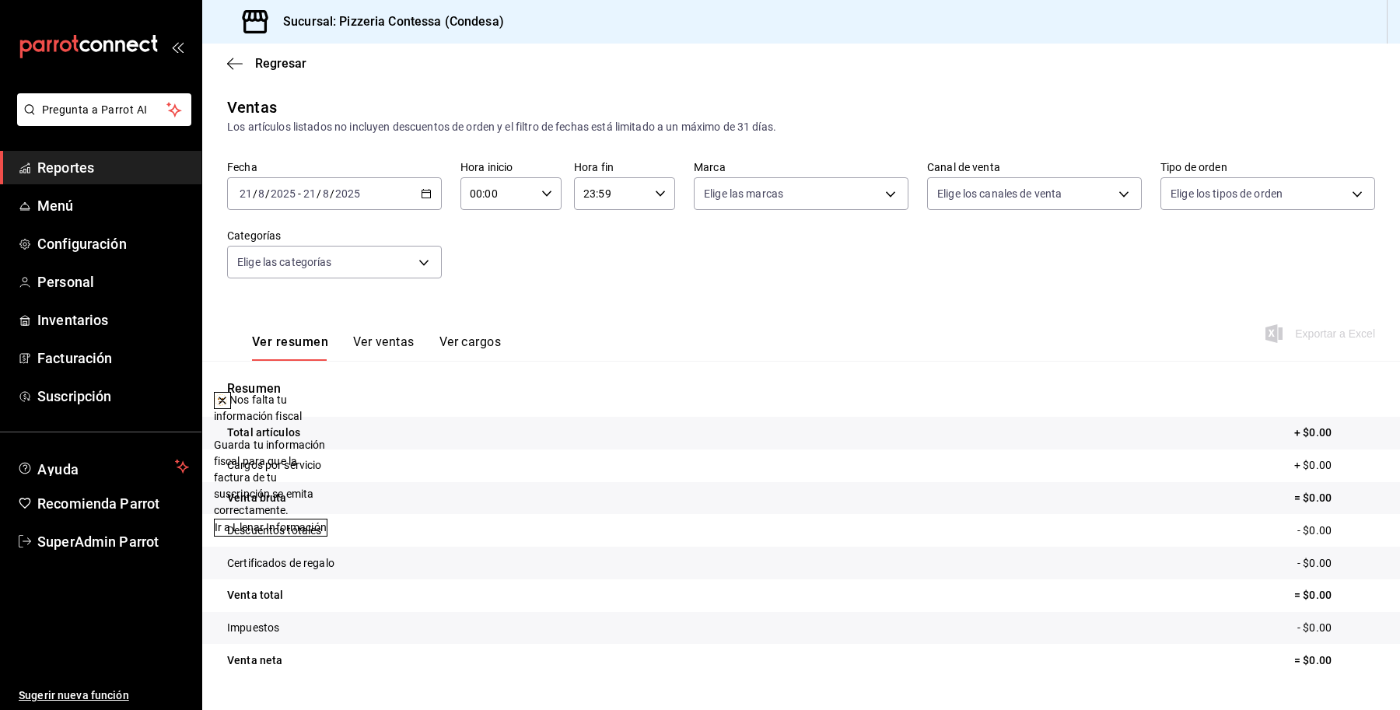
click at [229, 403] on icon at bounding box center [222, 400] width 12 height 12
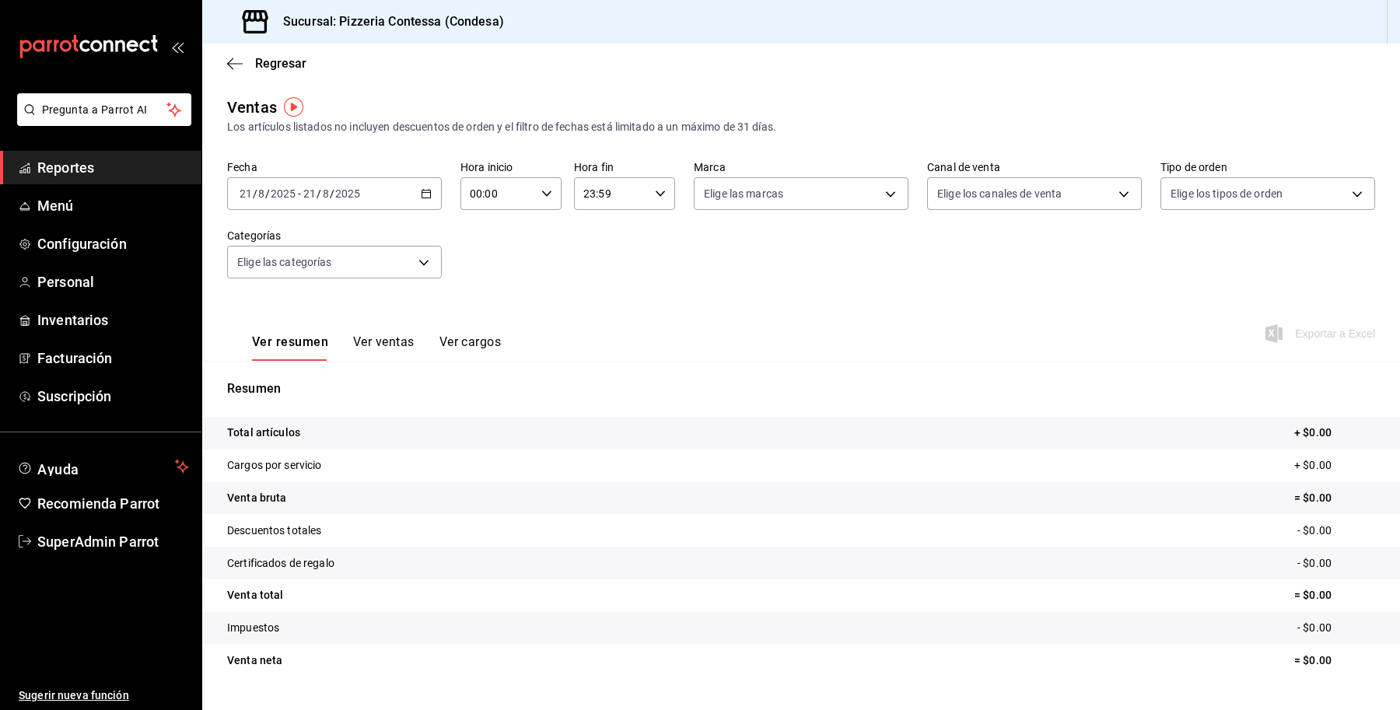
drag, startPoint x: 370, startPoint y: 208, endPoint x: 358, endPoint y: 194, distance: 18.2
click at [358, 194] on input "2025" at bounding box center [347, 193] width 26 height 12
click at [316, 264] on li "Ayer" at bounding box center [300, 275] width 145 height 35
click at [500, 191] on input "00:00" at bounding box center [497, 193] width 75 height 31
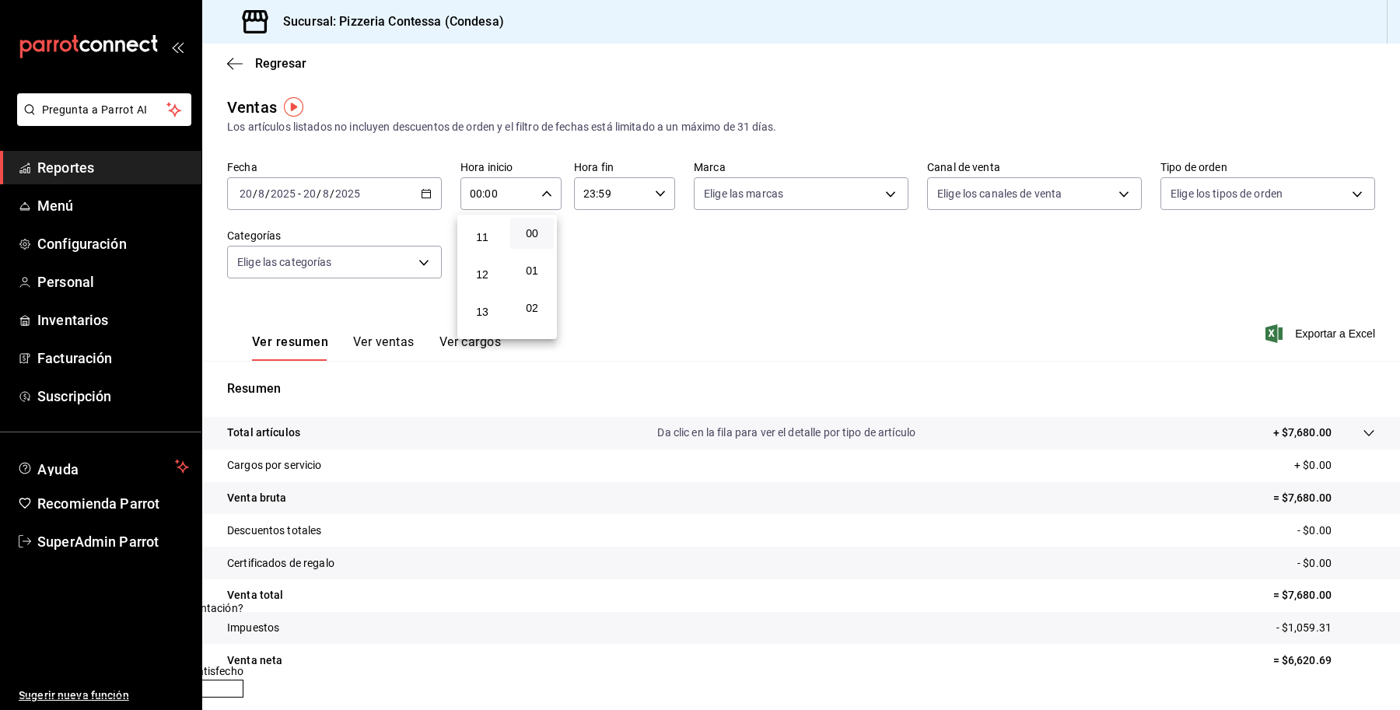
scroll to position [407, 0]
click at [476, 268] on span "12" at bounding box center [482, 274] width 25 height 12
click at [671, 249] on div at bounding box center [700, 355] width 1400 height 710
click at [548, 183] on div "12:00 Hora inicio" at bounding box center [510, 193] width 101 height 33
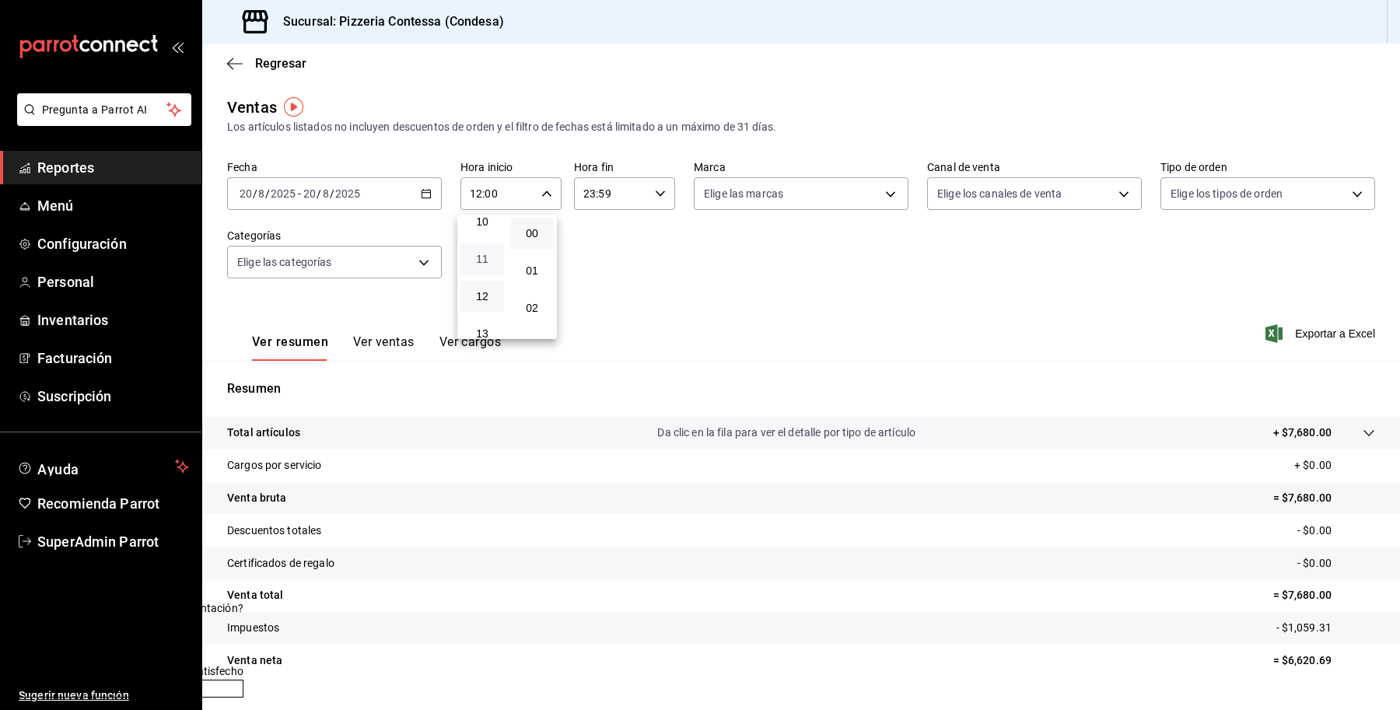
click at [481, 253] on span "11" at bounding box center [482, 259] width 25 height 12
type input "11:00"
click at [613, 275] on div at bounding box center [700, 355] width 1400 height 710
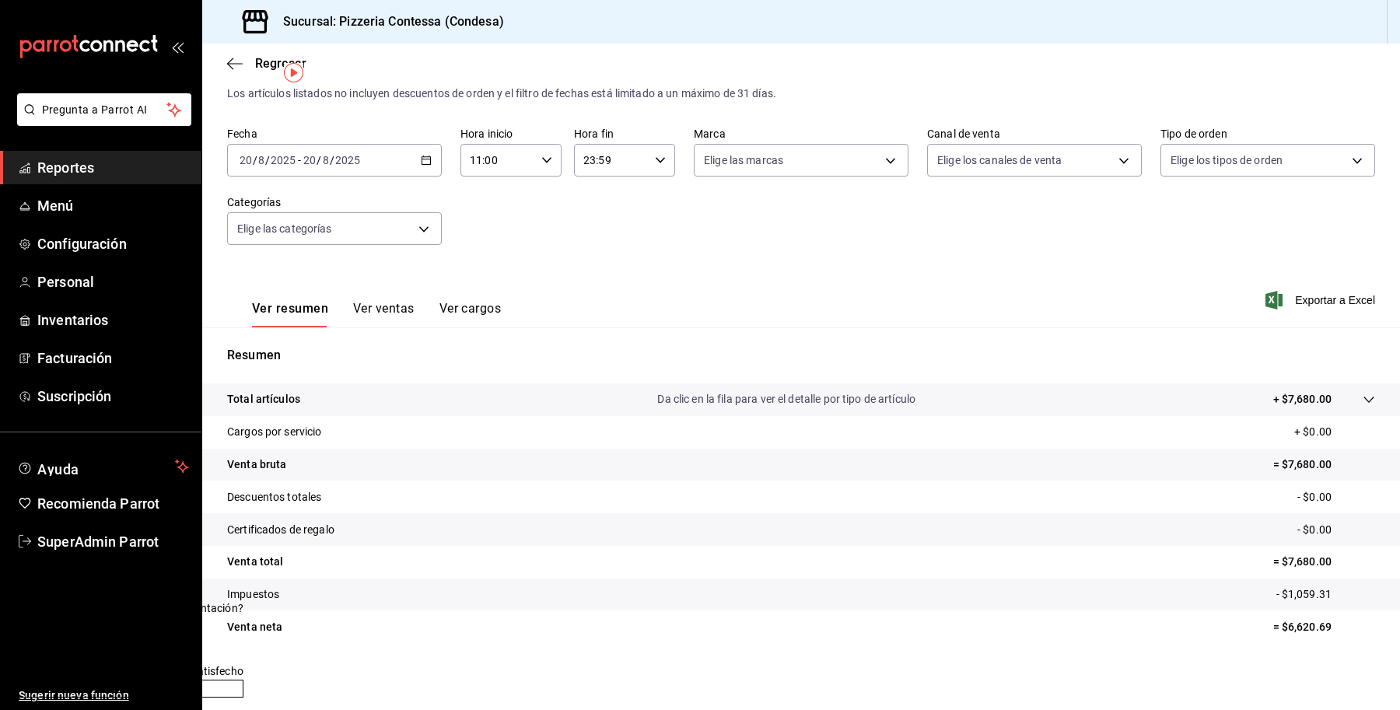
click at [232, 684] on button "Enviar" at bounding box center [127, 689] width 231 height 18
click at [211, 684] on button "Enviar" at bounding box center [111, 689] width 198 height 18
click at [232, 684] on div "Ventas Los artículos listados no incluyen descuentos de orden y el filtro de fe…" at bounding box center [801, 374] width 1198 height 624
click at [488, 636] on tr "Venta neta = $6,620.69" at bounding box center [801, 626] width 1198 height 33
click at [110, 161] on span "Reportes" at bounding box center [113, 167] width 152 height 21
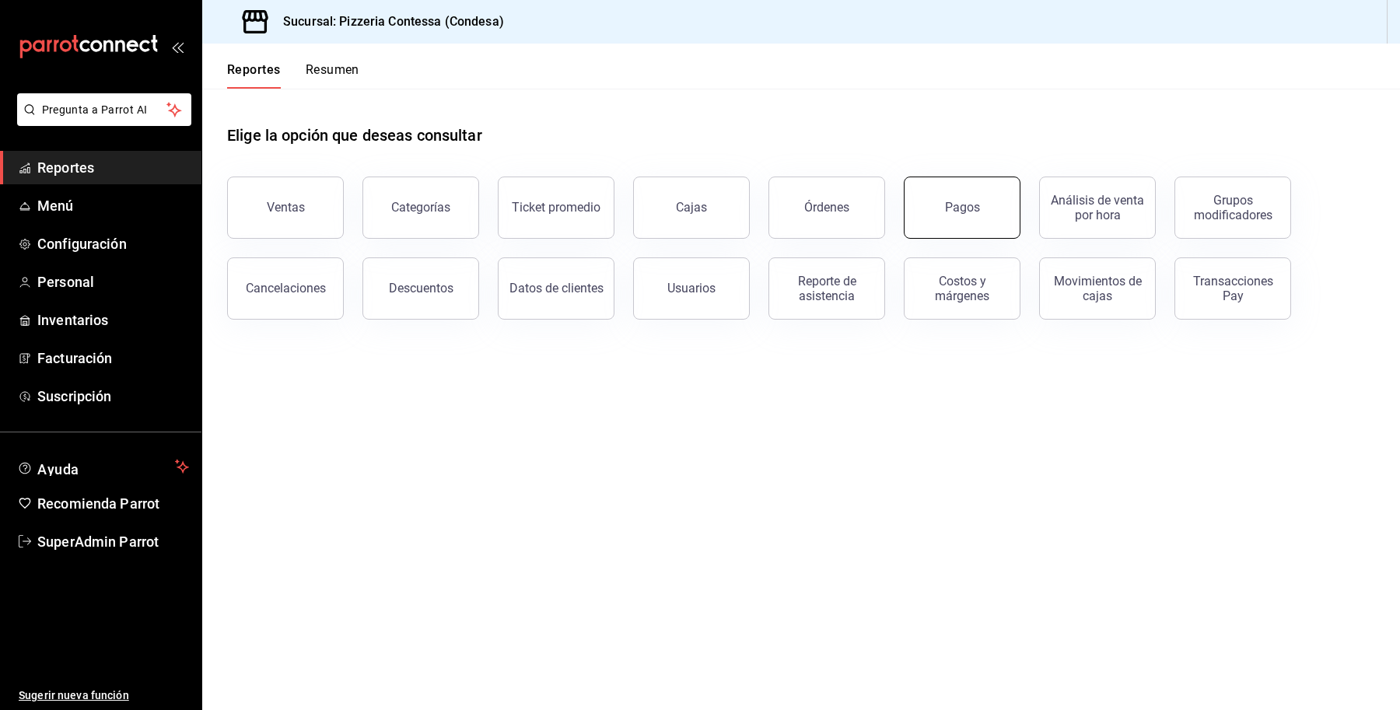
click at [927, 193] on button "Pagos" at bounding box center [962, 208] width 117 height 62
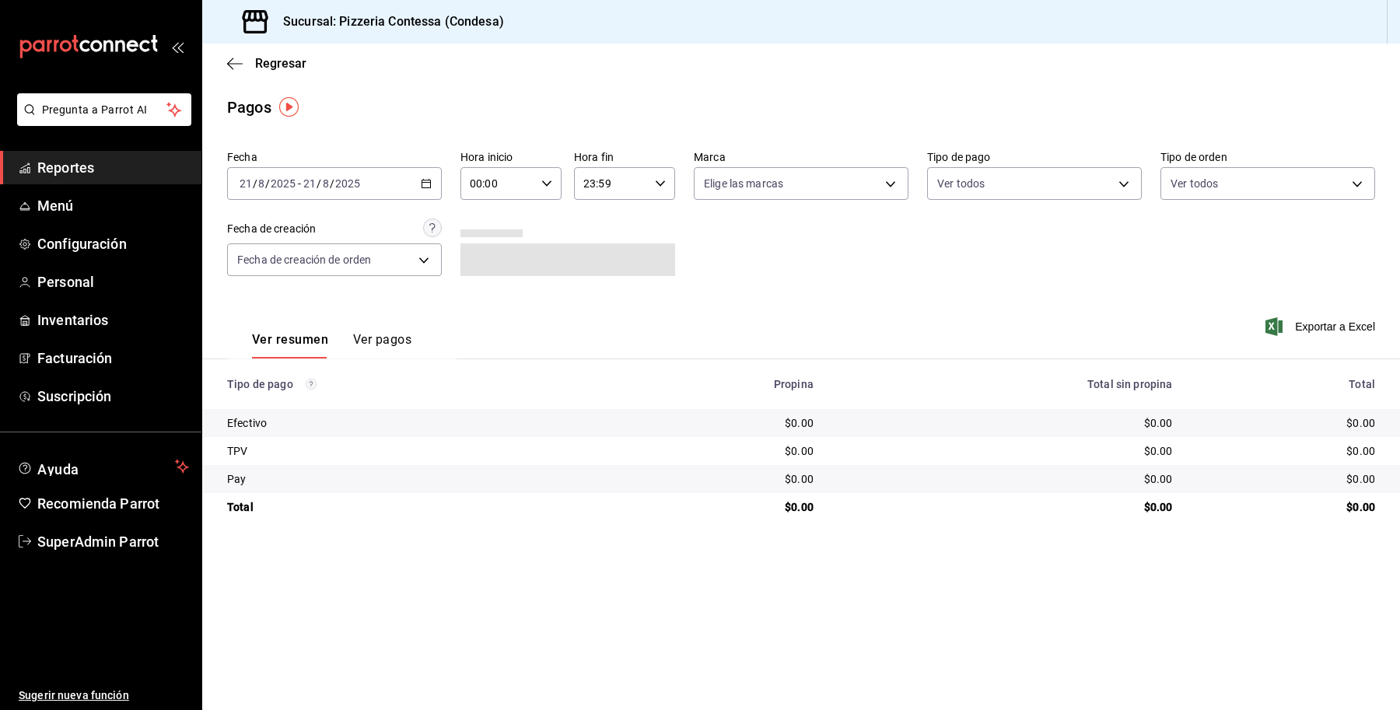
click at [359, 198] on div "2025-08-21 21 / 8 / 2025 - 2025-08-21 21 / 8 / 2025" at bounding box center [334, 183] width 215 height 33
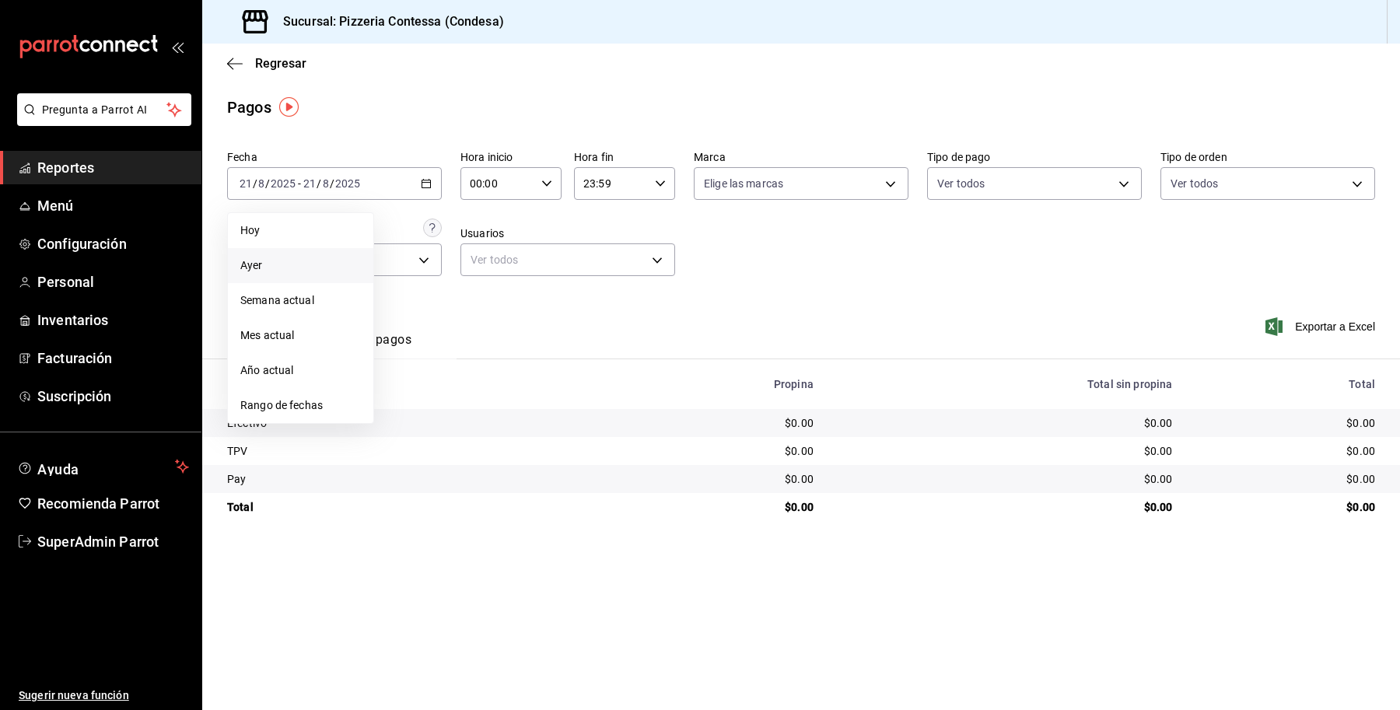
click at [315, 266] on span "Ayer" at bounding box center [300, 265] width 121 height 16
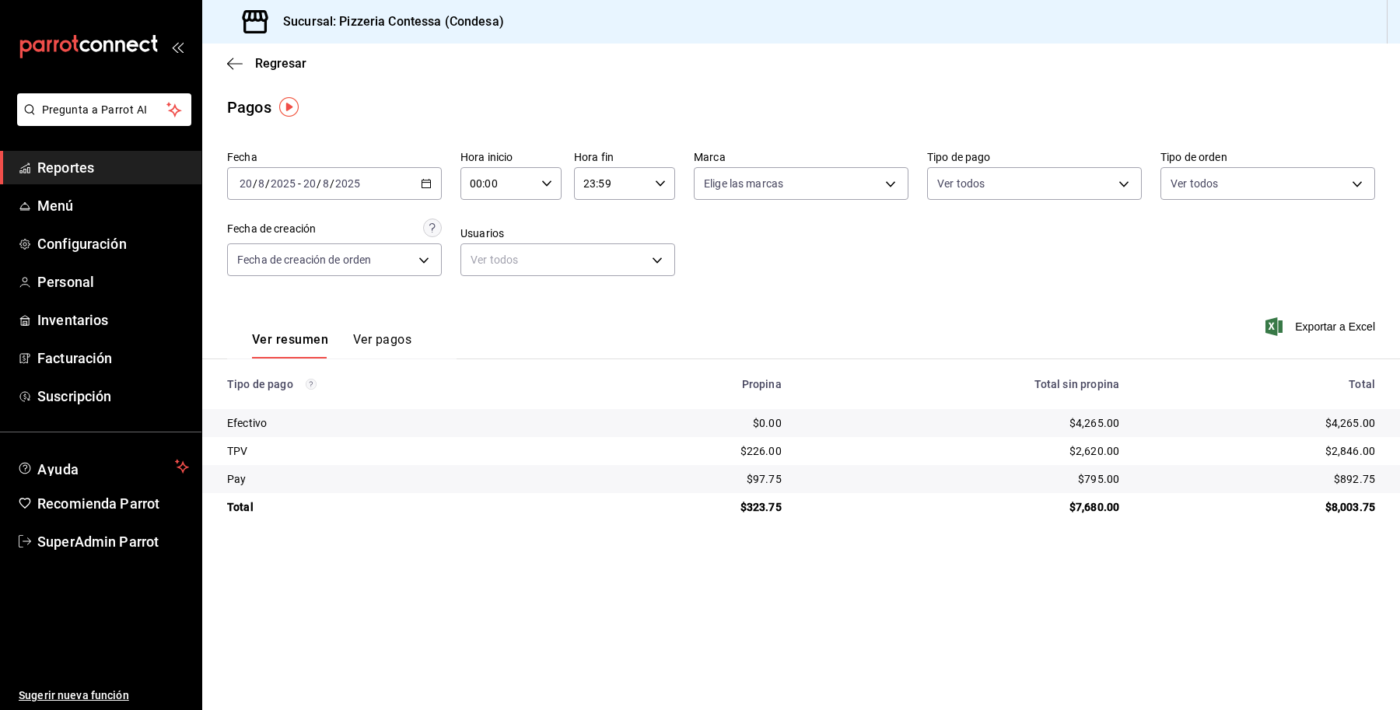
click at [96, 184] on link "Reportes" at bounding box center [100, 167] width 201 height 33
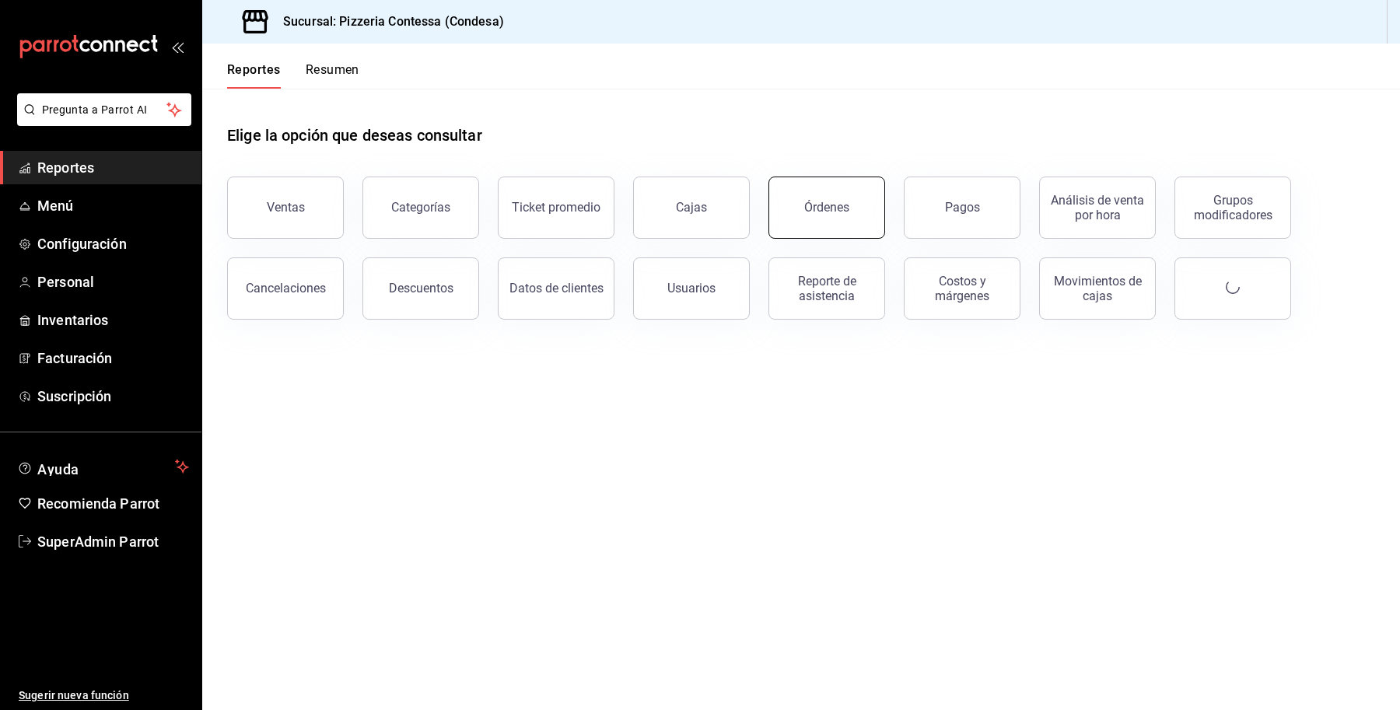
click at [833, 188] on button "Órdenes" at bounding box center [826, 208] width 117 height 62
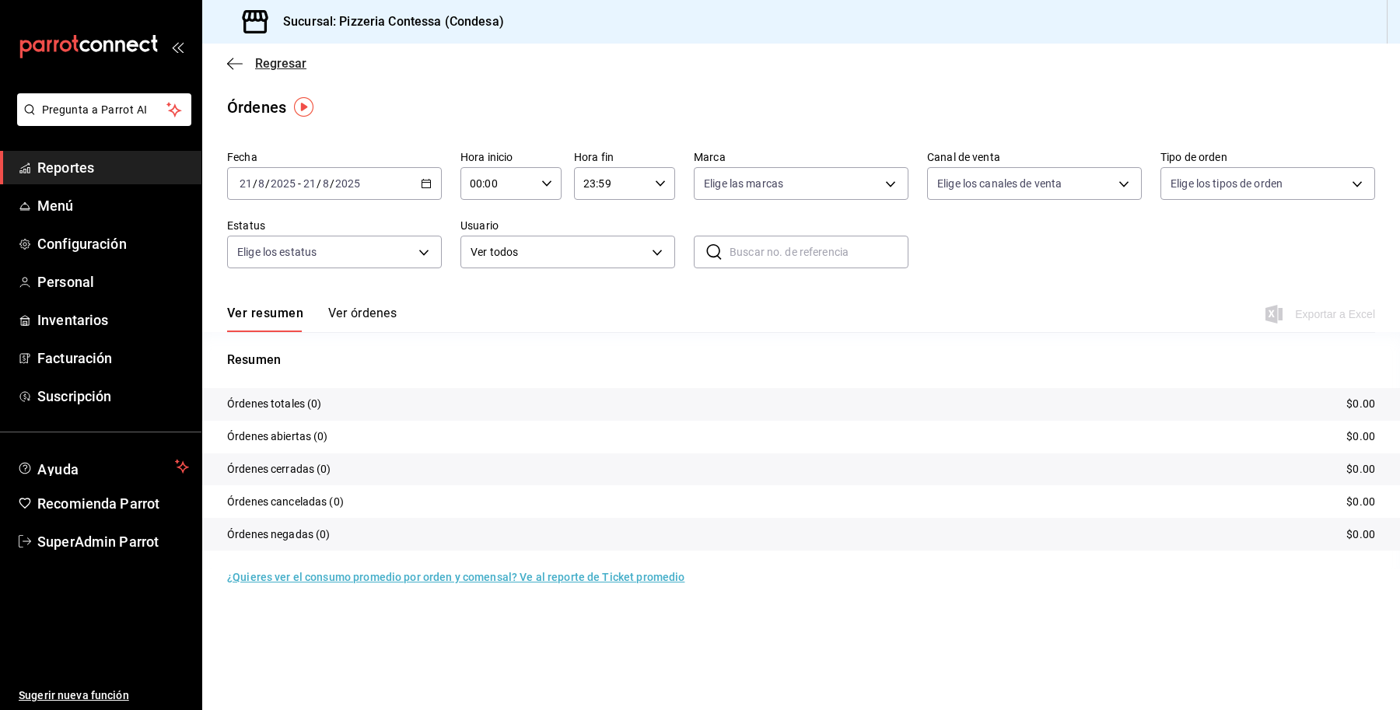
click at [261, 58] on span "Regresar" at bounding box center [280, 63] width 51 height 15
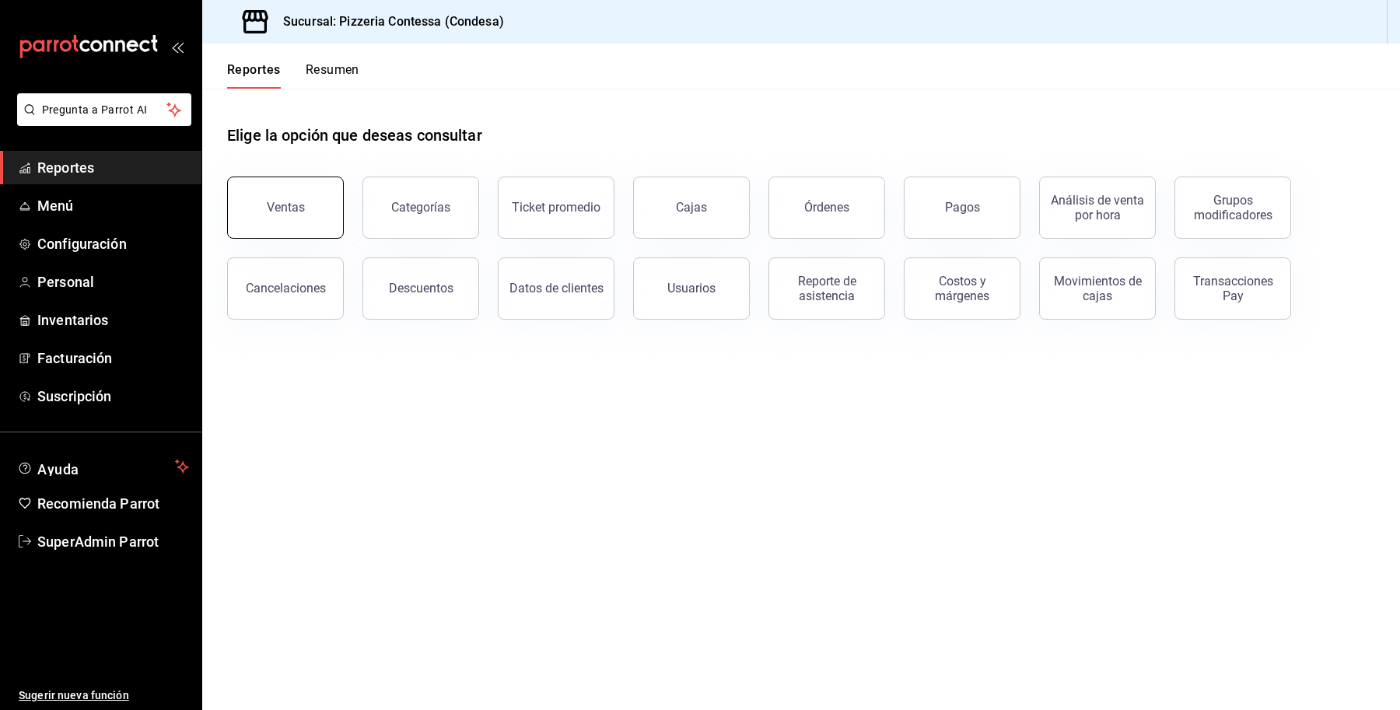
click at [268, 212] on div "Ventas" at bounding box center [286, 207] width 38 height 15
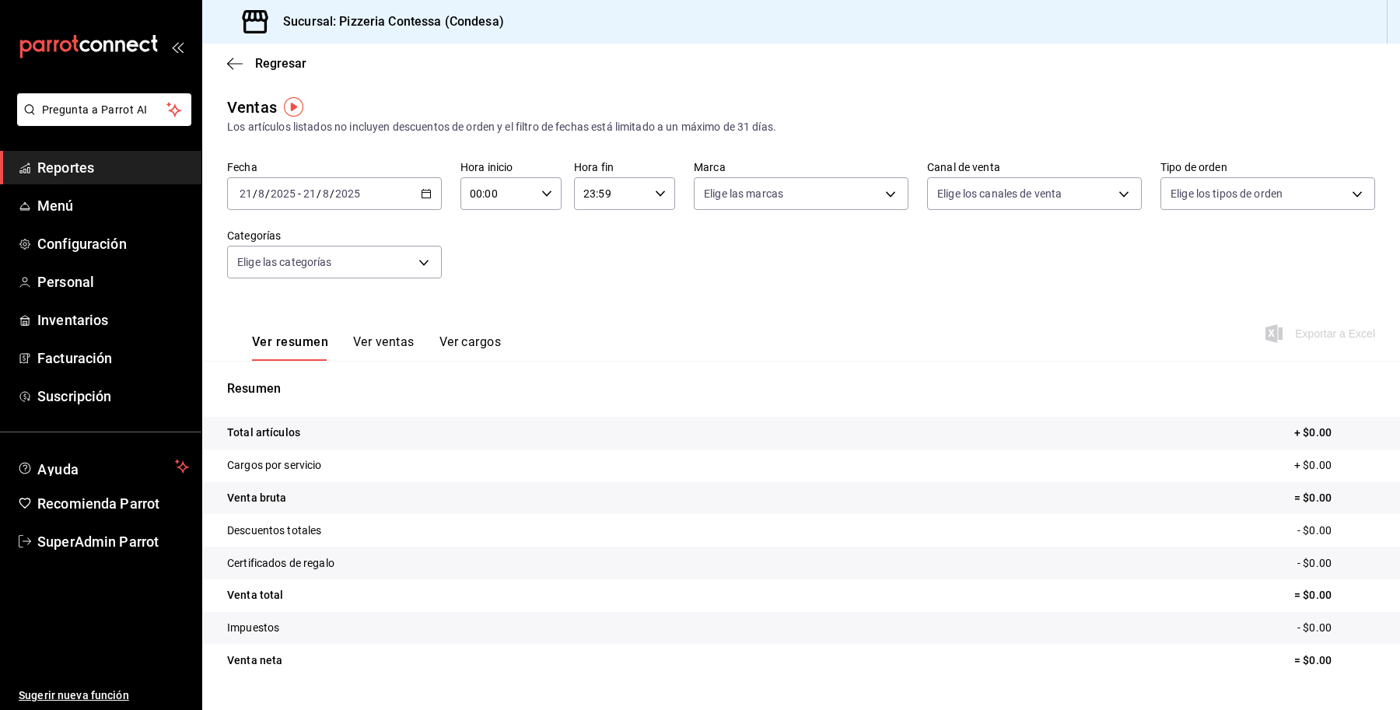
click at [324, 197] on input "8" at bounding box center [326, 193] width 8 height 12
click at [298, 268] on span "Ayer" at bounding box center [300, 276] width 121 height 16
click at [367, 348] on button "Ver ventas" at bounding box center [383, 347] width 61 height 26
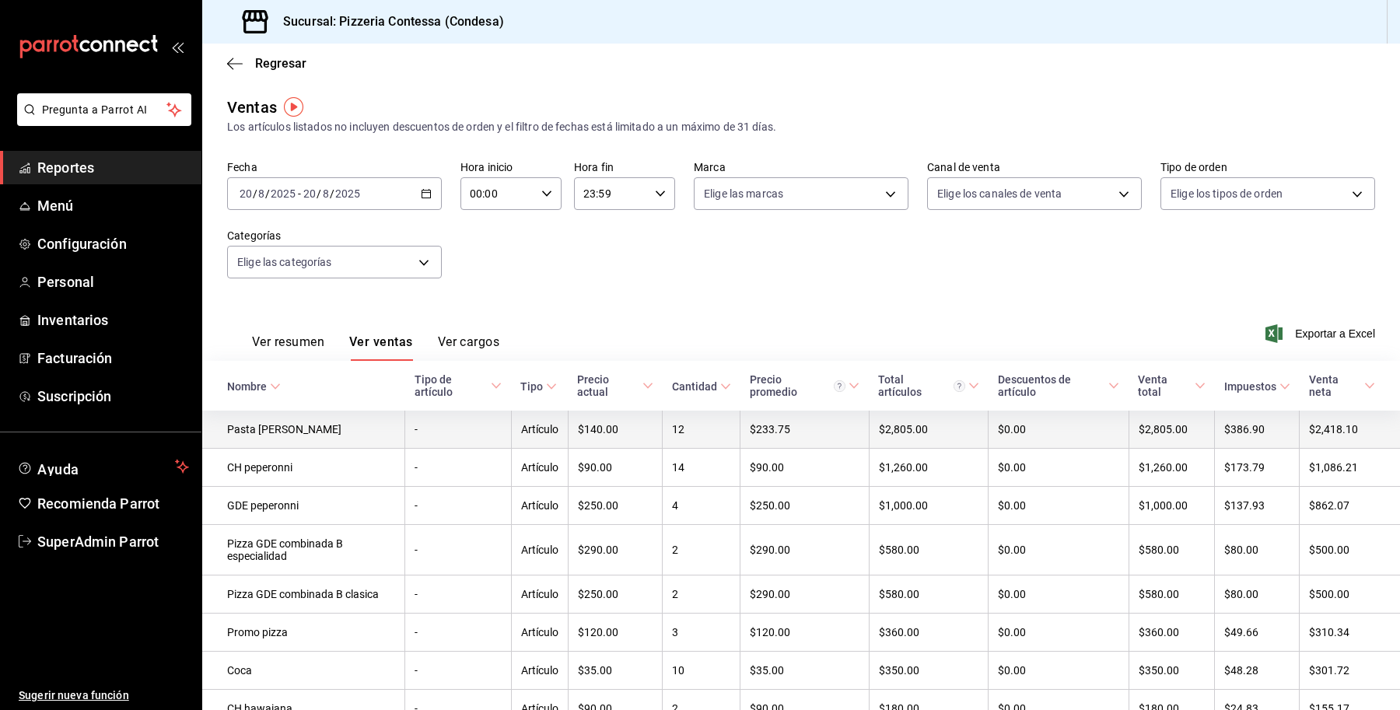
click at [348, 436] on td "Pasta [PERSON_NAME]" at bounding box center [303, 430] width 203 height 38
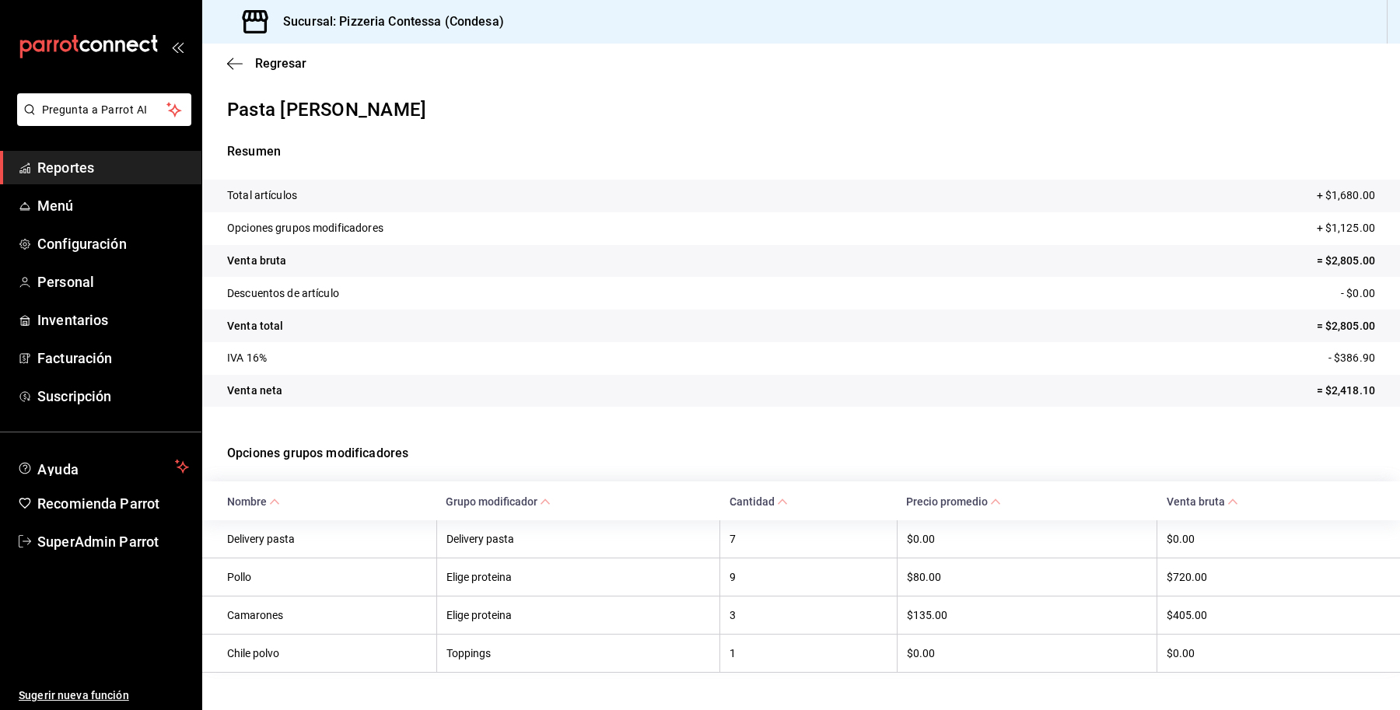
scroll to position [30, 0]
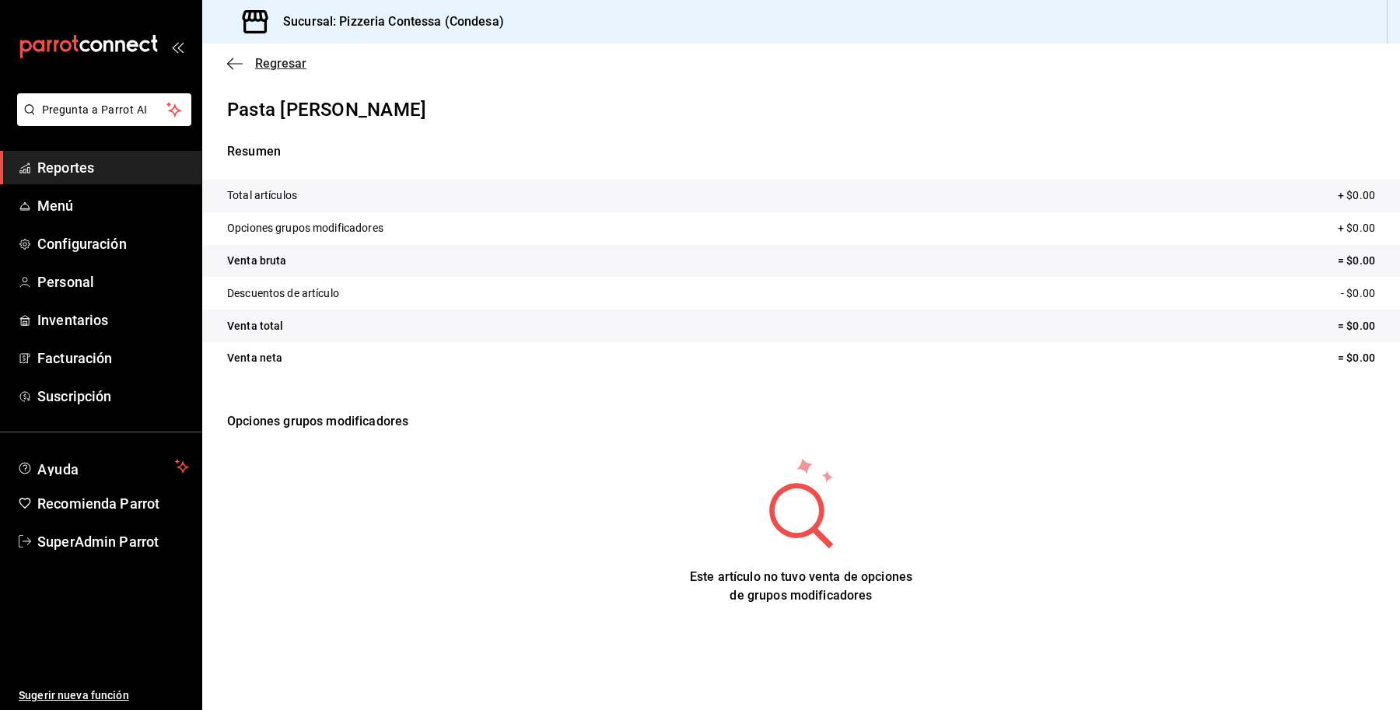
click at [277, 65] on span "Regresar" at bounding box center [280, 63] width 51 height 15
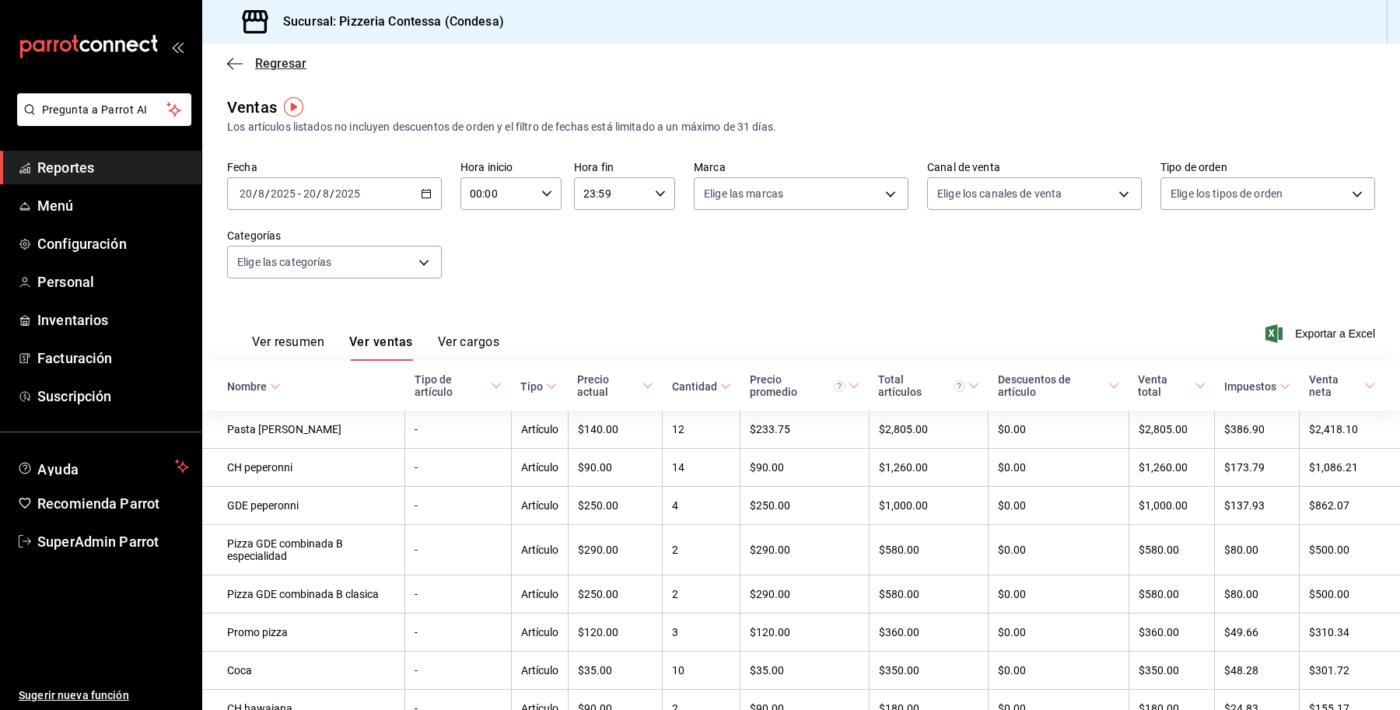
click at [275, 64] on span "Regresar" at bounding box center [280, 63] width 51 height 15
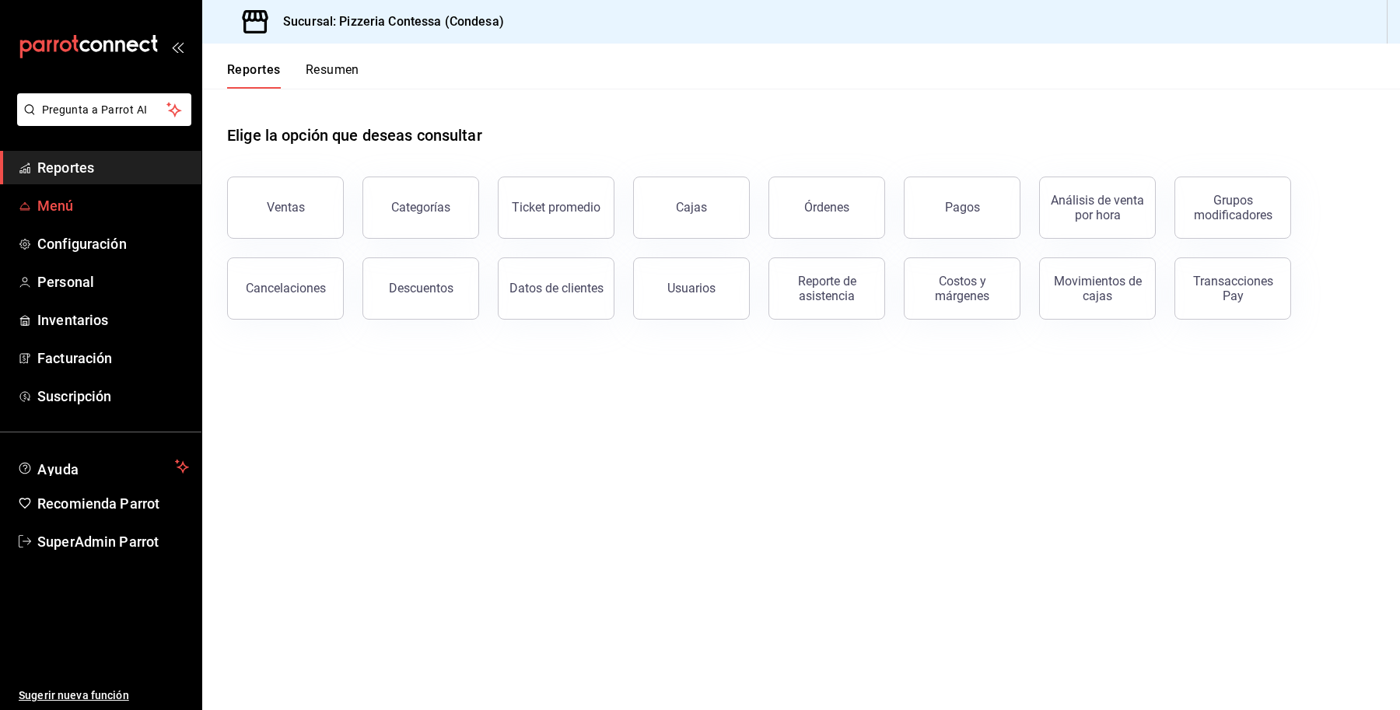
click at [106, 214] on span "Menú" at bounding box center [113, 205] width 152 height 21
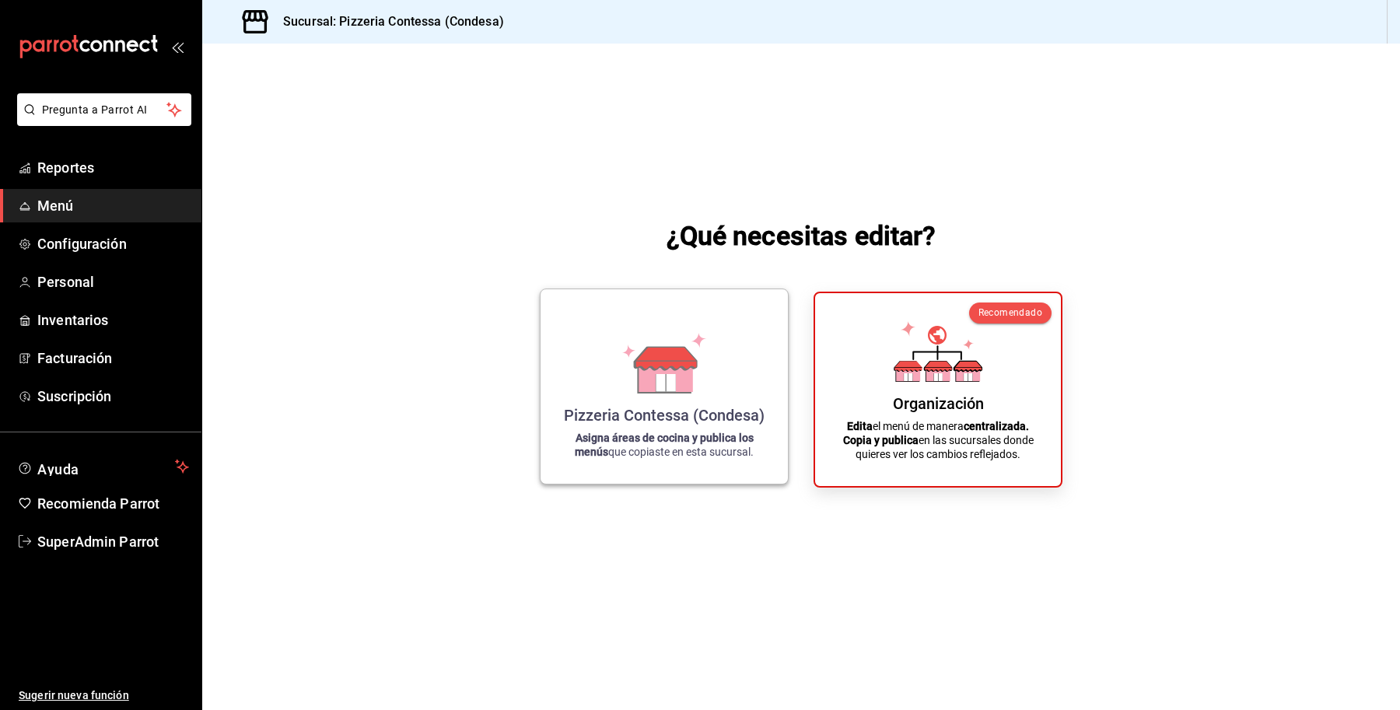
click at [677, 386] on icon at bounding box center [665, 374] width 54 height 33
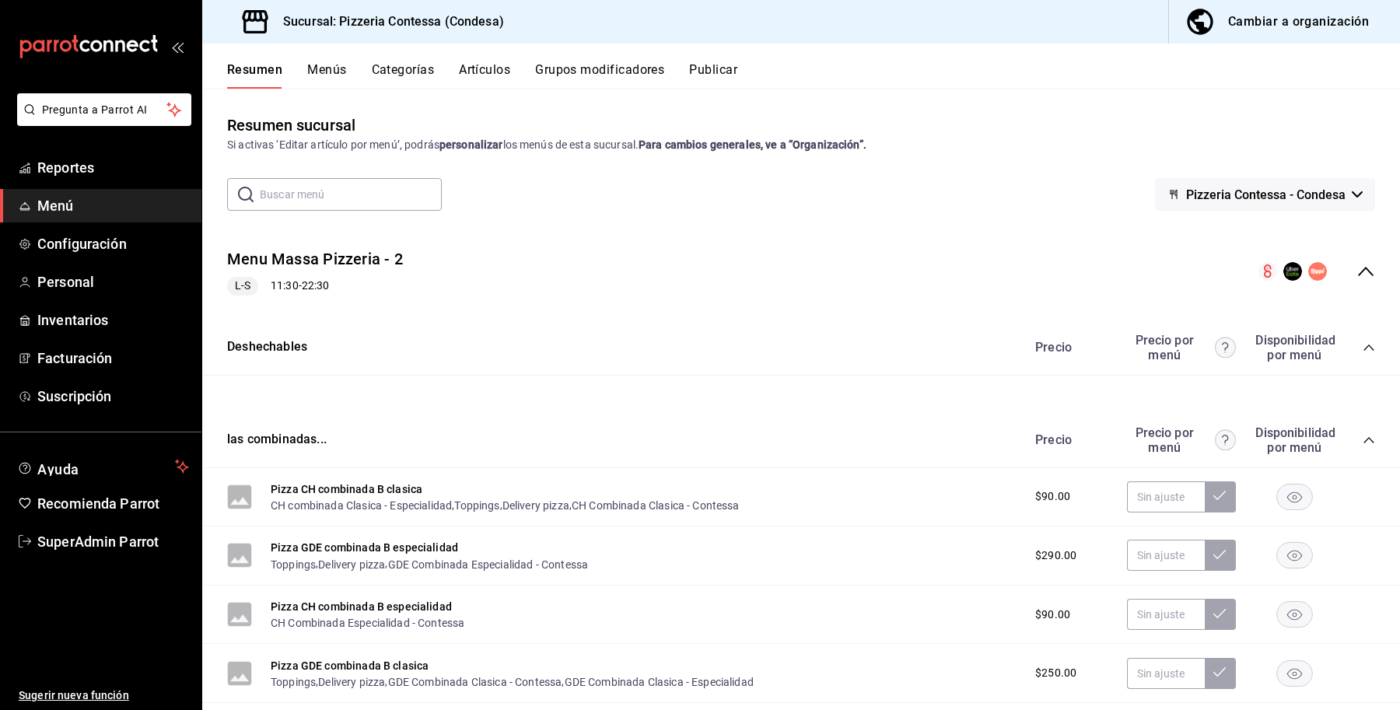
click at [478, 66] on button "Artículos" at bounding box center [484, 75] width 51 height 26
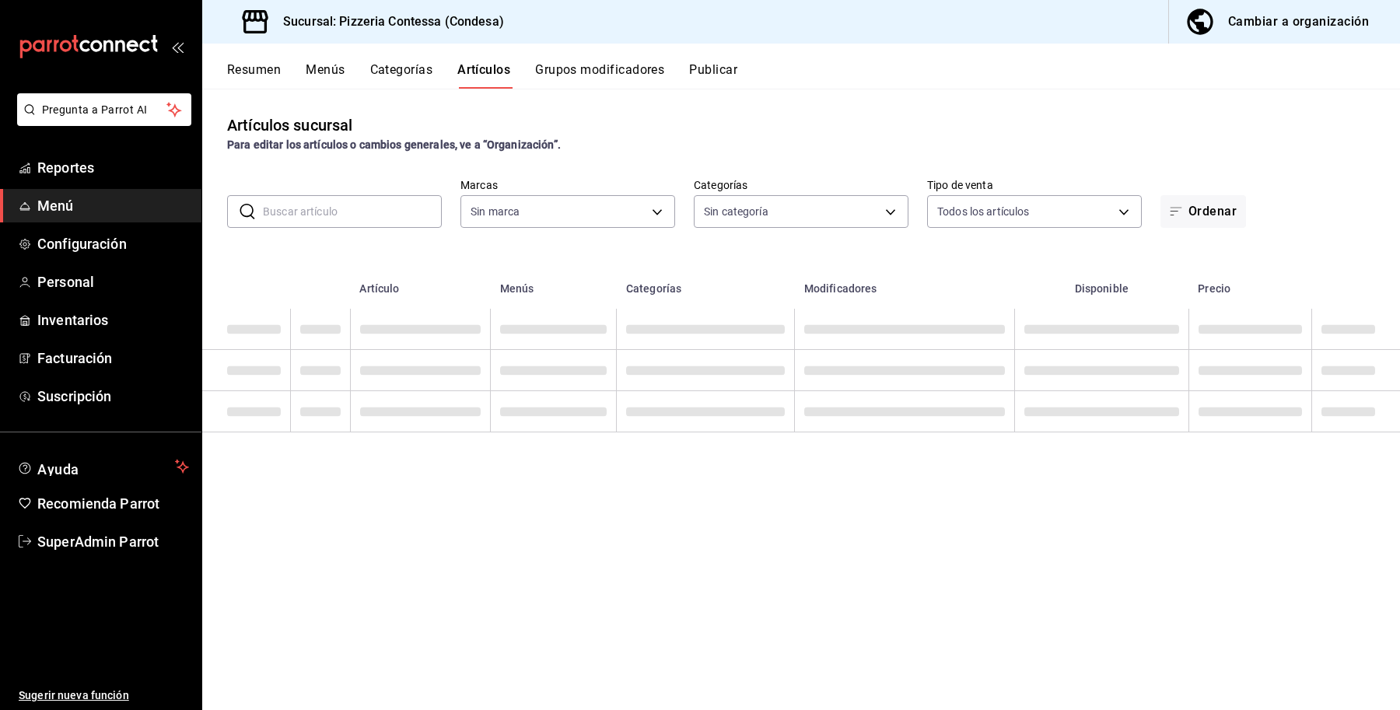
type input "7f9918d6-7ca3-4b4d-ab09-8d234b7921f1"
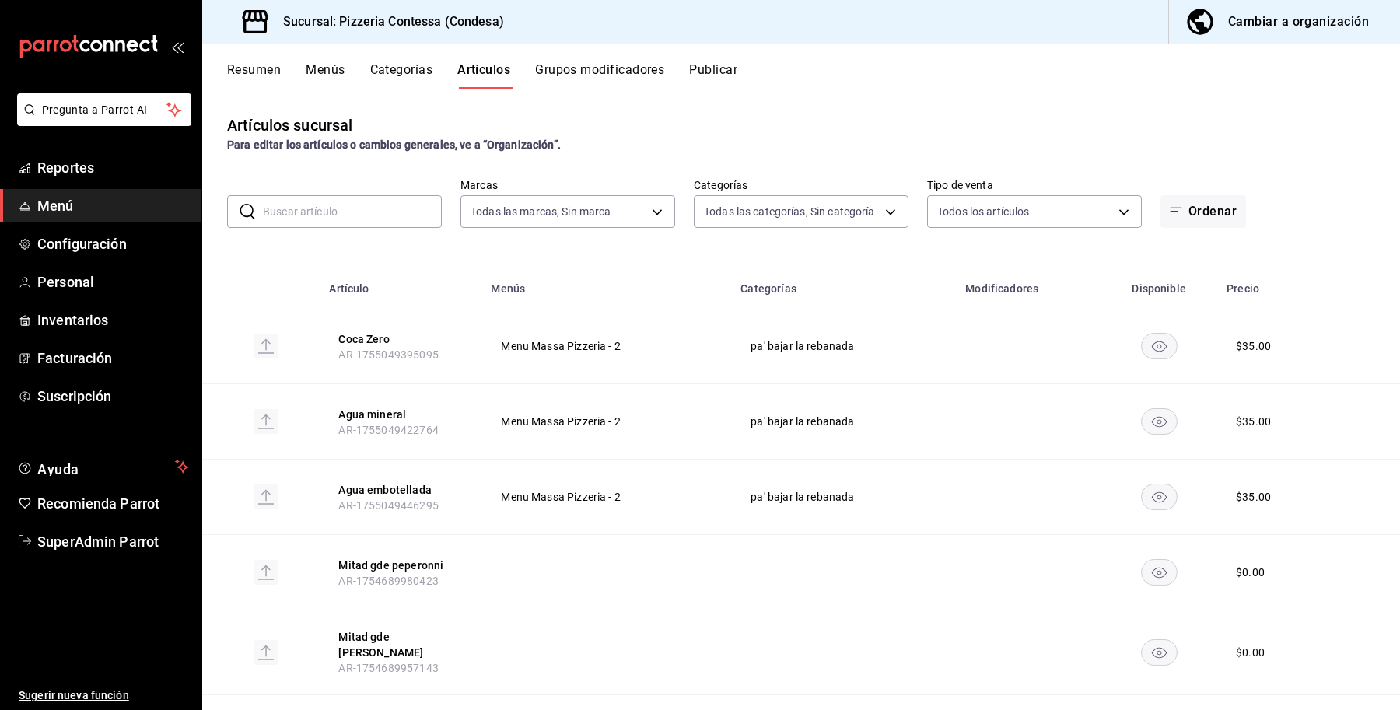
type input "e0a3393b-7da8-41fe-ad20-e45debfa747f,a06151f7-337f-4a2d-8534-203361290ae7,6d61d…"
click at [333, 204] on input "text" at bounding box center [352, 211] width 179 height 31
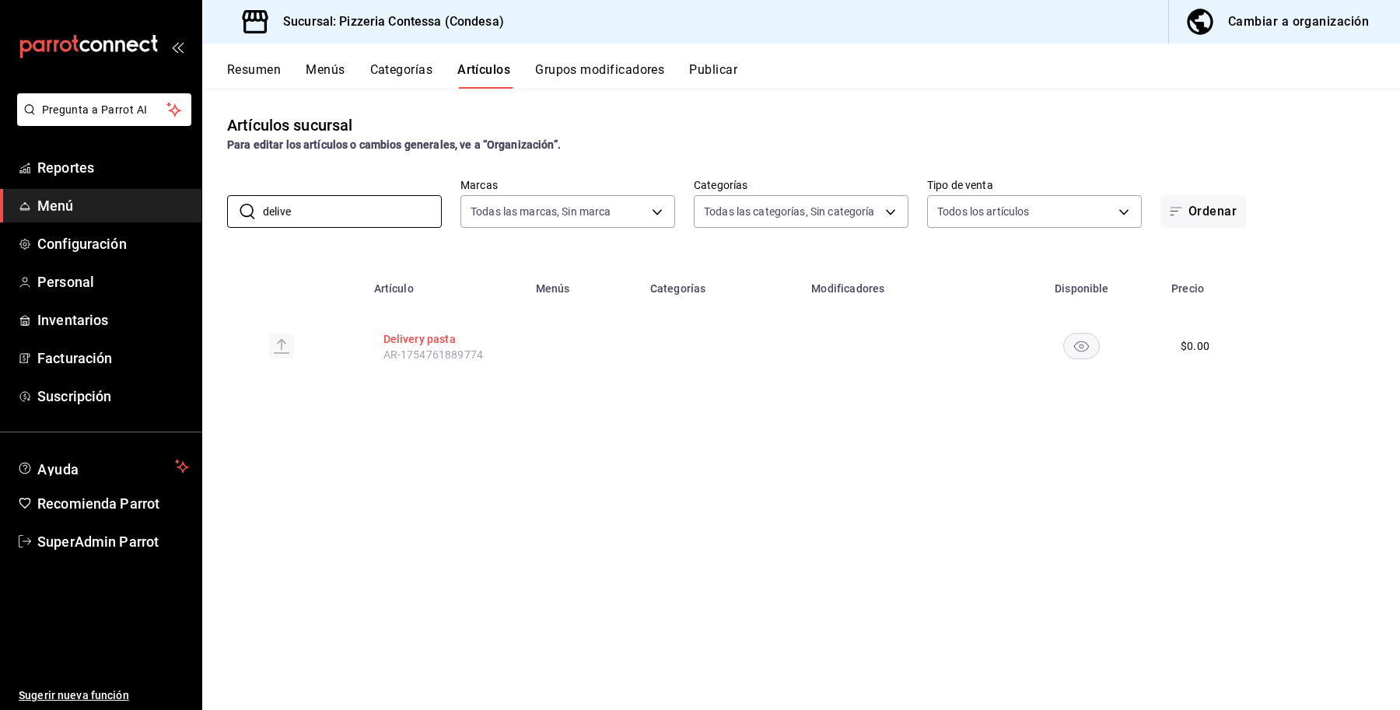
type input "delive"
click at [414, 342] on button "Delivery pasta" at bounding box center [445, 339] width 124 height 16
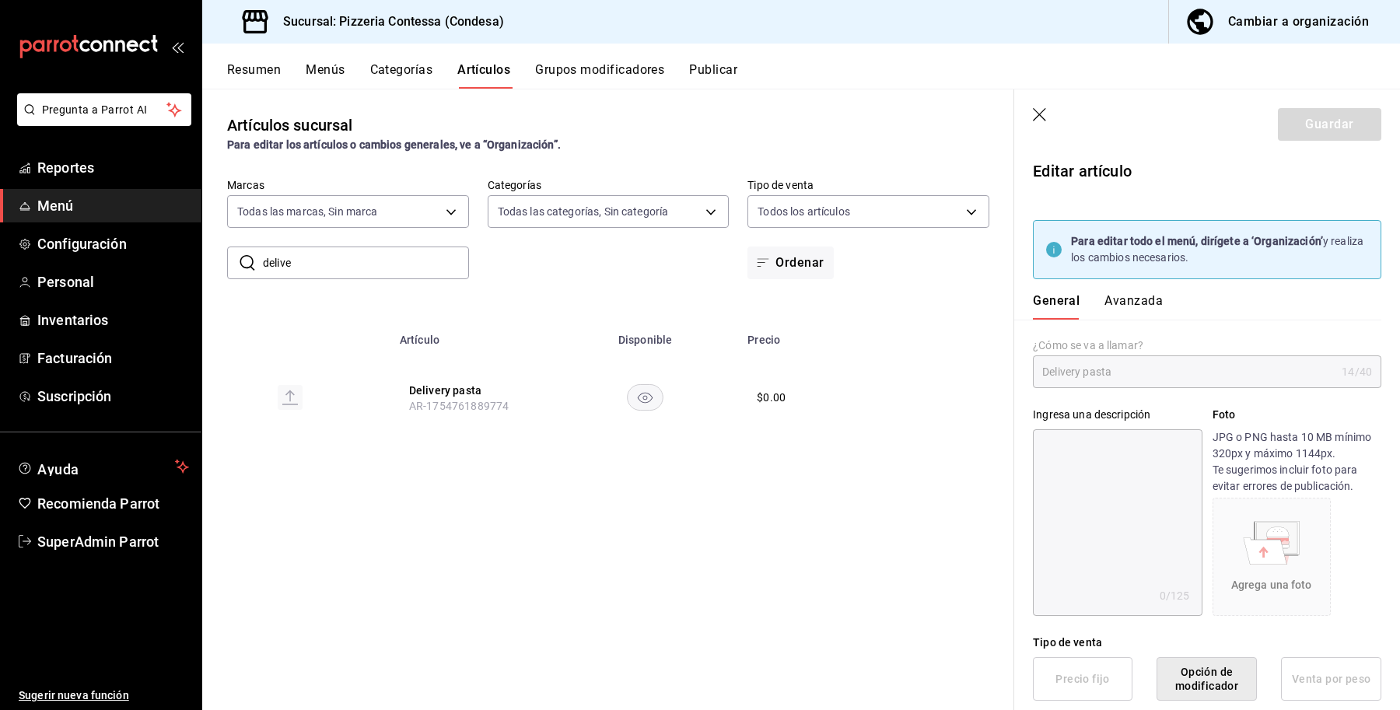
scroll to position [181, 0]
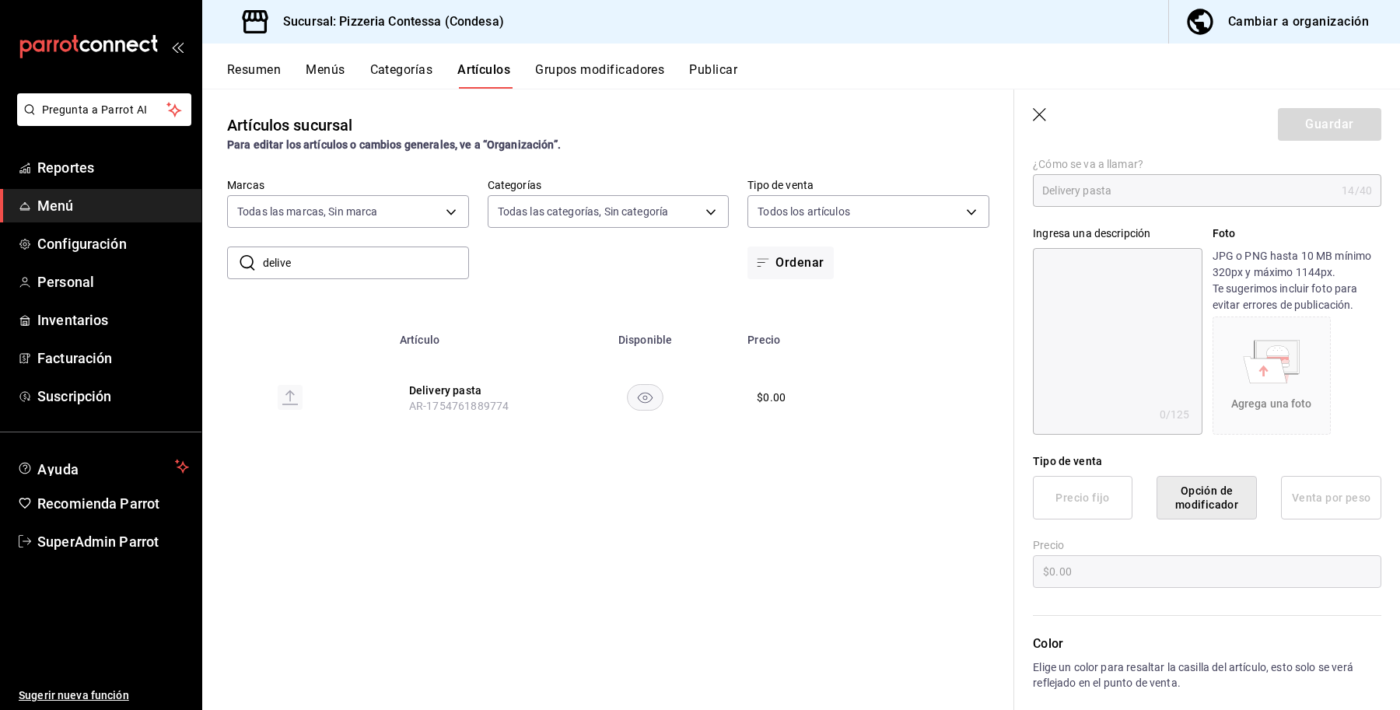
click at [1038, 115] on icon "button" at bounding box center [1039, 114] width 13 height 13
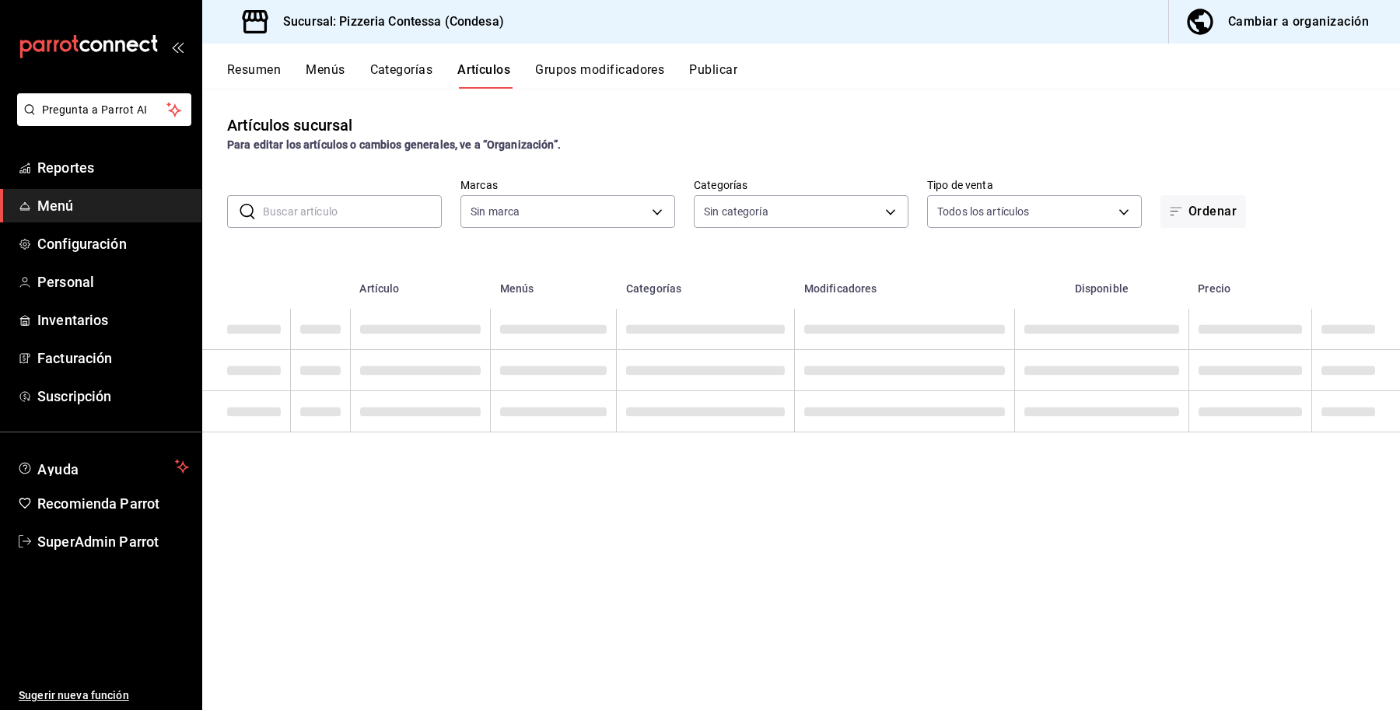
type input "e0a3393b-7da8-41fe-ad20-e45debfa747f,a06151f7-337f-4a2d-8534-203361290ae7,6d61d…"
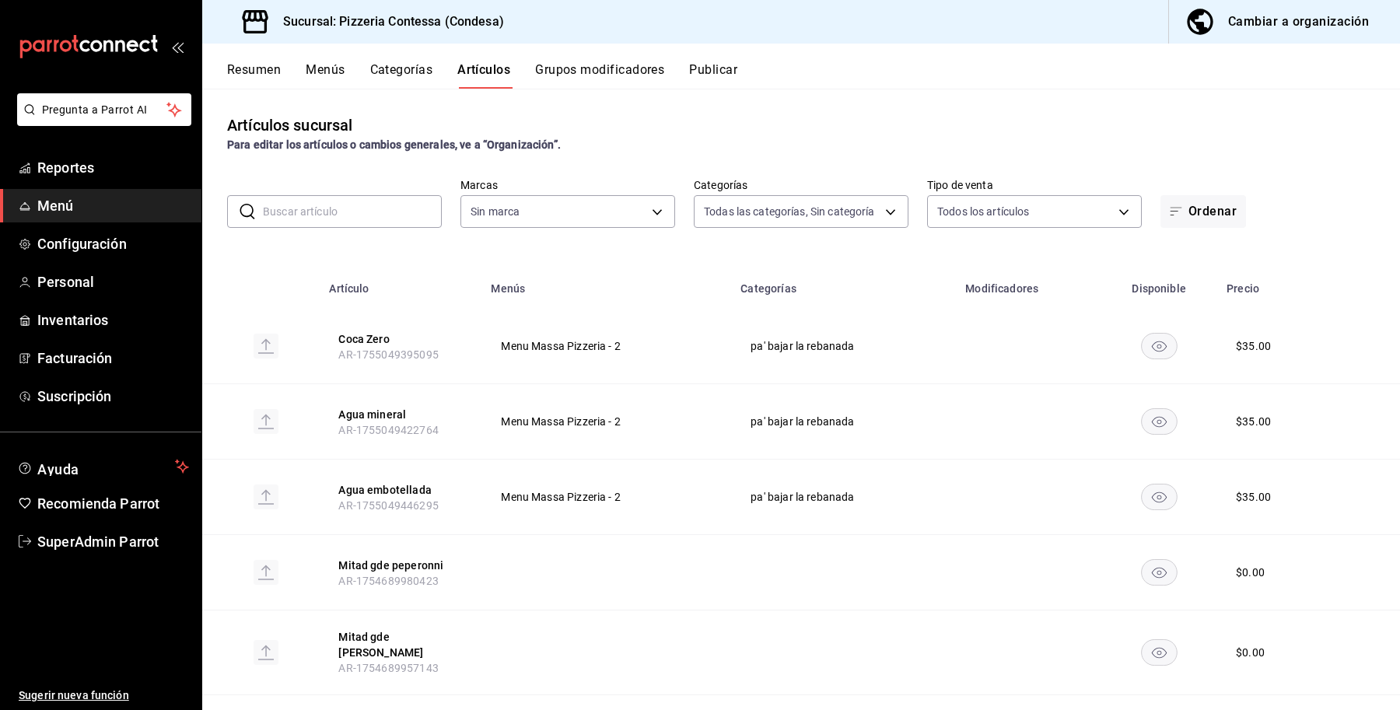
type input "7f9918d6-7ca3-4b4d-ab09-8d234b7921f1"
click at [57, 157] on span "Reportes" at bounding box center [113, 167] width 152 height 21
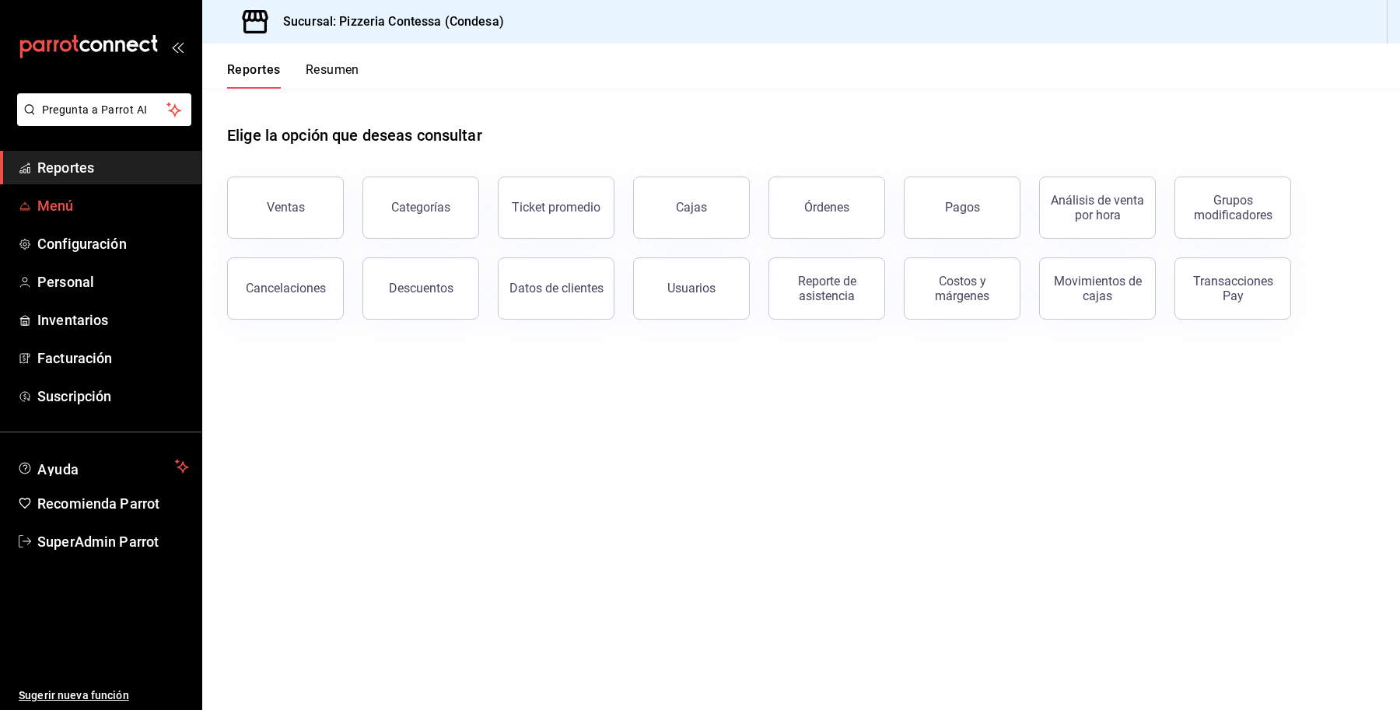
click at [61, 215] on span "Menú" at bounding box center [113, 205] width 152 height 21
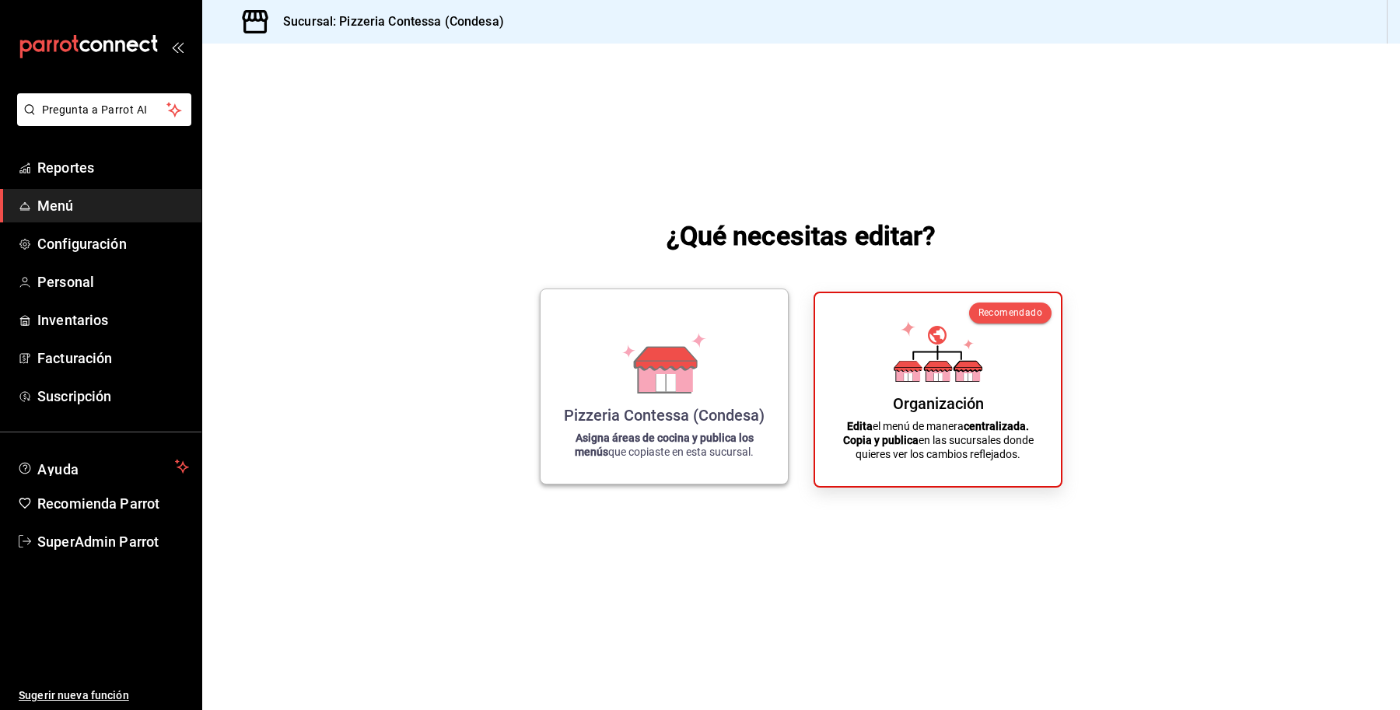
click at [670, 371] on icon at bounding box center [665, 374] width 54 height 33
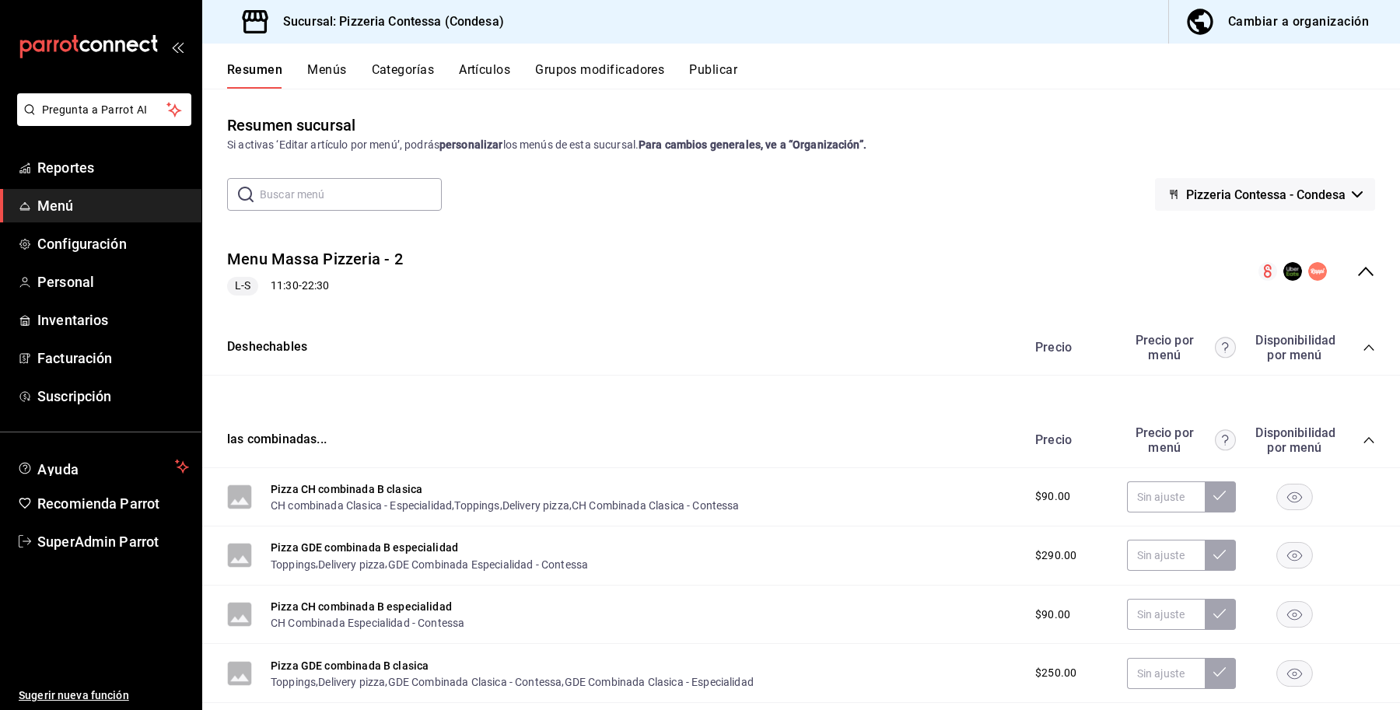
click at [1356, 278] on icon "collapse-menu-row" at bounding box center [1365, 271] width 19 height 19
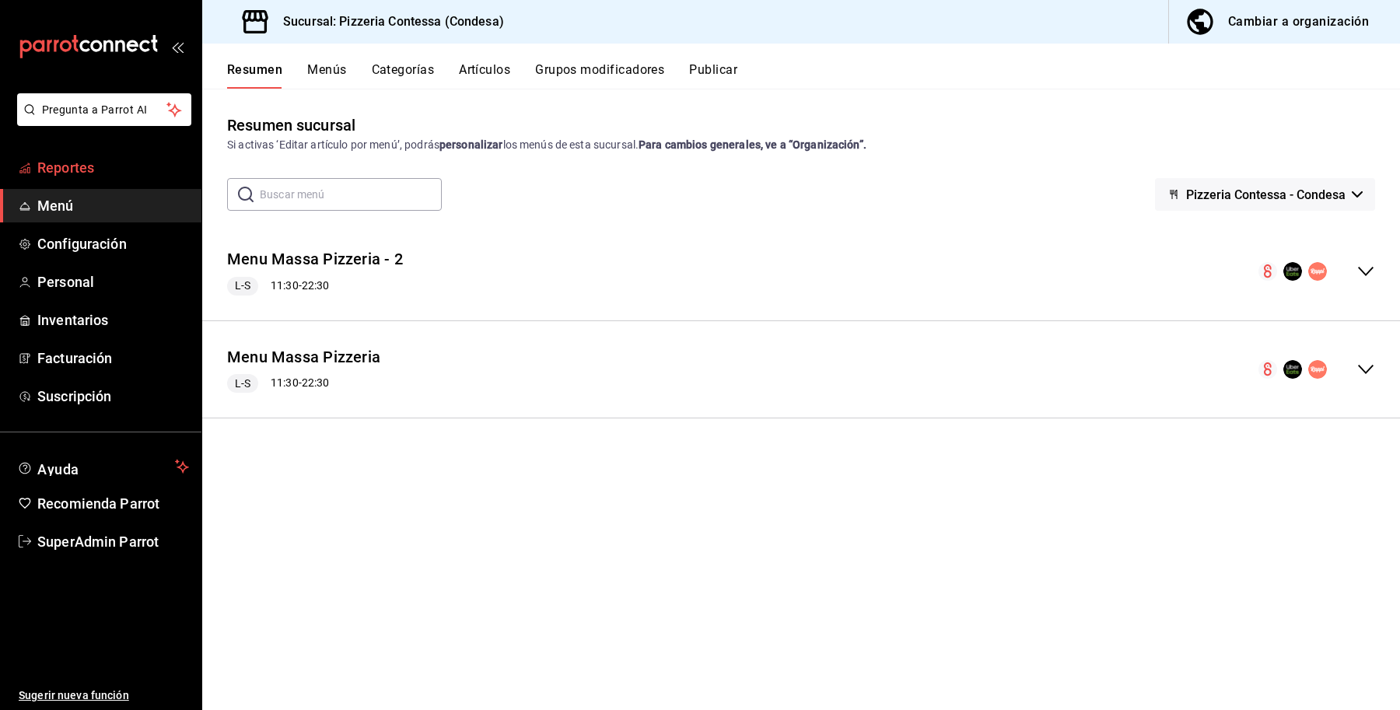
click at [86, 171] on span "Reportes" at bounding box center [113, 167] width 152 height 21
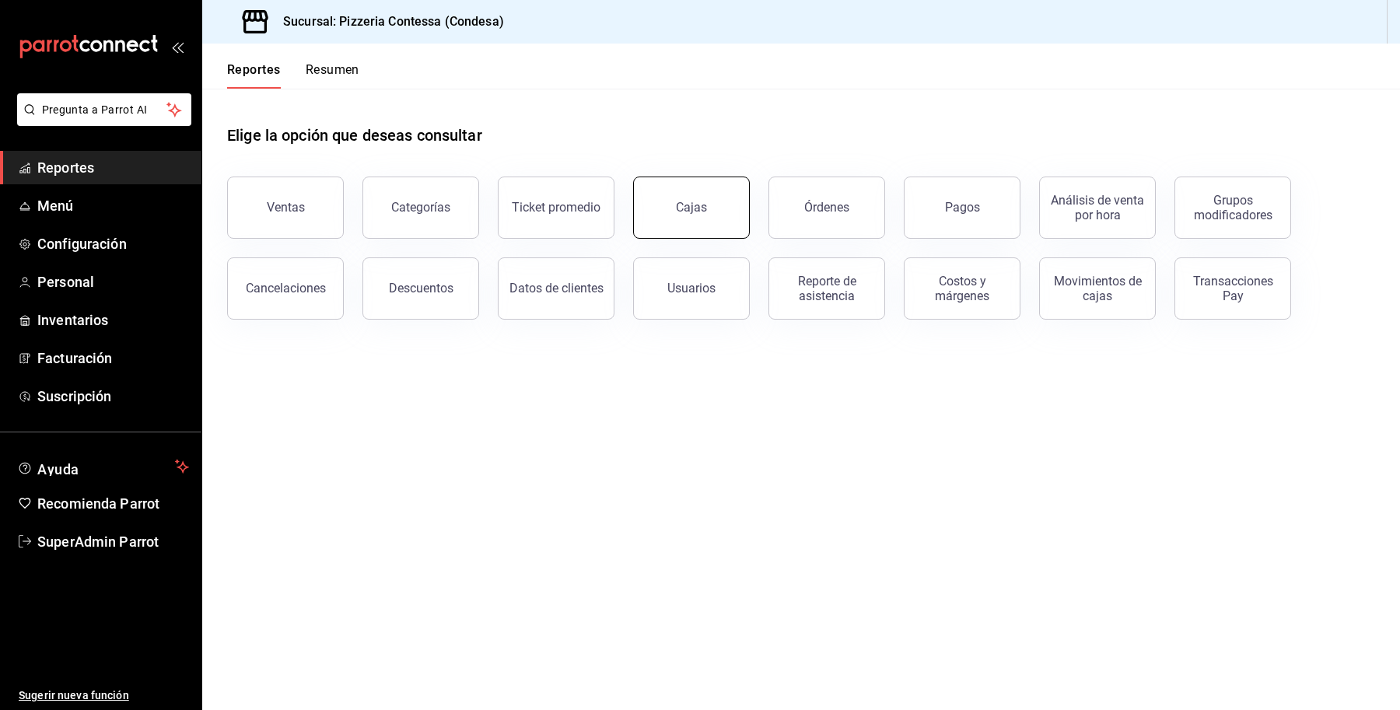
click at [666, 215] on button "Cajas" at bounding box center [691, 208] width 117 height 62
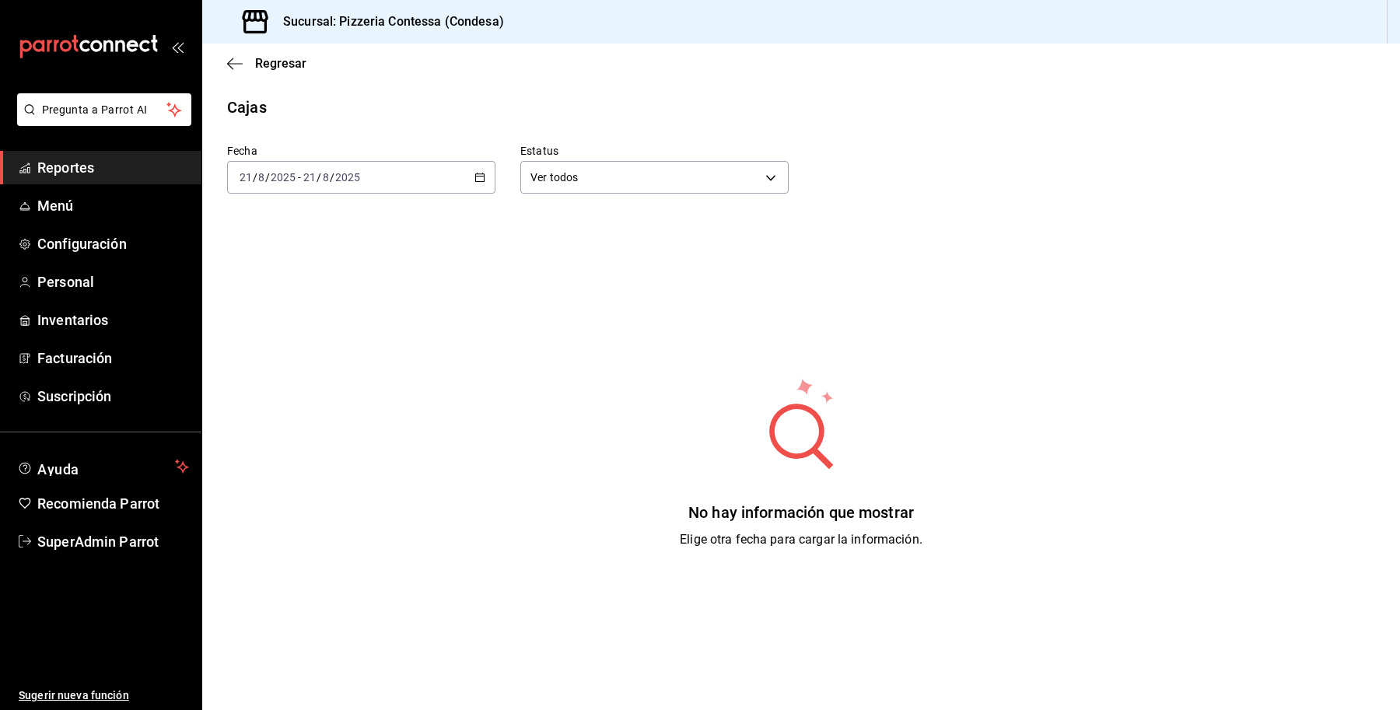
click at [311, 187] on div "[DATE] [DATE] - [DATE] [DATE]" at bounding box center [361, 177] width 268 height 33
click at [286, 262] on span "Ayer" at bounding box center [300, 259] width 121 height 16
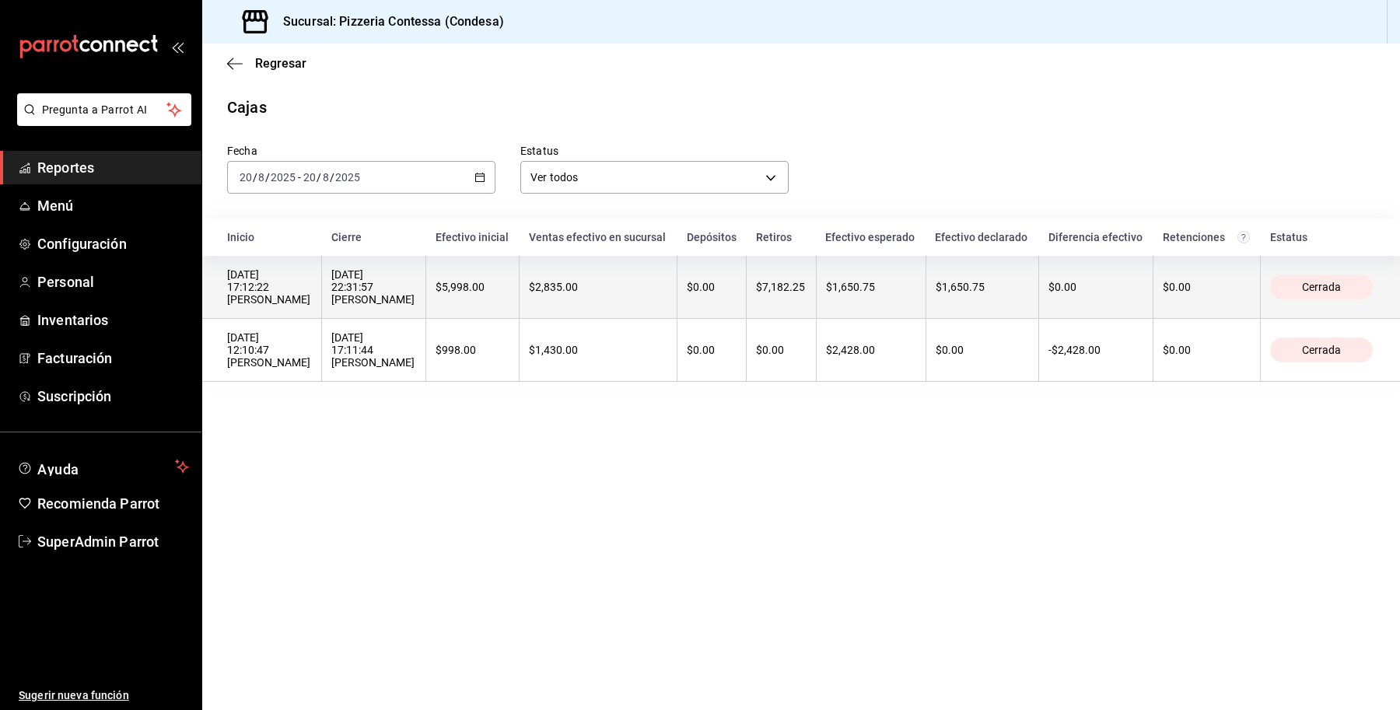
click at [758, 306] on th "$7,182.25" at bounding box center [781, 287] width 69 height 63
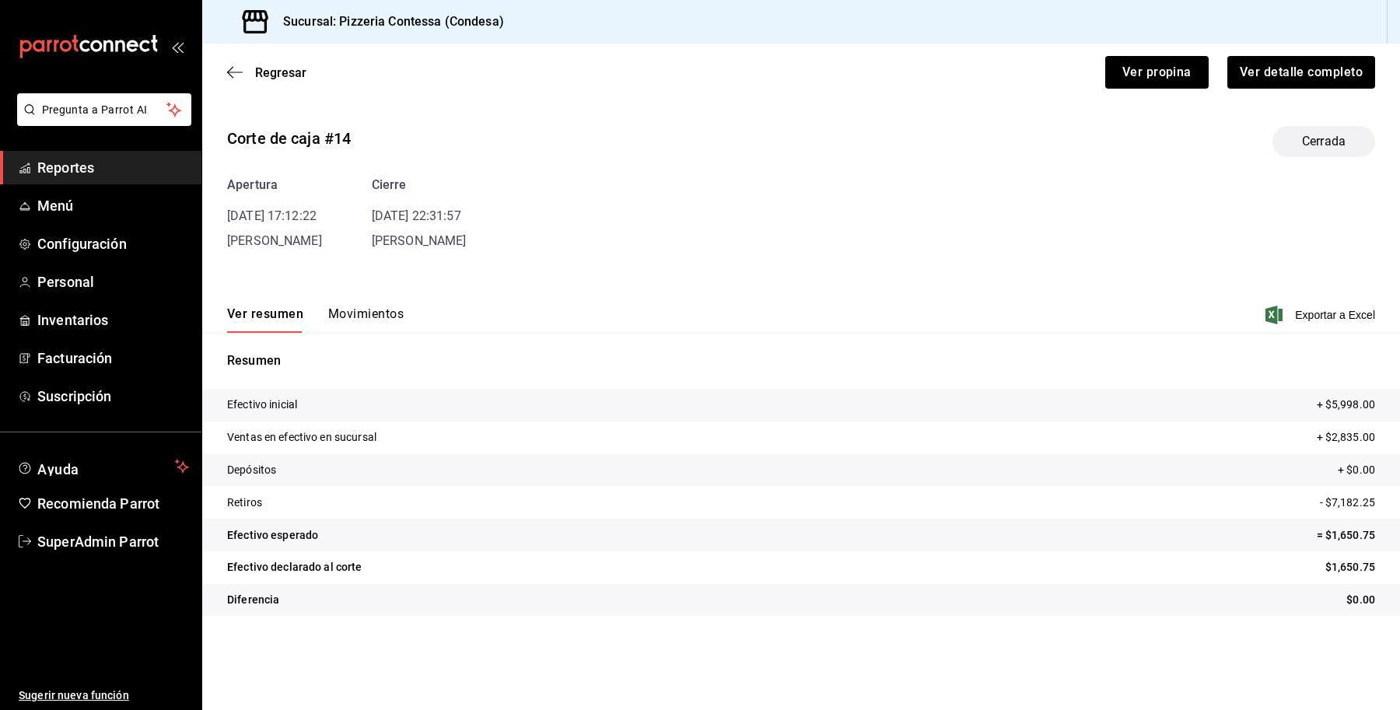
click at [341, 309] on button "Movimientos" at bounding box center [365, 319] width 75 height 26
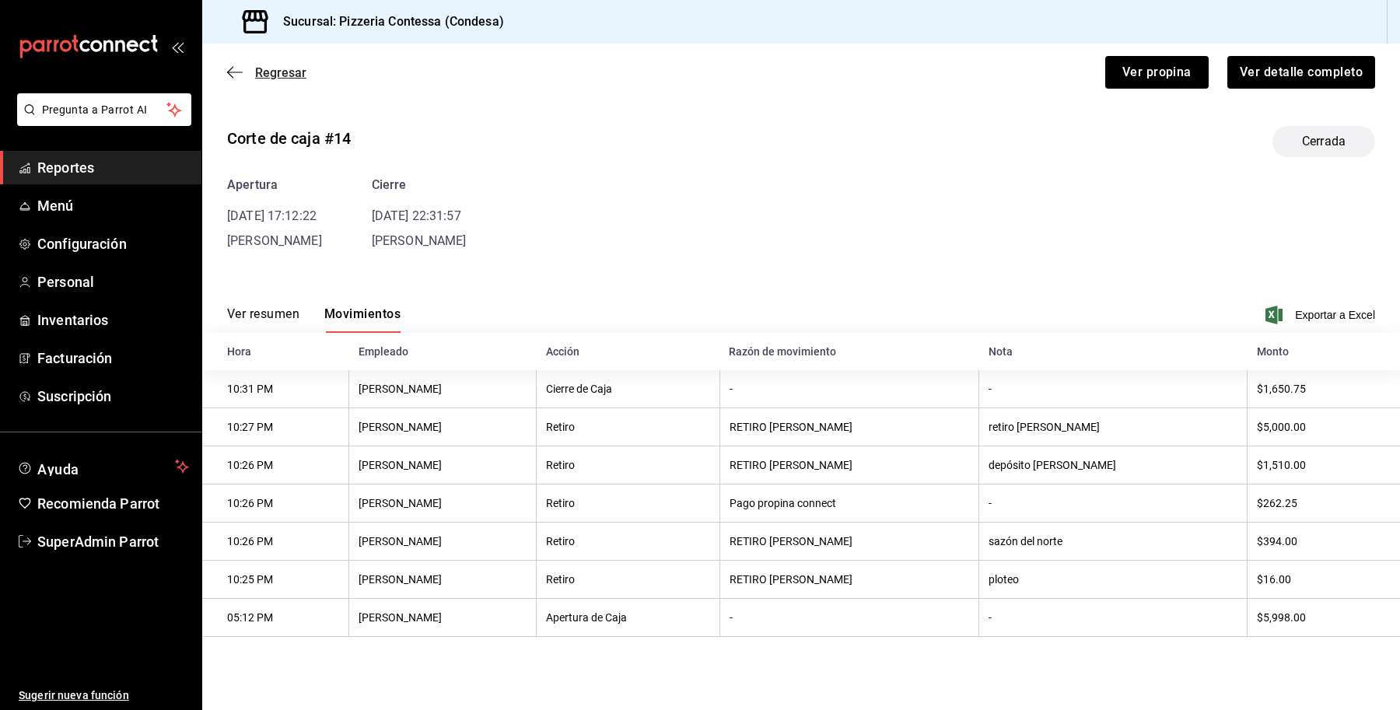
click at [275, 68] on span "Regresar" at bounding box center [280, 72] width 51 height 15
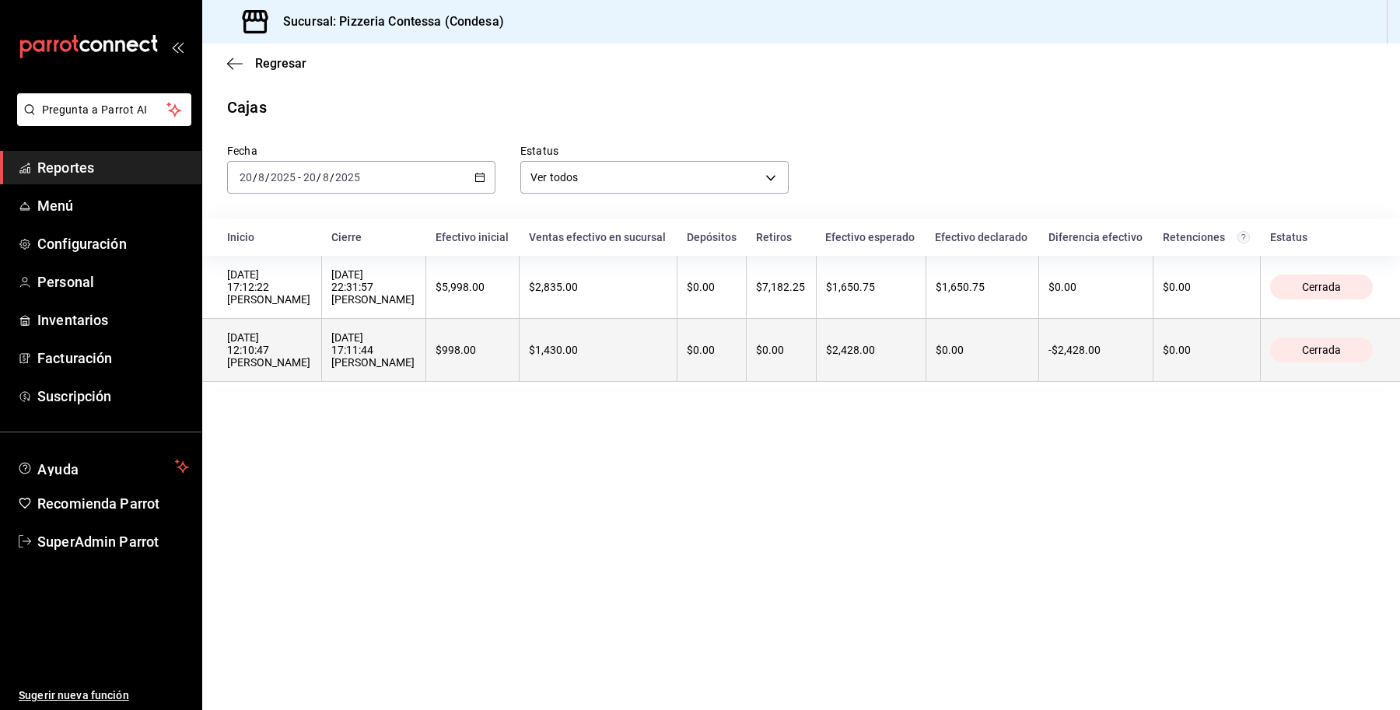
click at [698, 339] on th "$0.00" at bounding box center [711, 350] width 69 height 63
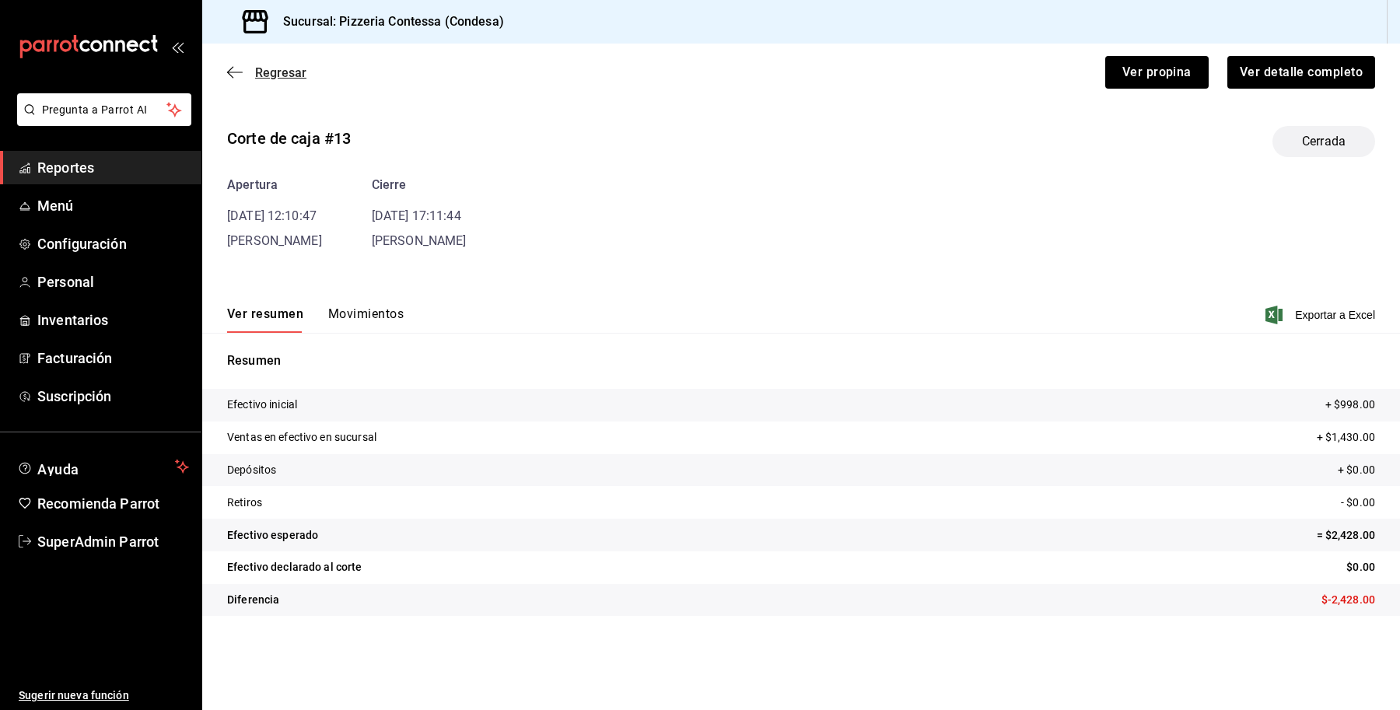
click at [261, 68] on span "Regresar" at bounding box center [280, 72] width 51 height 15
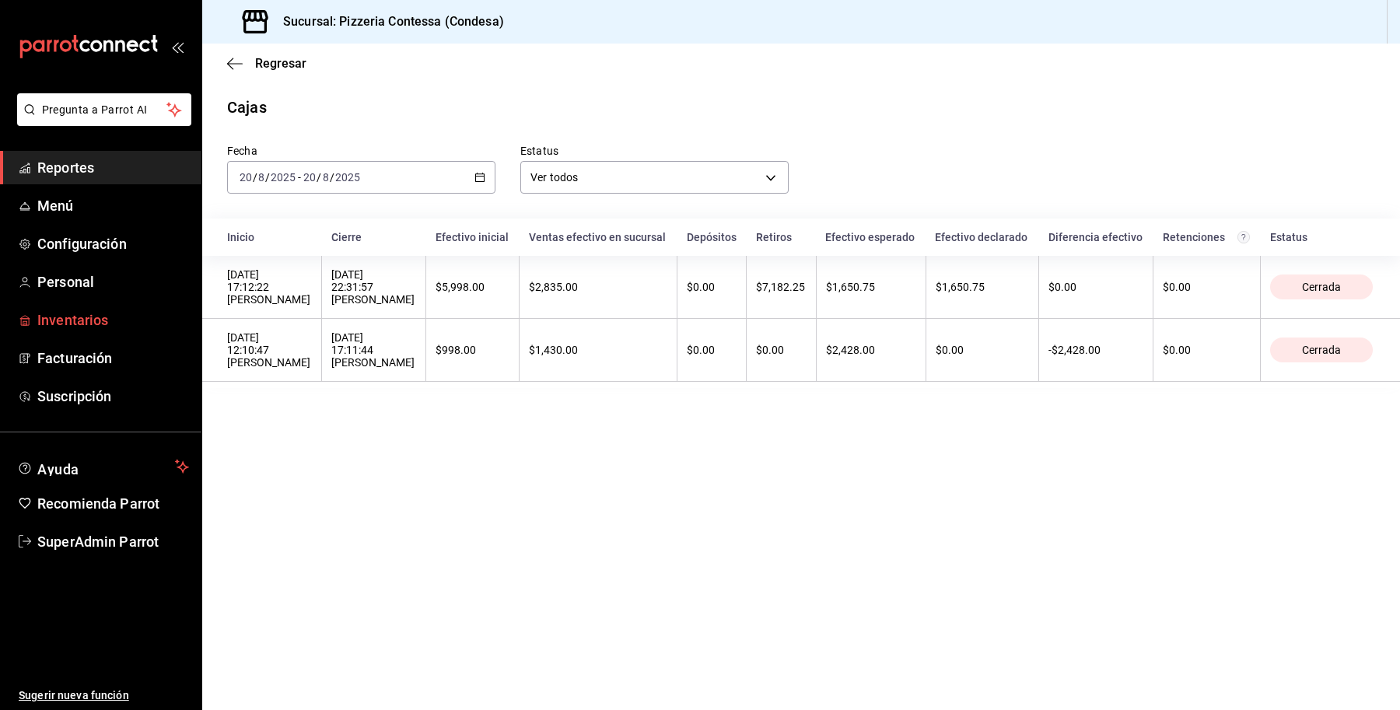
click at [134, 307] on link "Inventarios" at bounding box center [100, 319] width 201 height 33
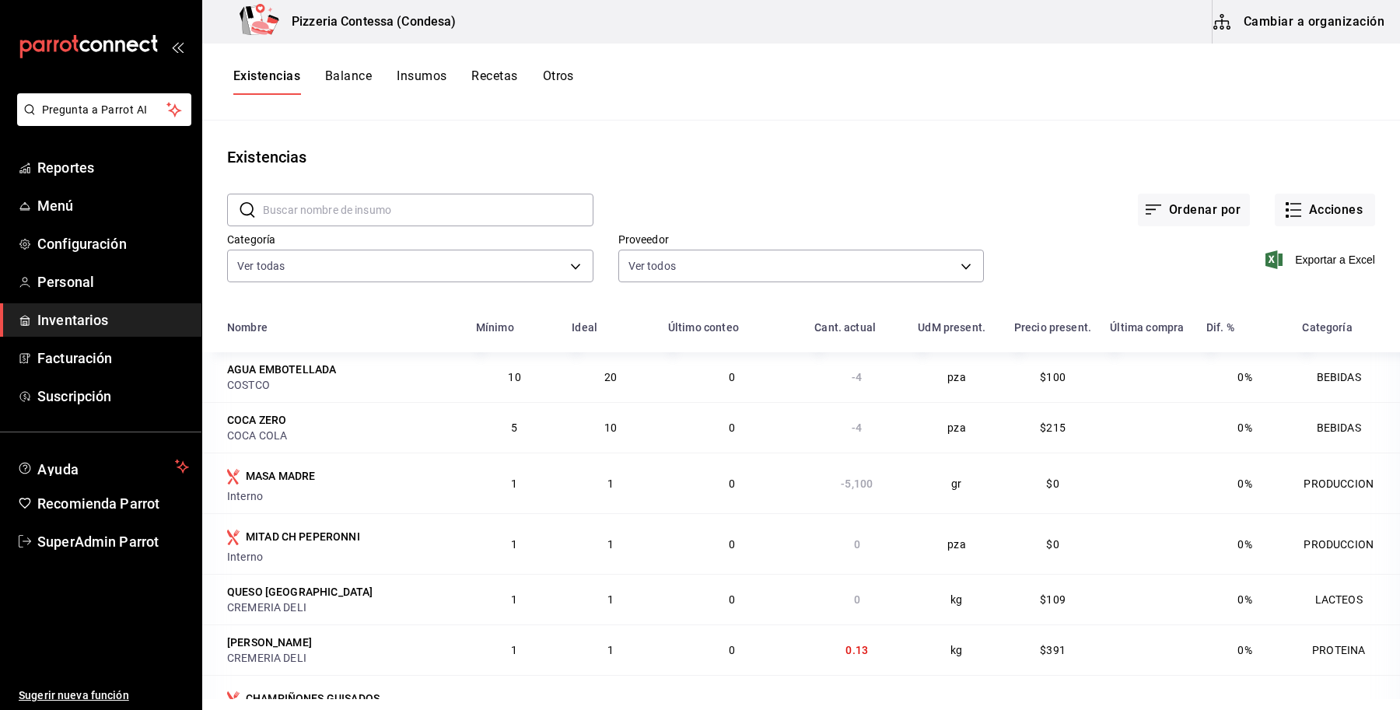
click at [568, 72] on button "Otros" at bounding box center [558, 81] width 31 height 26
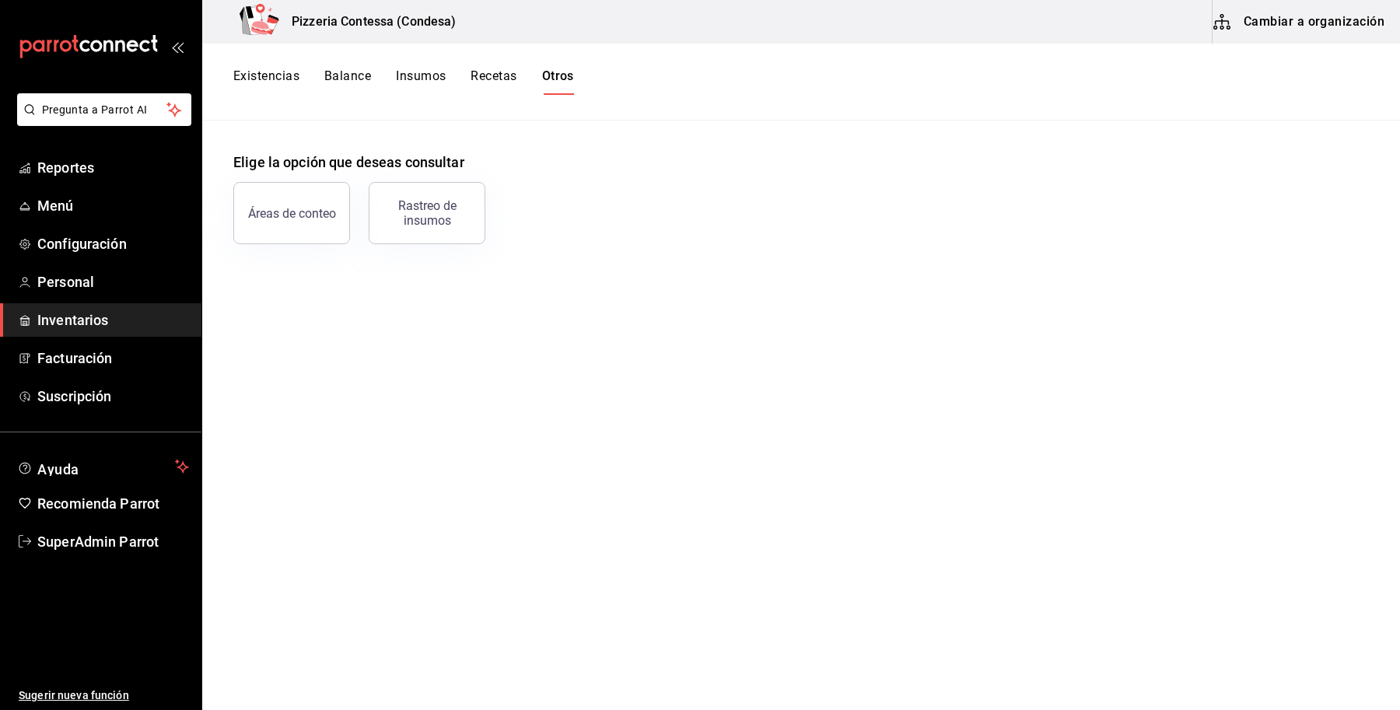
click at [289, 78] on button "Existencias" at bounding box center [266, 81] width 66 height 26
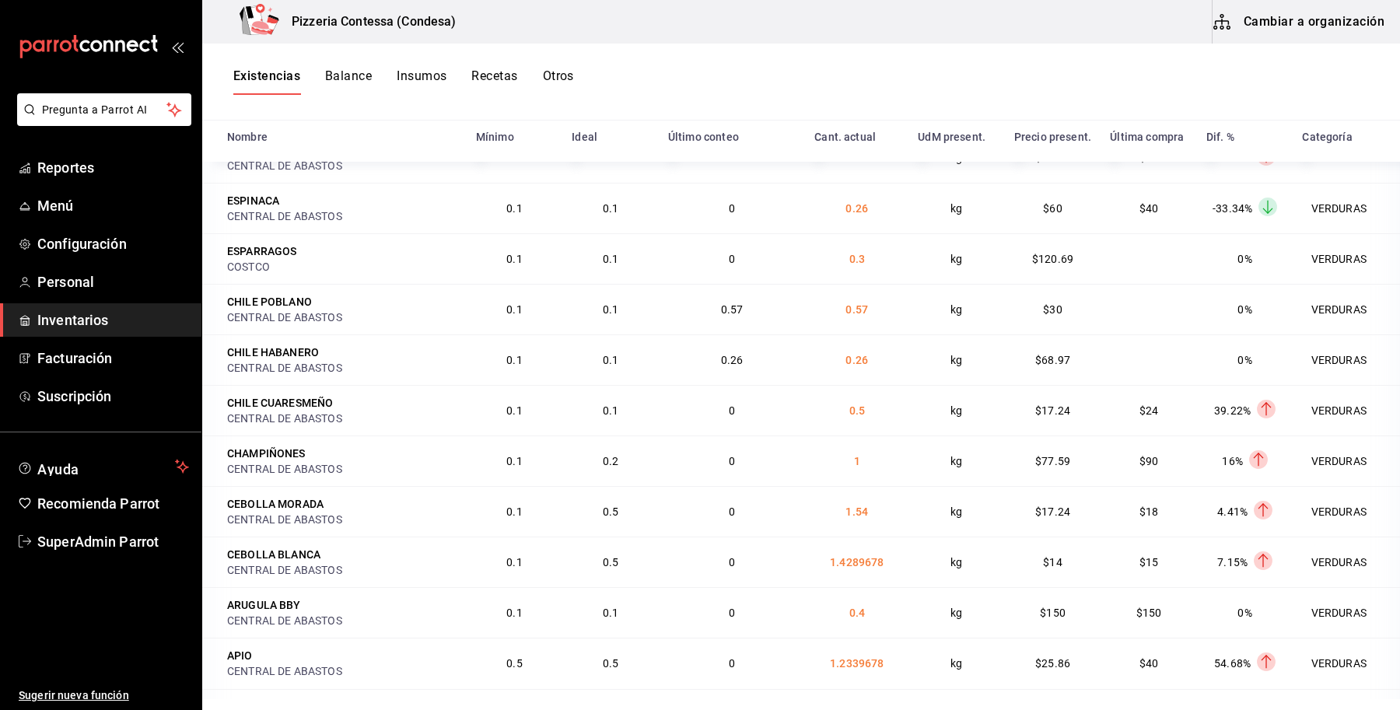
scroll to position [5460, 0]
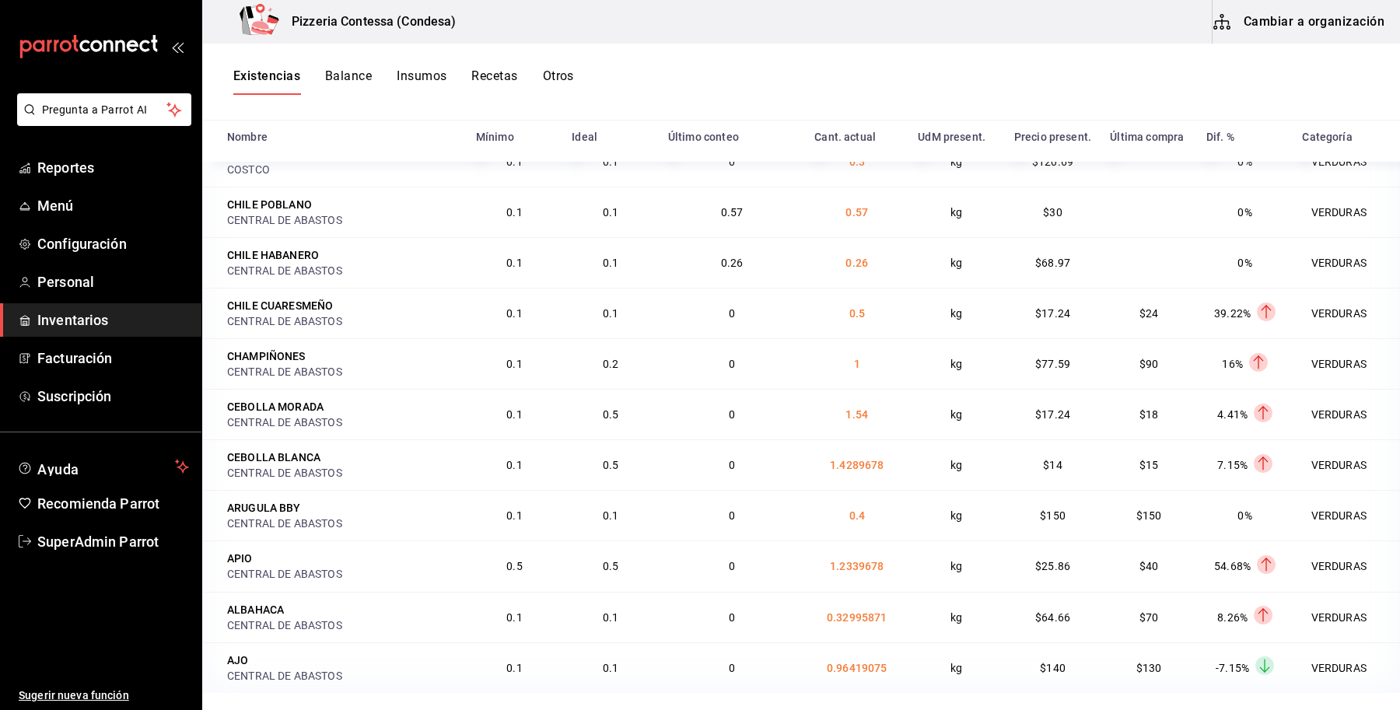
click at [729, 569] on td "0" at bounding box center [732, 565] width 146 height 51
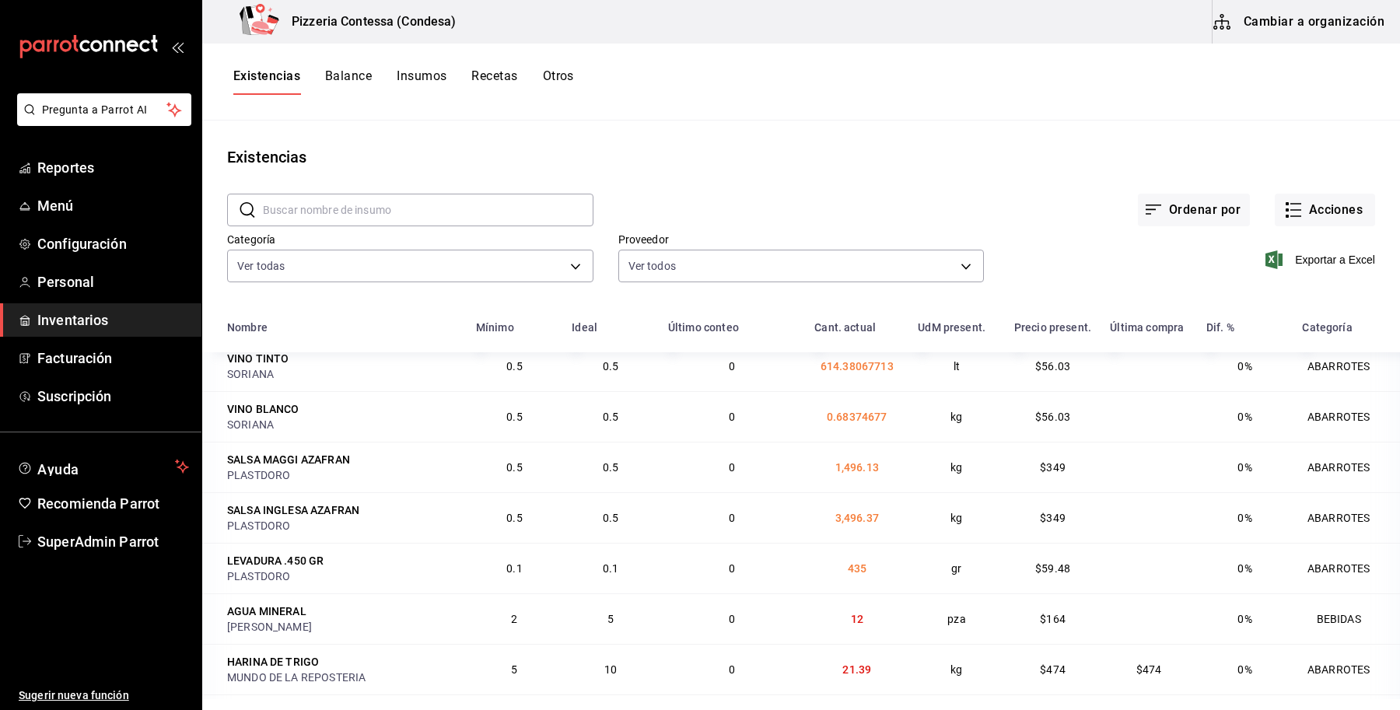
scroll to position [2735, 0]
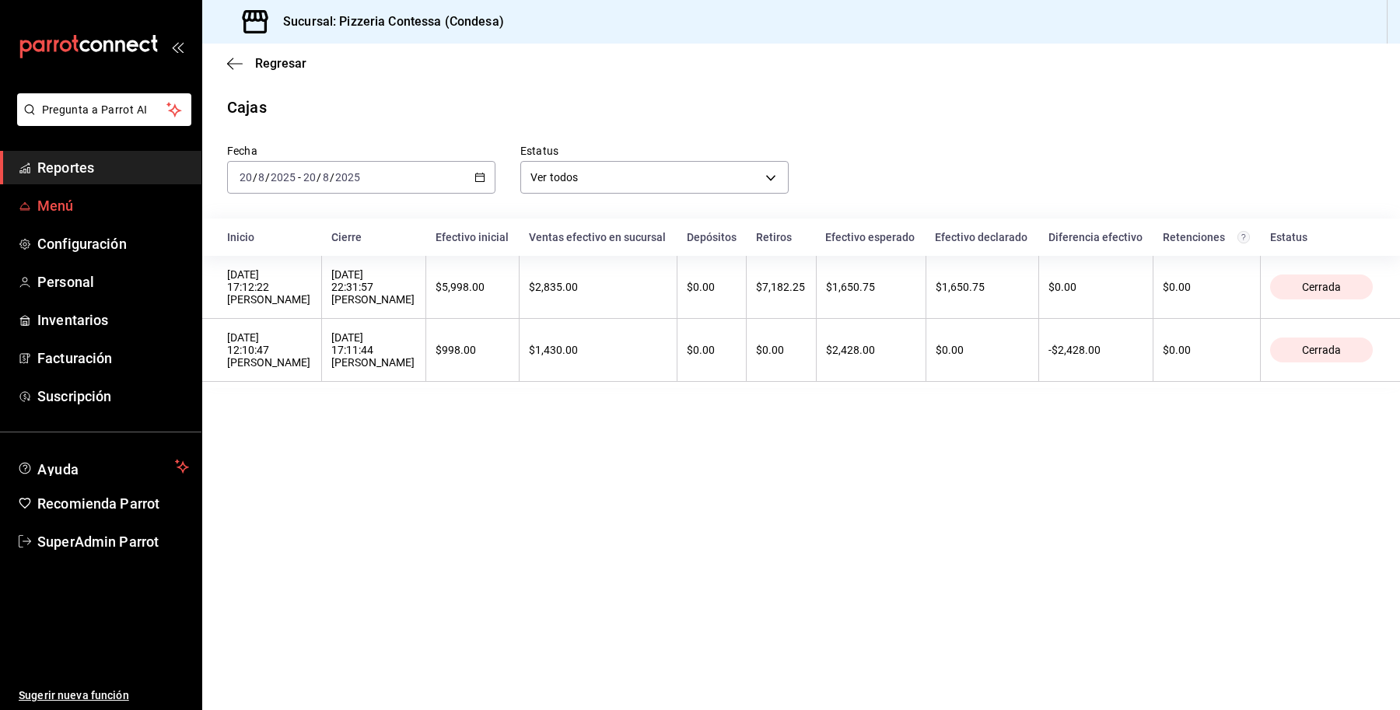
click at [103, 199] on span "Menú" at bounding box center [113, 205] width 152 height 21
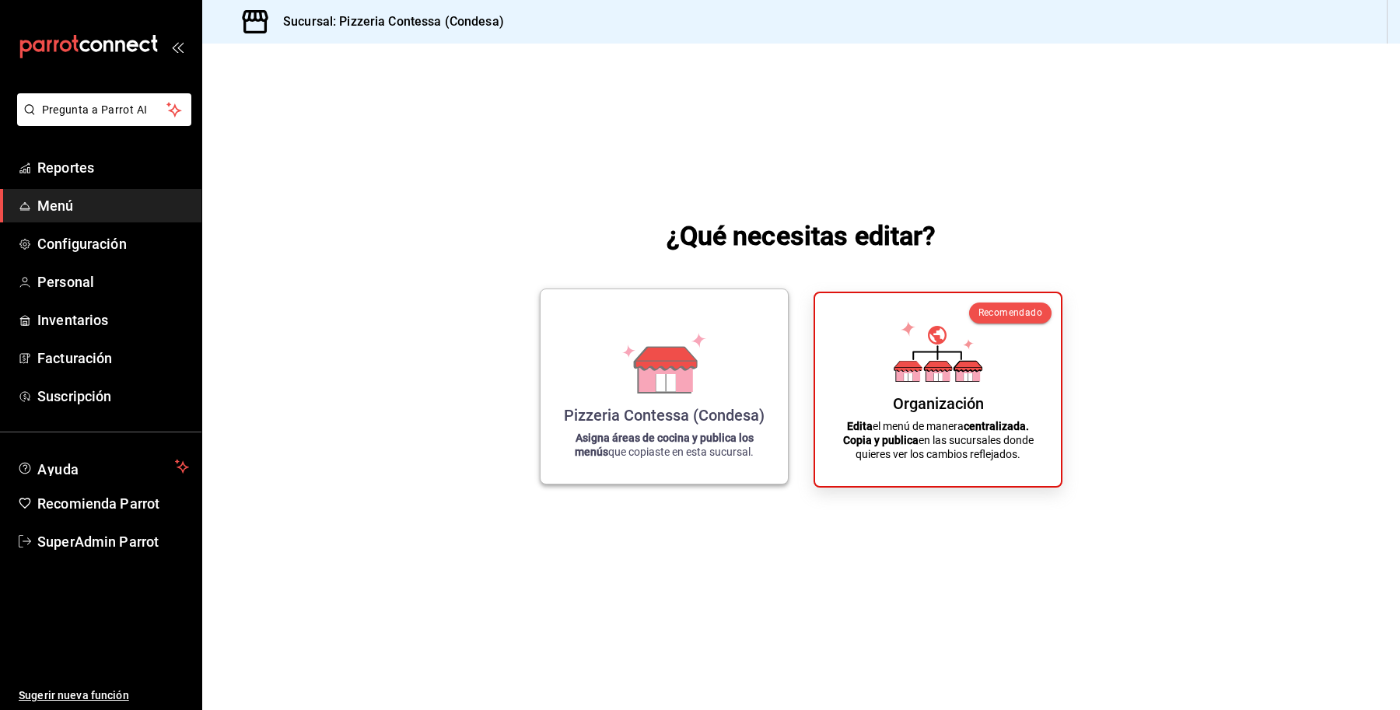
click at [691, 428] on div "Pizzeria Contessa (Condesa) Asigna áreas de cocina y publica los menús que copi…" at bounding box center [664, 387] width 210 height 170
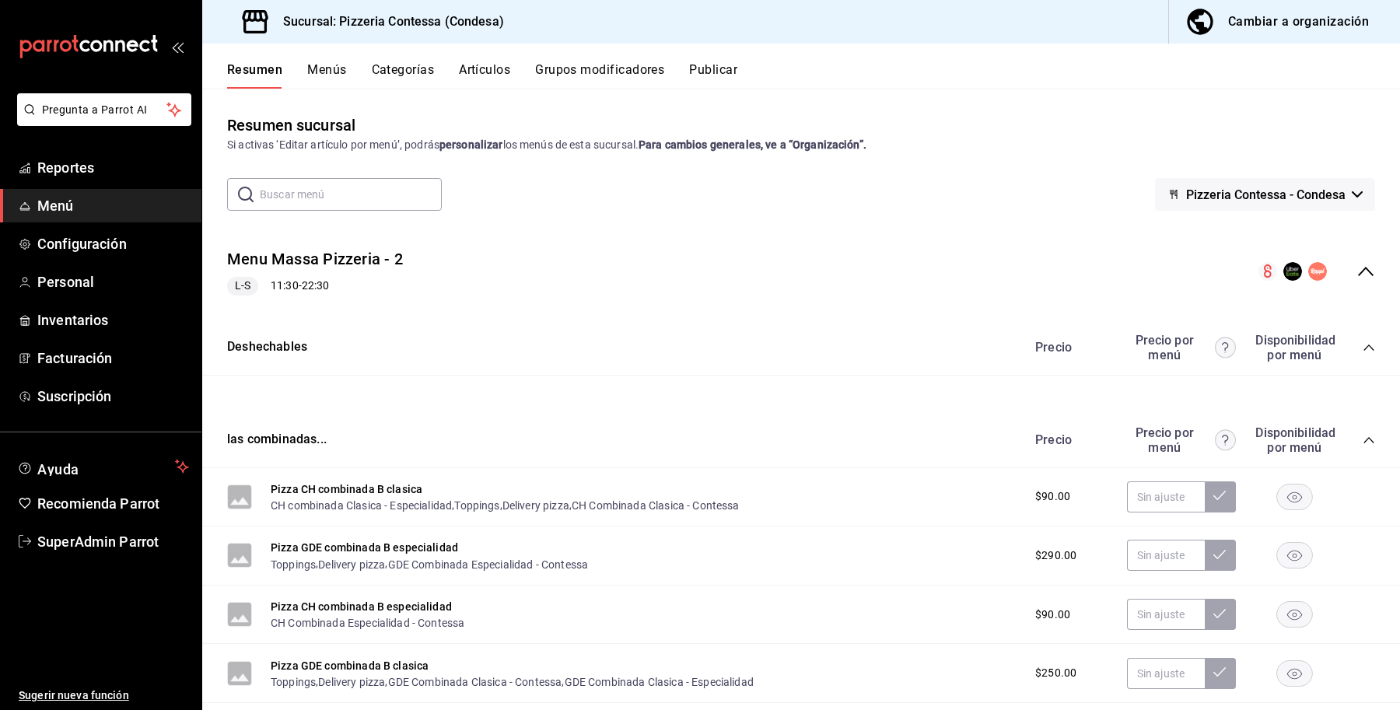
click at [1356, 277] on icon "collapse-menu-row" at bounding box center [1365, 271] width 19 height 19
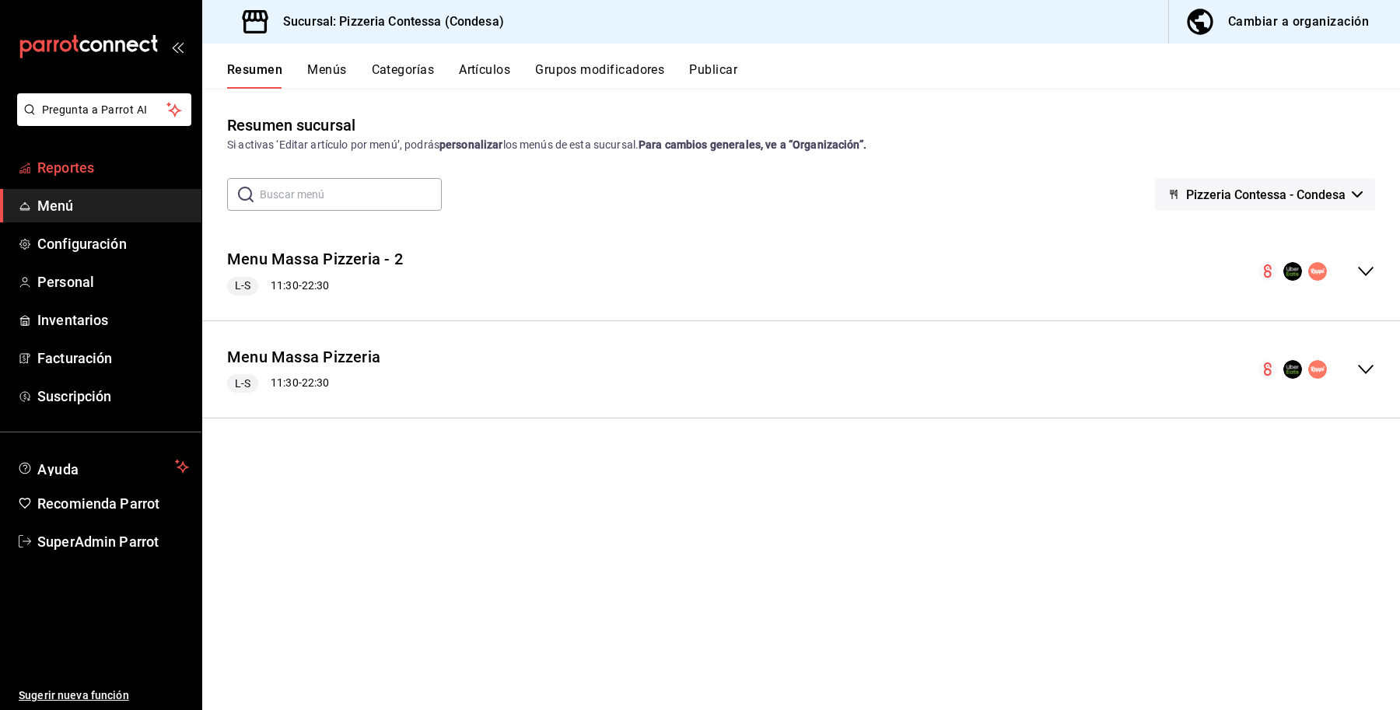
click at [111, 166] on span "Reportes" at bounding box center [113, 167] width 152 height 21
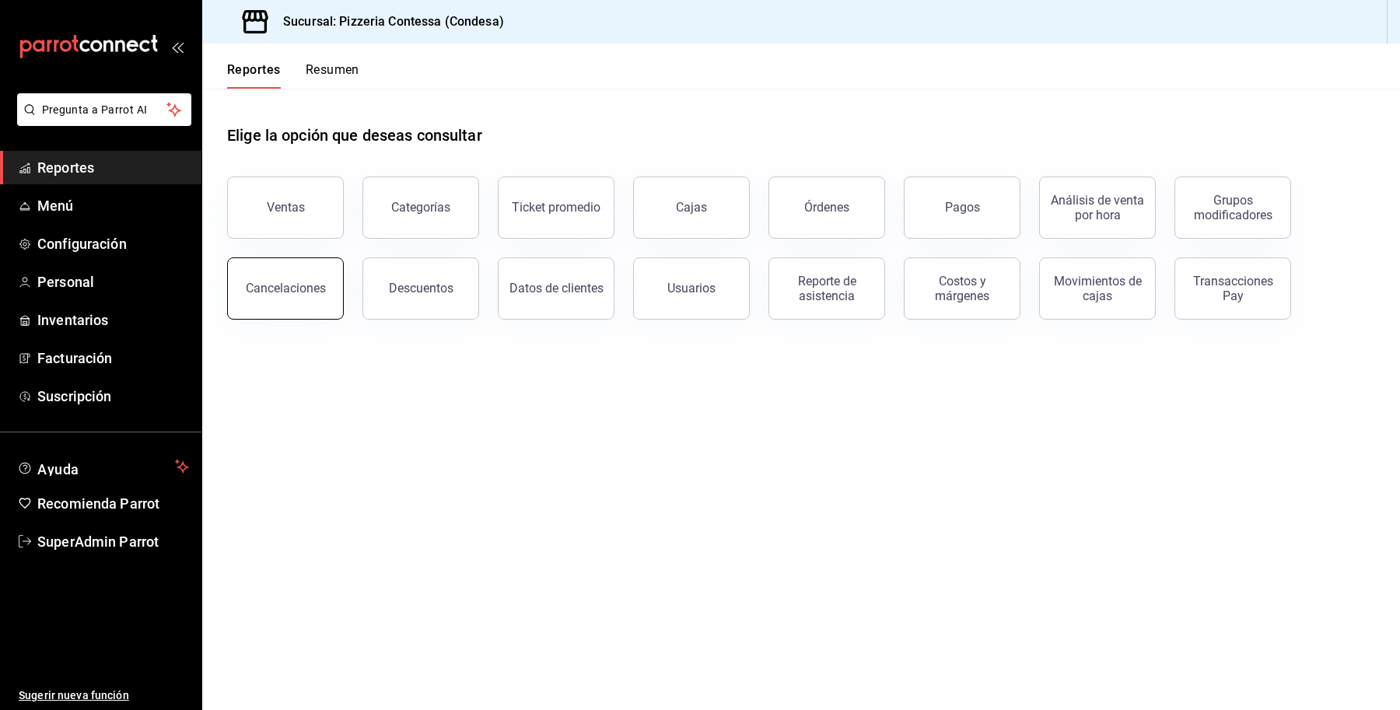
click at [312, 300] on button "Cancelaciones" at bounding box center [285, 288] width 117 height 62
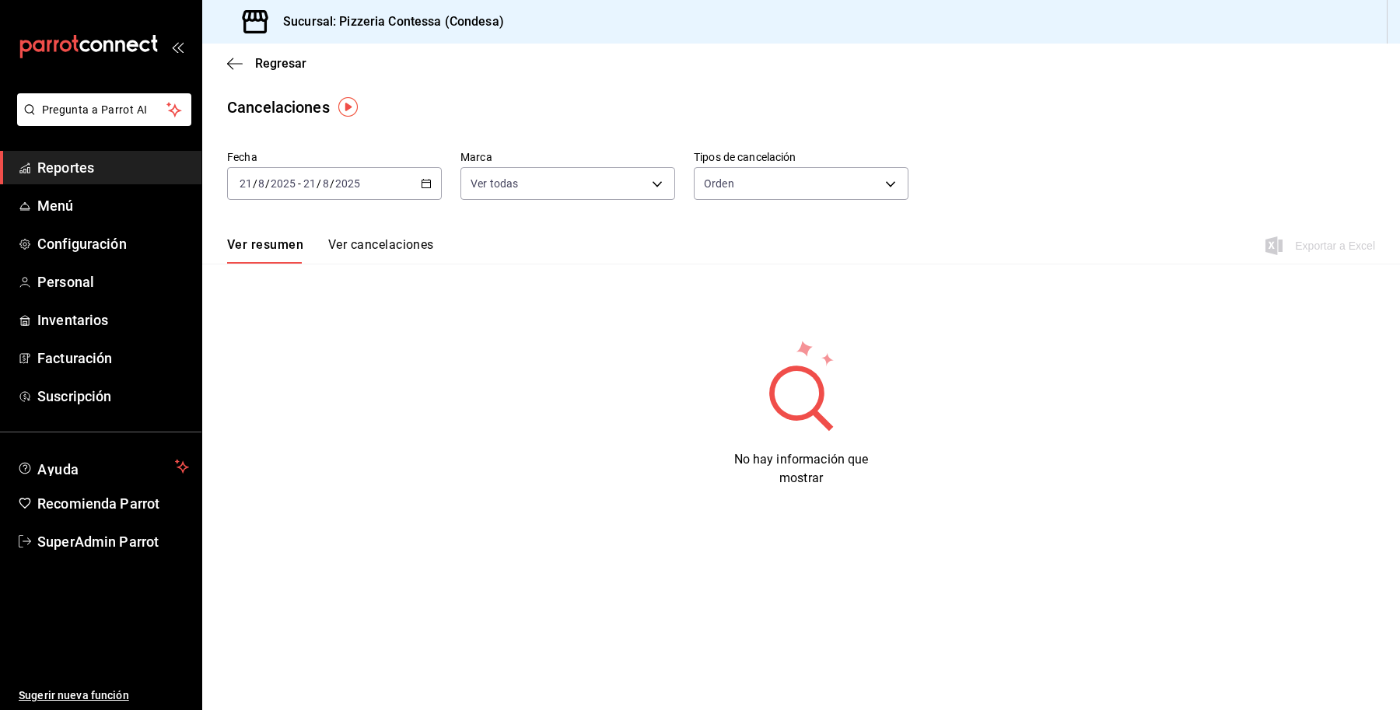
click at [340, 196] on div "[DATE] [DATE] - [DATE] [DATE]" at bounding box center [334, 183] width 215 height 33
click at [310, 270] on span "Ayer" at bounding box center [300, 265] width 121 height 16
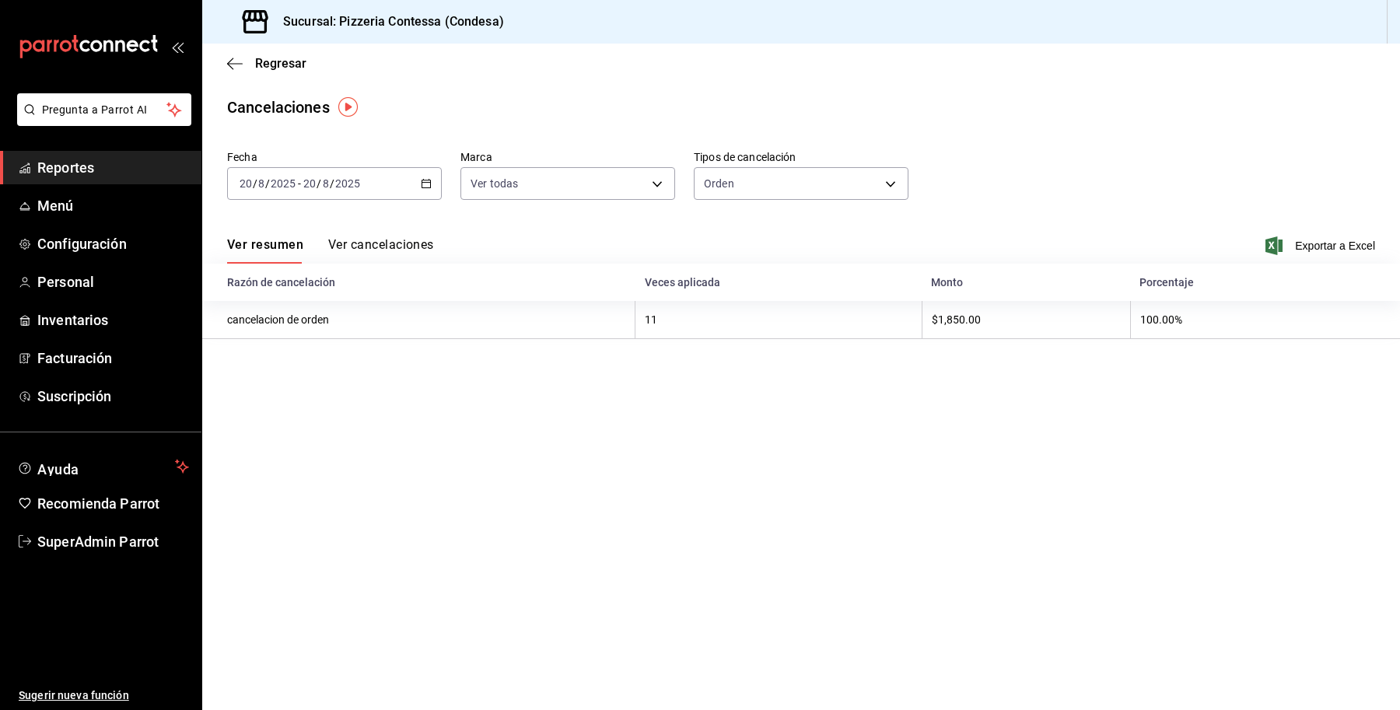
click at [374, 250] on button "Ver cancelaciones" at bounding box center [381, 250] width 106 height 26
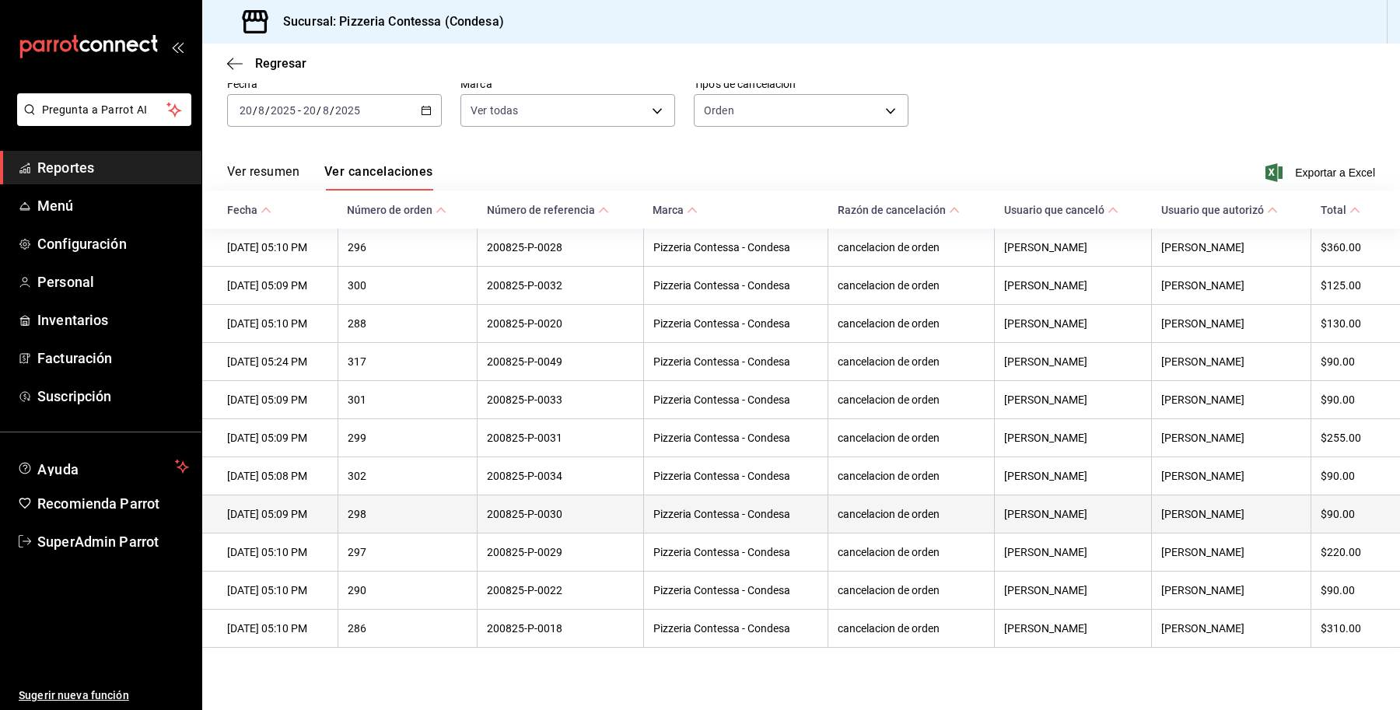
scroll to position [87, 0]
click at [786, 513] on th "Pizzeria Contessa - Condesa" at bounding box center [735, 514] width 184 height 38
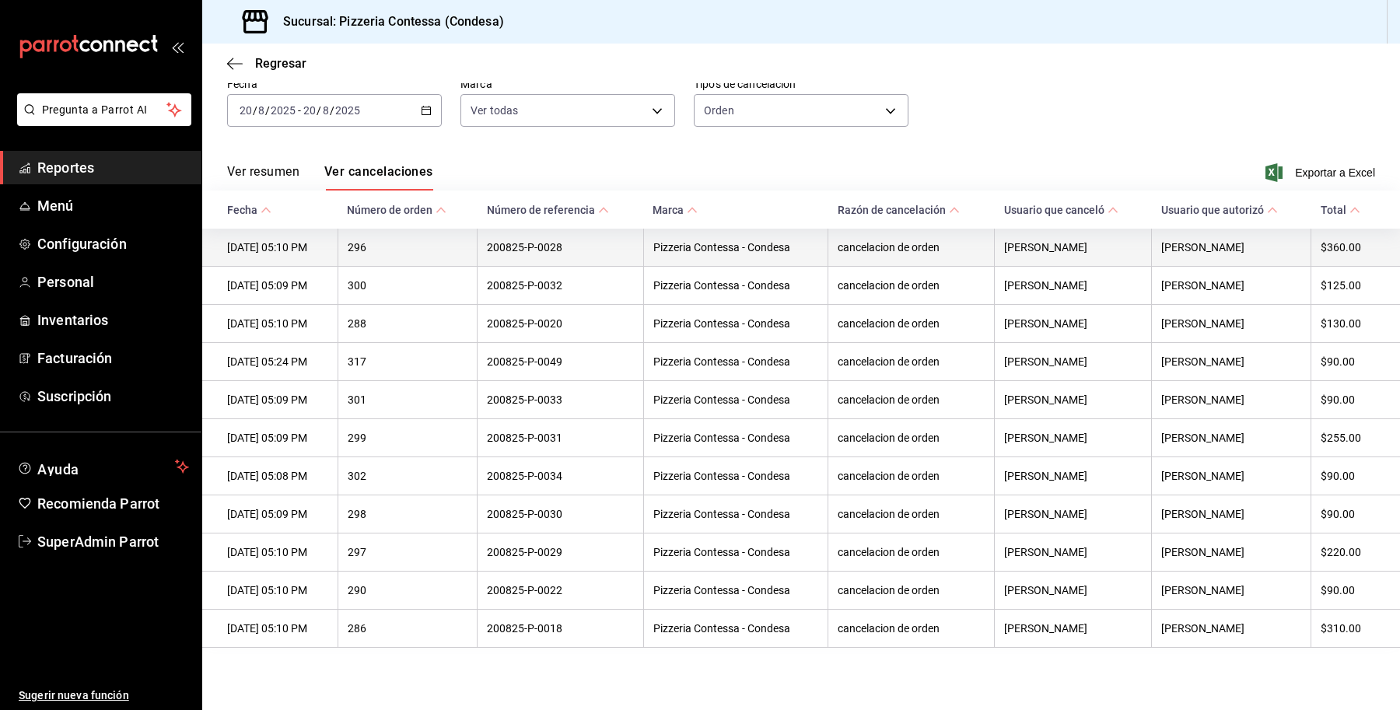
click at [802, 229] on th "Pizzeria Contessa - Condesa" at bounding box center [735, 248] width 184 height 38
click at [825, 229] on th "Pizzeria Contessa - Condesa" at bounding box center [735, 248] width 184 height 38
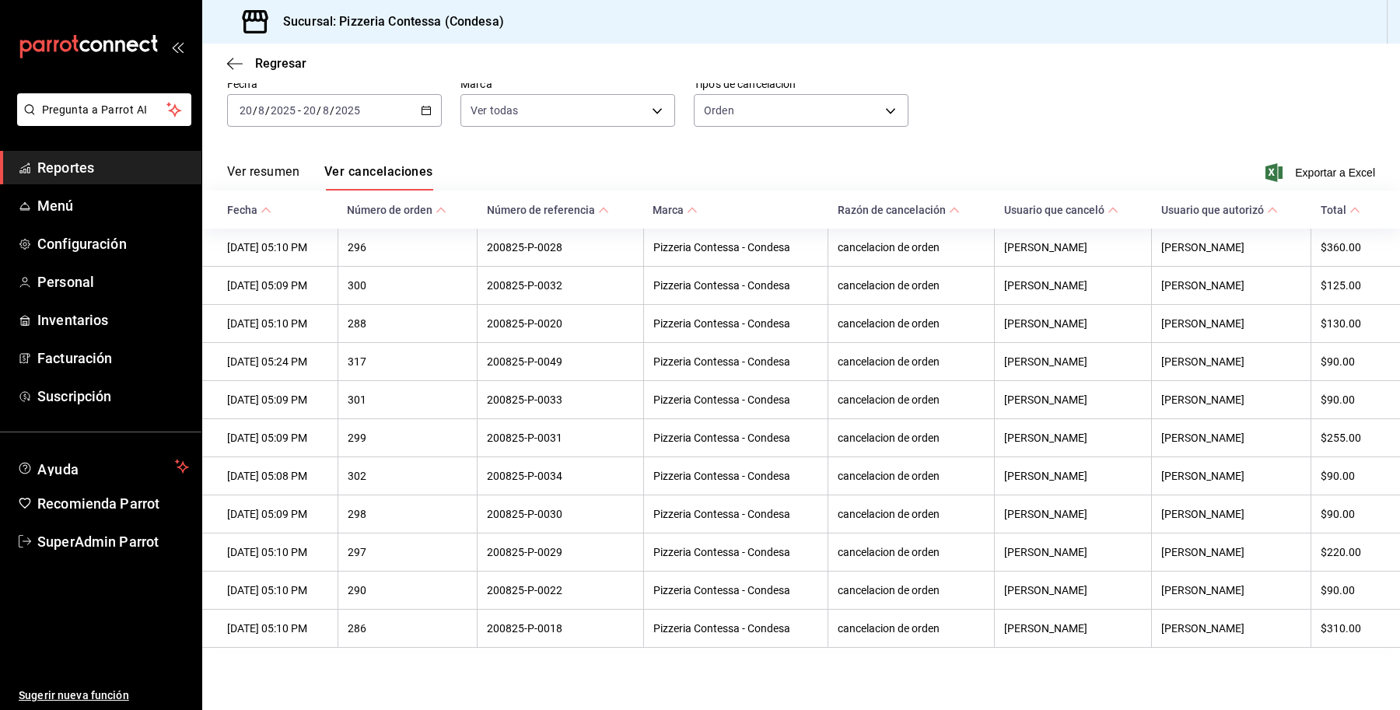
click at [79, 163] on span "Reportes" at bounding box center [113, 167] width 152 height 21
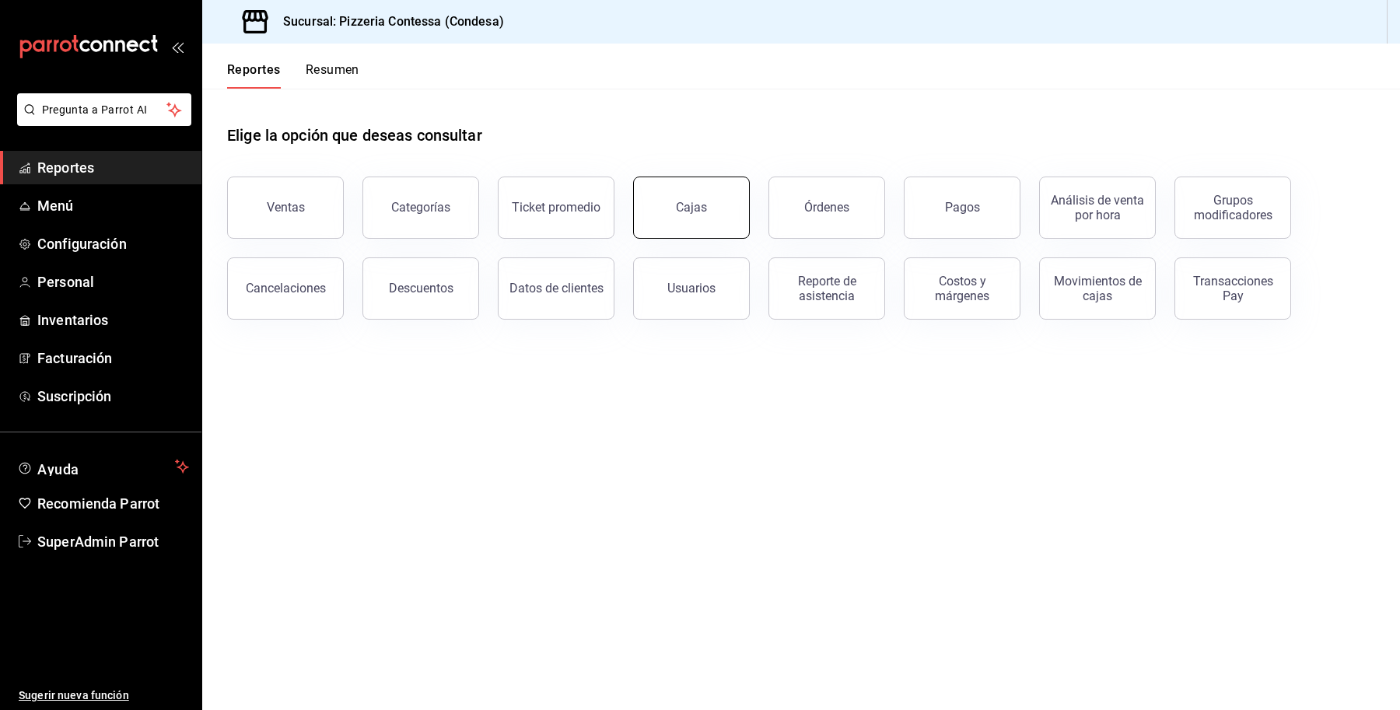
click at [684, 220] on button "Cajas" at bounding box center [691, 208] width 117 height 62
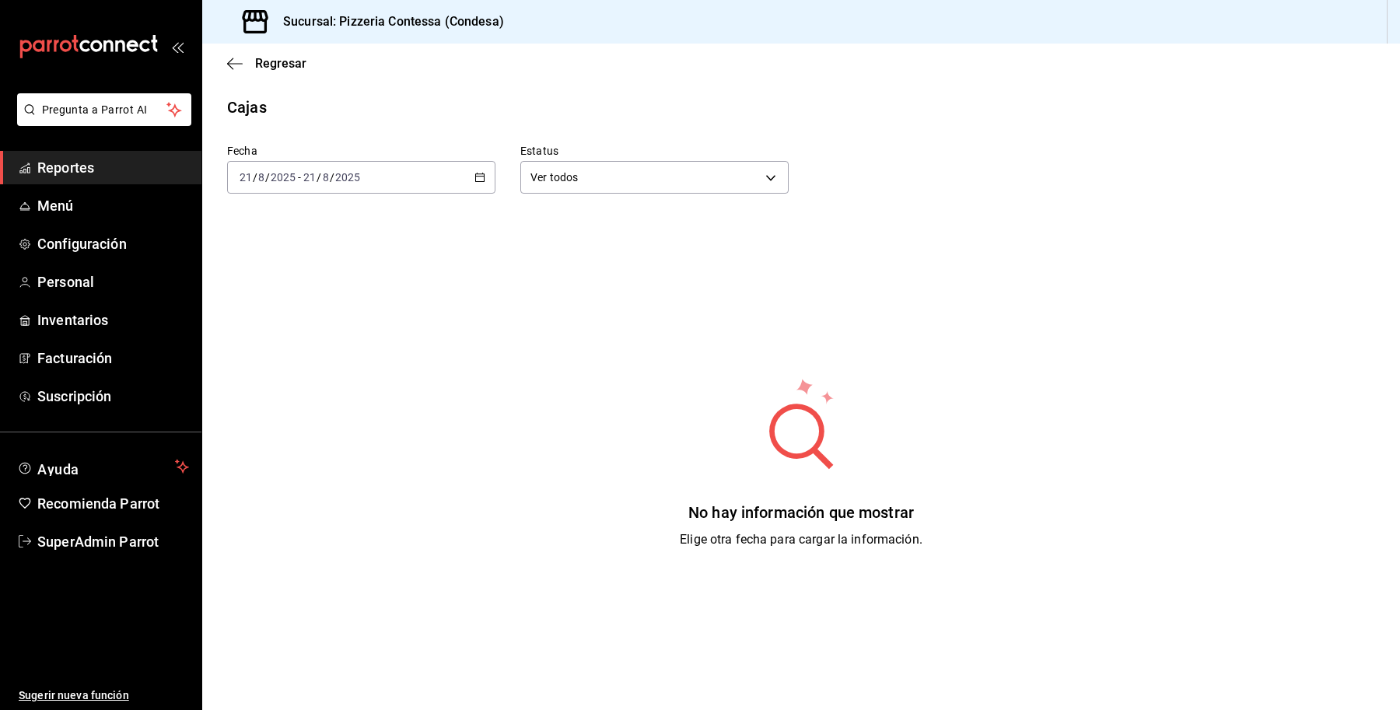
click at [339, 187] on div "[DATE] [DATE] - [DATE] [DATE]" at bounding box center [361, 177] width 268 height 33
drag, startPoint x: 339, startPoint y: 187, endPoint x: 348, endPoint y: 212, distance: 26.3
click at [327, 177] on input "8" at bounding box center [326, 177] width 8 height 12
click at [321, 254] on span "Ayer" at bounding box center [300, 259] width 121 height 16
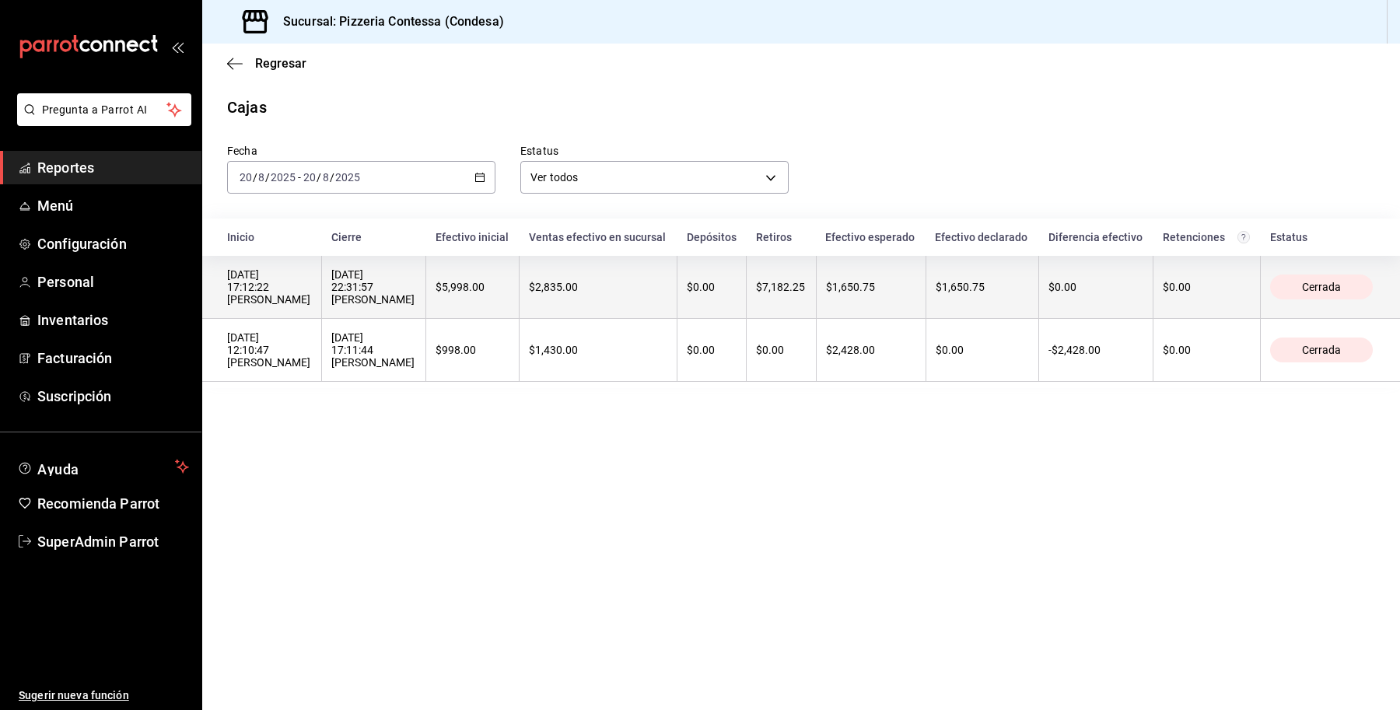
click at [756, 282] on div "$7,182.25" at bounding box center [781, 287] width 50 height 12
